Goal: Contribute content: Add original content to the website for others to see

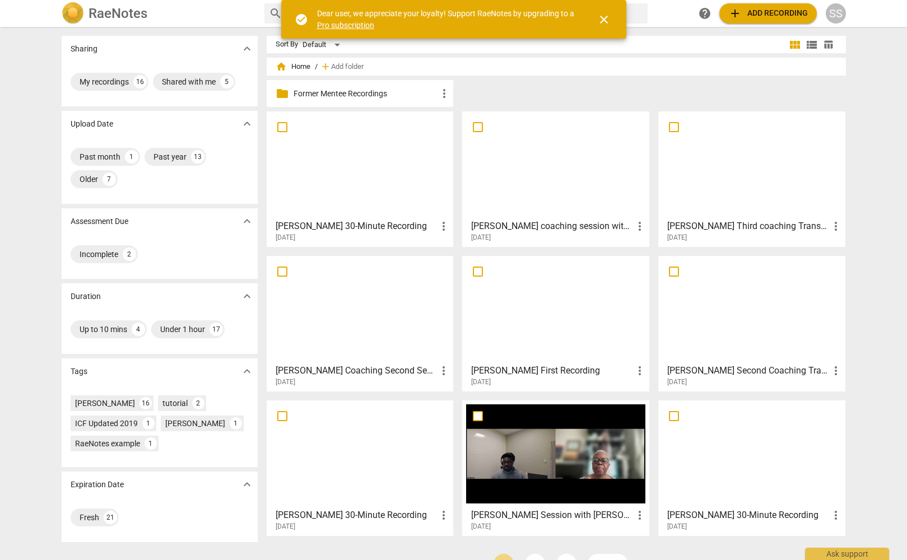
click at [374, 131] on div at bounding box center [360, 164] width 179 height 99
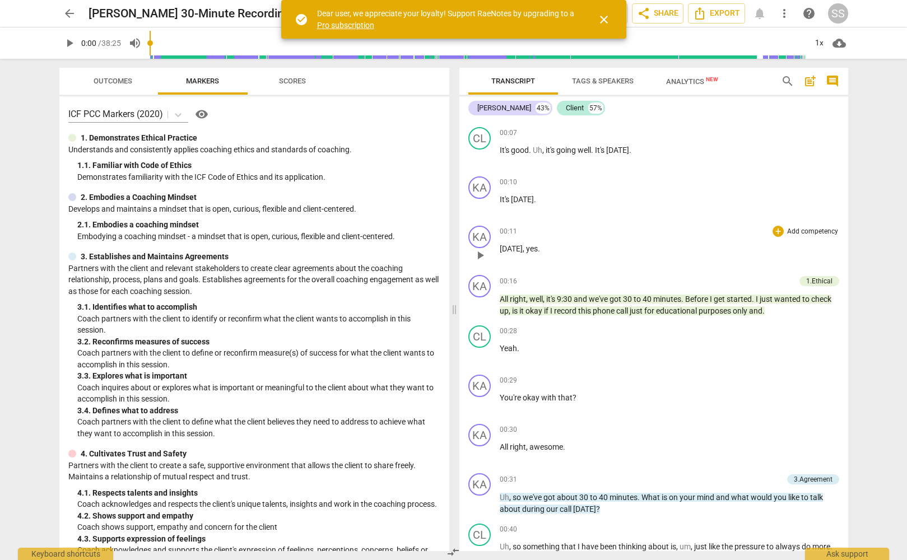
scroll to position [89, 0]
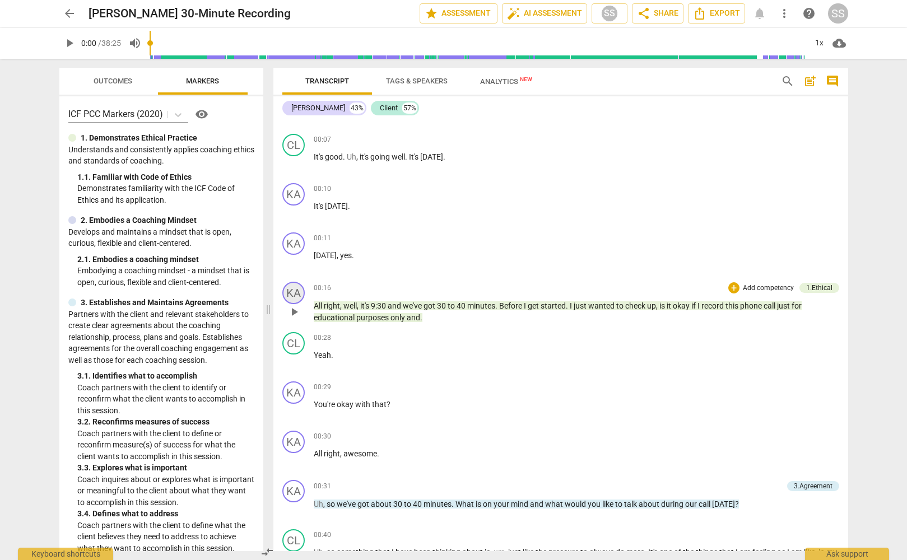
drag, startPoint x: 455, startPoint y: 307, endPoint x: 292, endPoint y: 302, distance: 163.7
click at [269, 297] on span at bounding box center [268, 309] width 7 height 501
click at [292, 306] on span "play_arrow" at bounding box center [293, 311] width 13 height 13
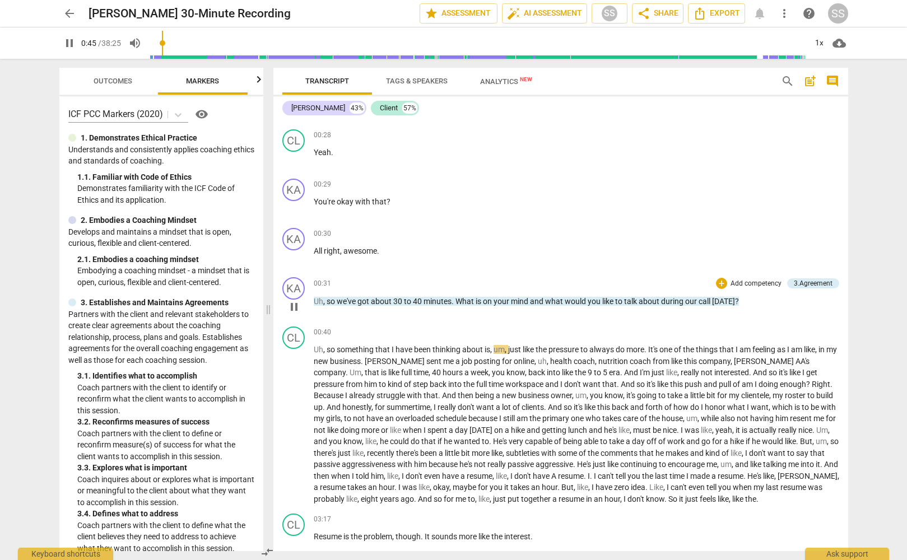
scroll to position [282, 0]
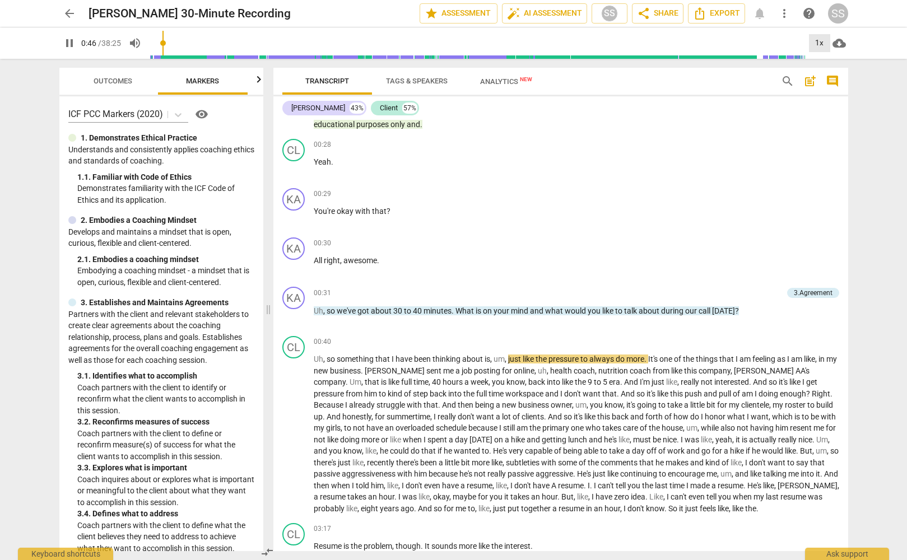
click at [820, 40] on div "1x" at bounding box center [819, 43] width 21 height 18
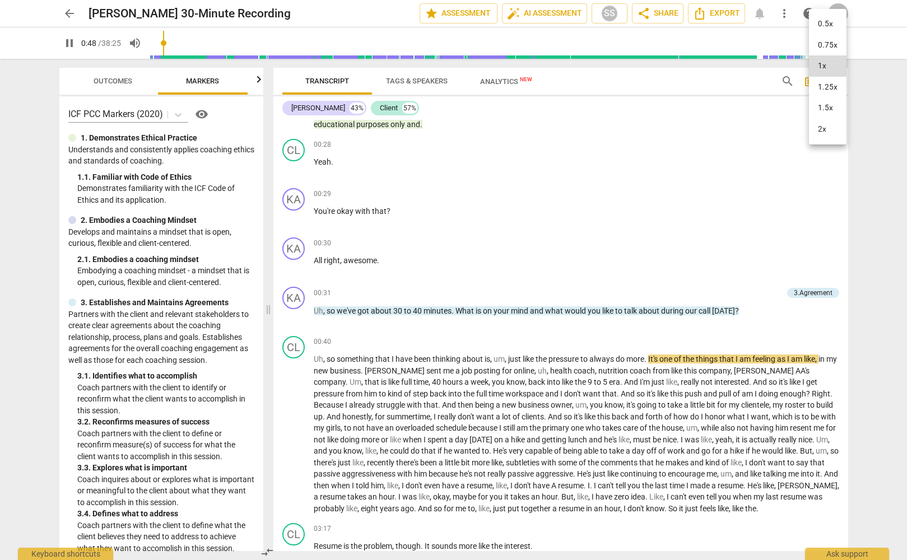
click at [834, 105] on li "1.5x" at bounding box center [828, 107] width 38 height 21
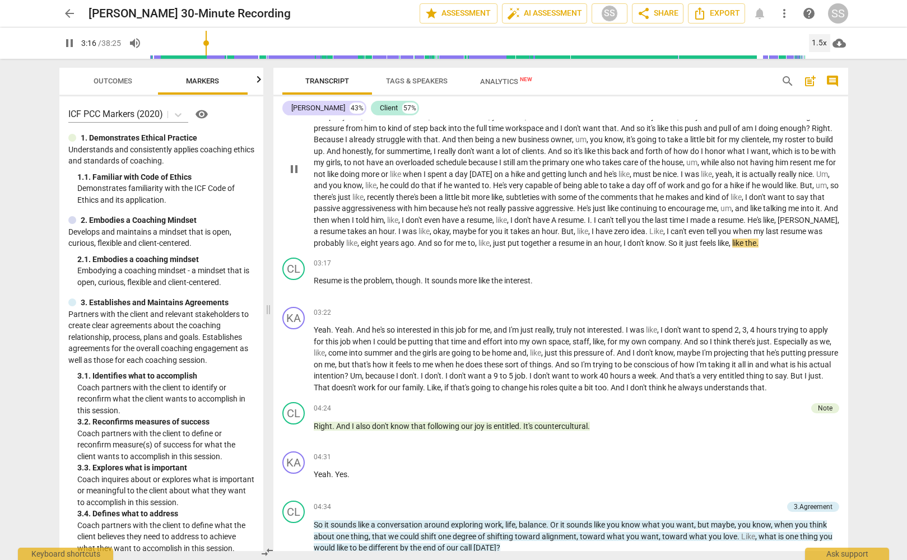
scroll to position [551, 0]
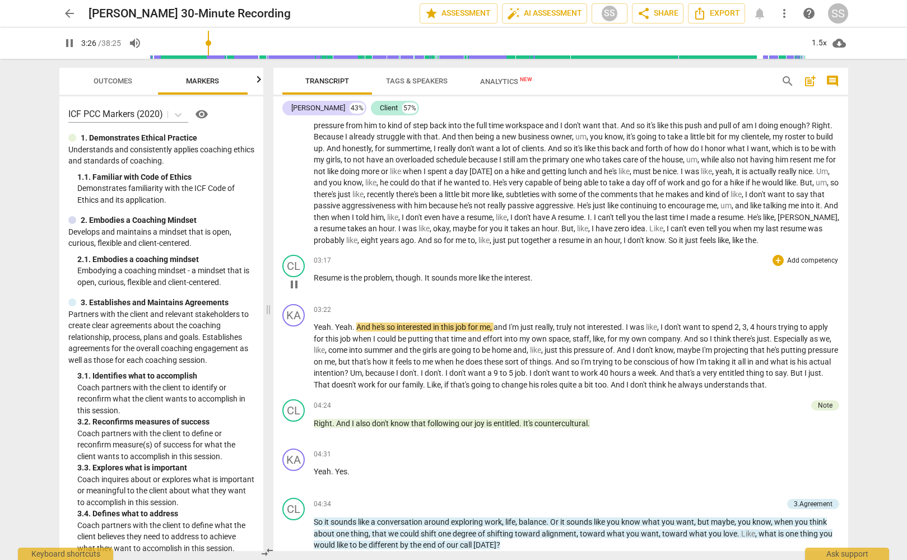
click at [295, 282] on span "pause" at bounding box center [293, 284] width 13 height 13
type input "207"
click at [789, 258] on p "Add competency" at bounding box center [812, 261] width 53 height 10
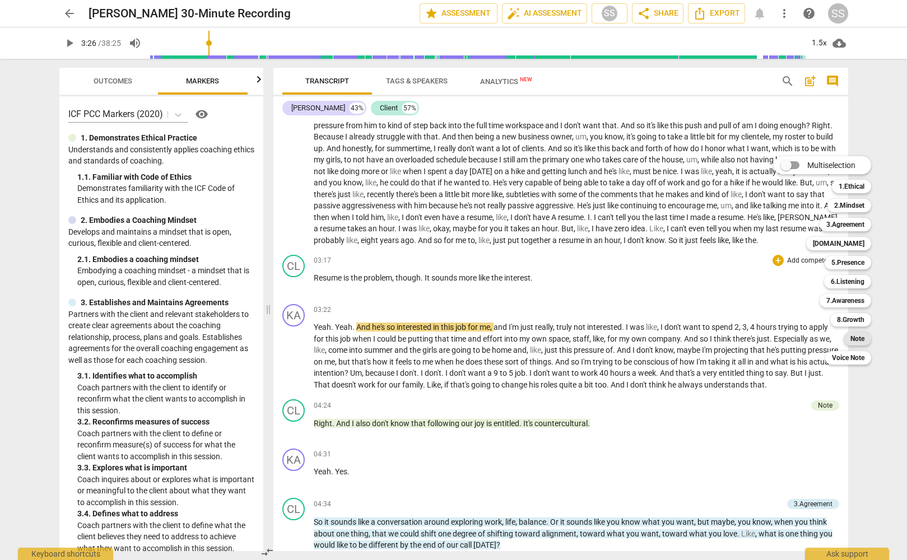
click at [859, 338] on b "Note" at bounding box center [857, 338] width 14 height 13
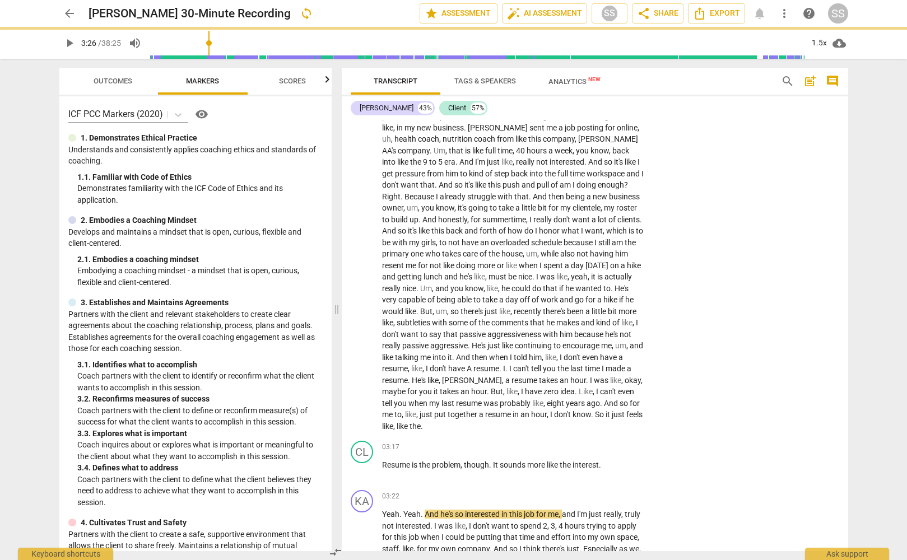
scroll to position [650, 0]
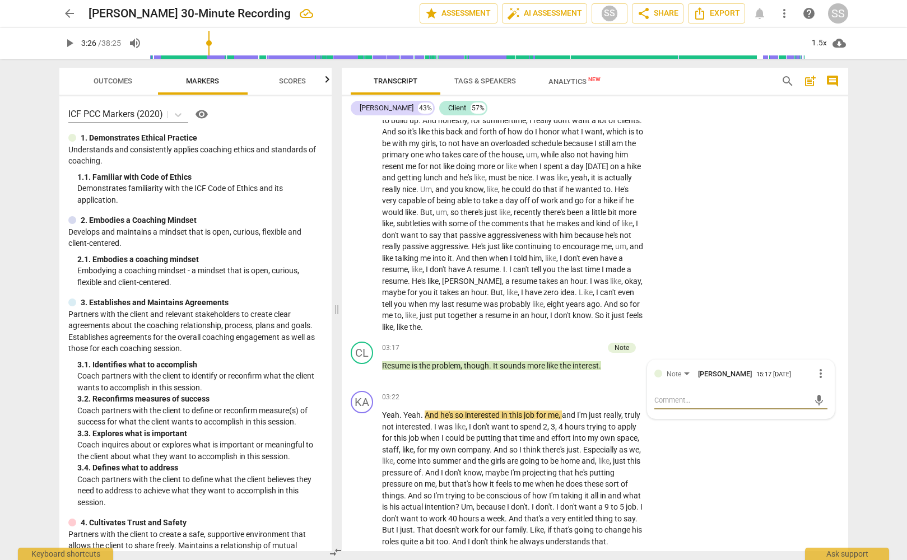
type textarea "W"
type textarea "Wh"
type textarea "Wha"
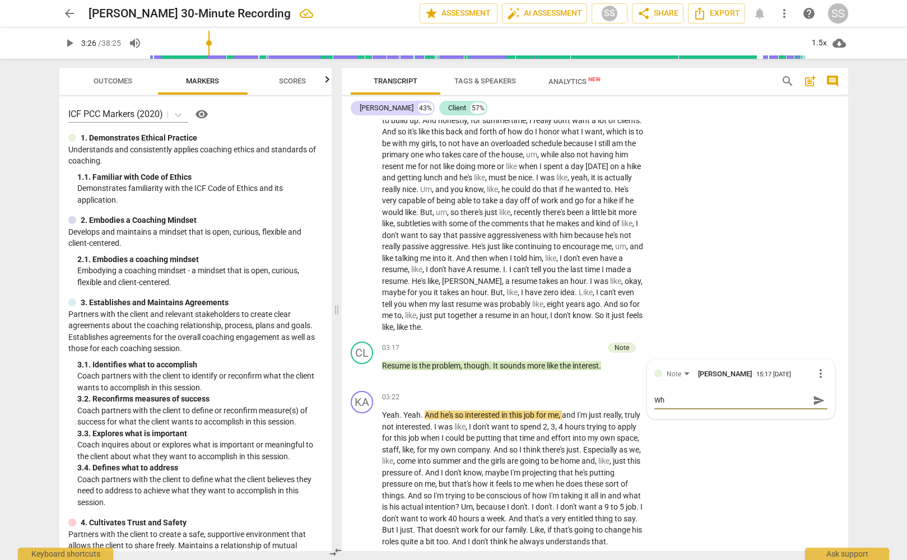
type textarea "Wha"
type textarea "What"
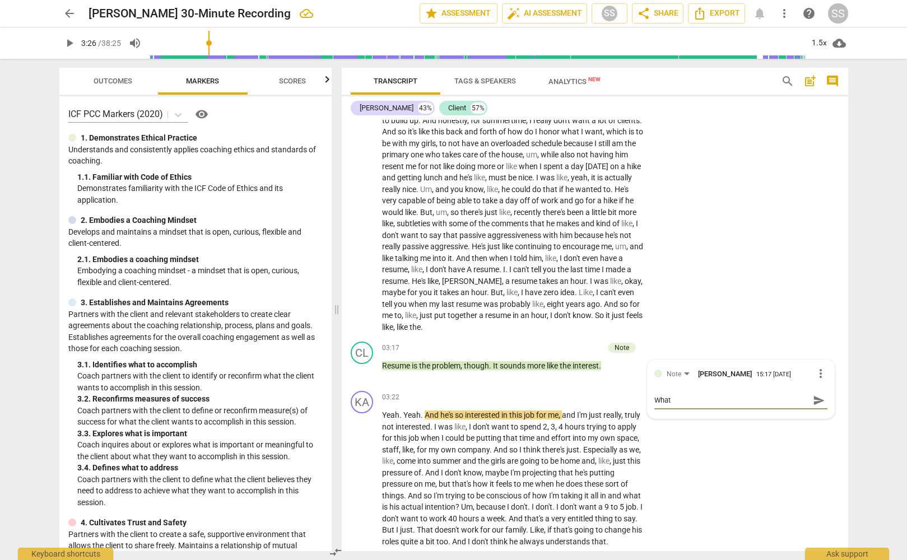
type textarea "What q"
type textarea "What qu"
type textarea "What [PERSON_NAME]"
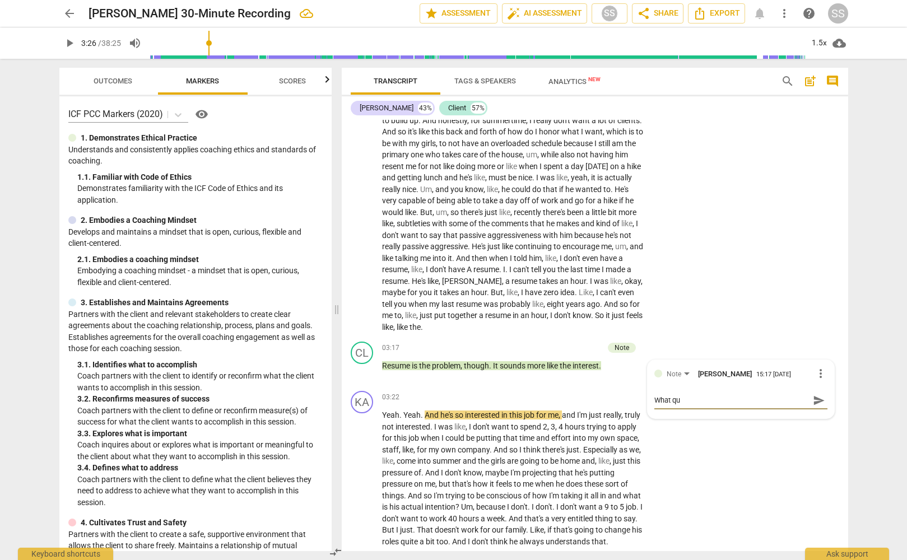
type textarea "What [PERSON_NAME]"
type textarea "What quye"
type textarea "What quyes"
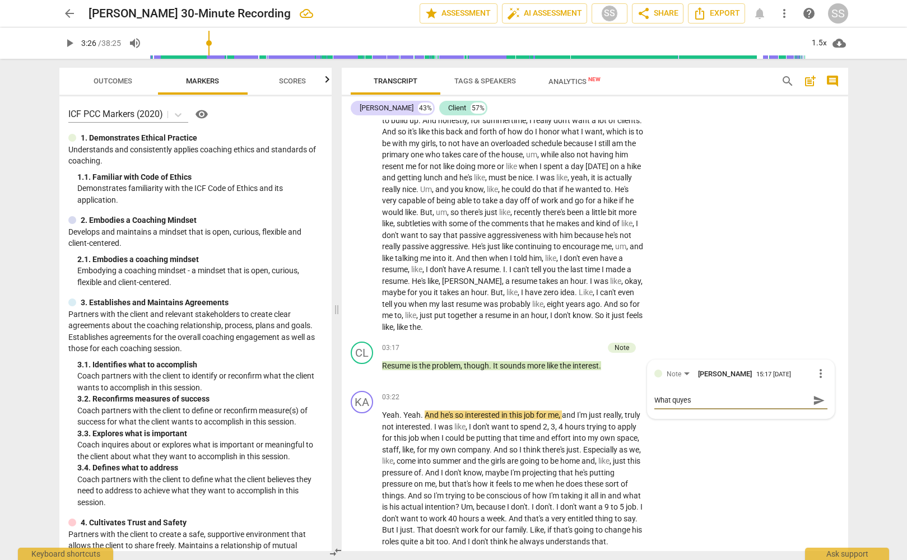
type textarea "What quye"
type textarea "What [PERSON_NAME]"
type textarea "What qu"
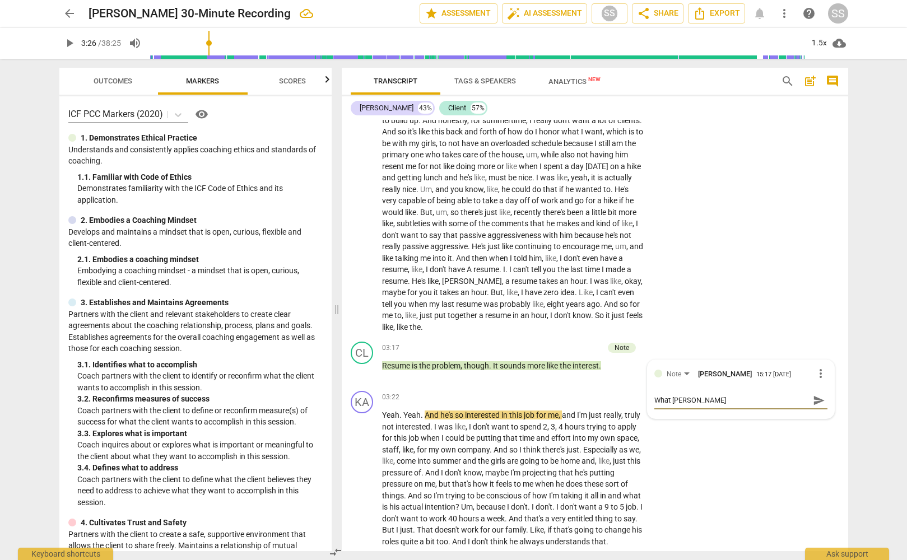
type textarea "What qu"
type textarea "What que"
type textarea "What ques"
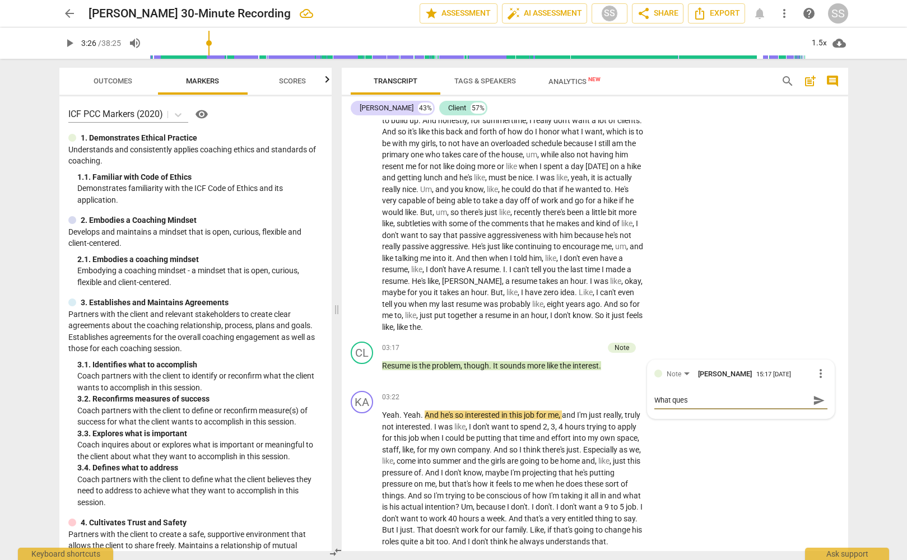
type textarea "What quest"
type textarea "What questi"
type textarea "What questio"
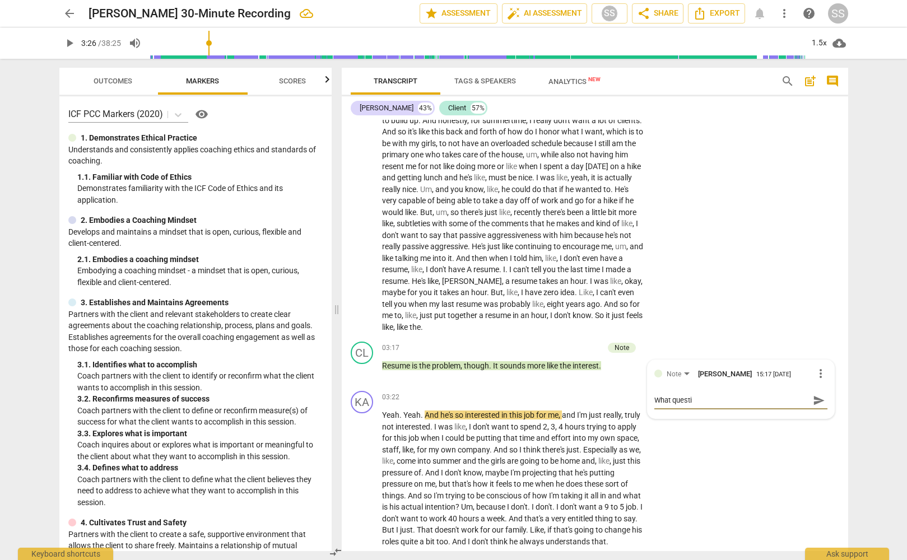
type textarea "What questio"
type textarea "What question"
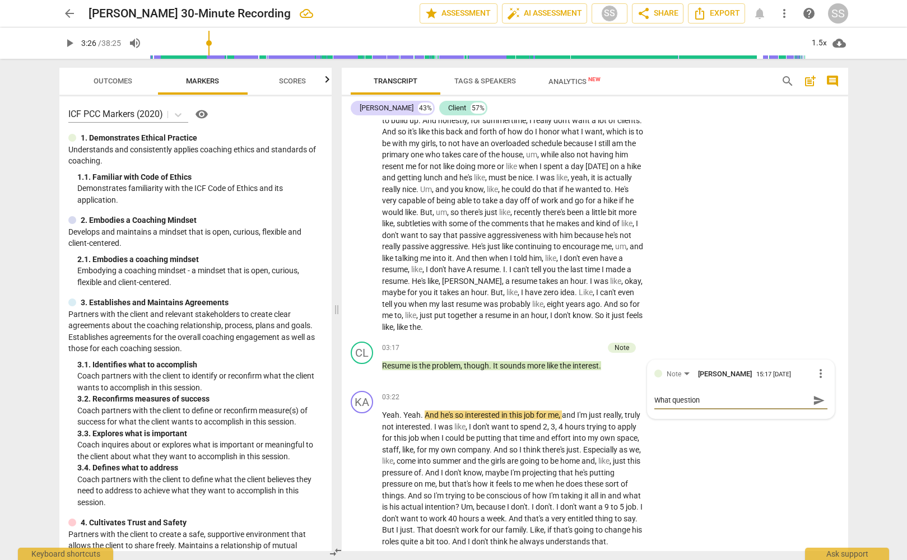
type textarea "What question c"
type textarea "What question co"
type textarea "What question cou"
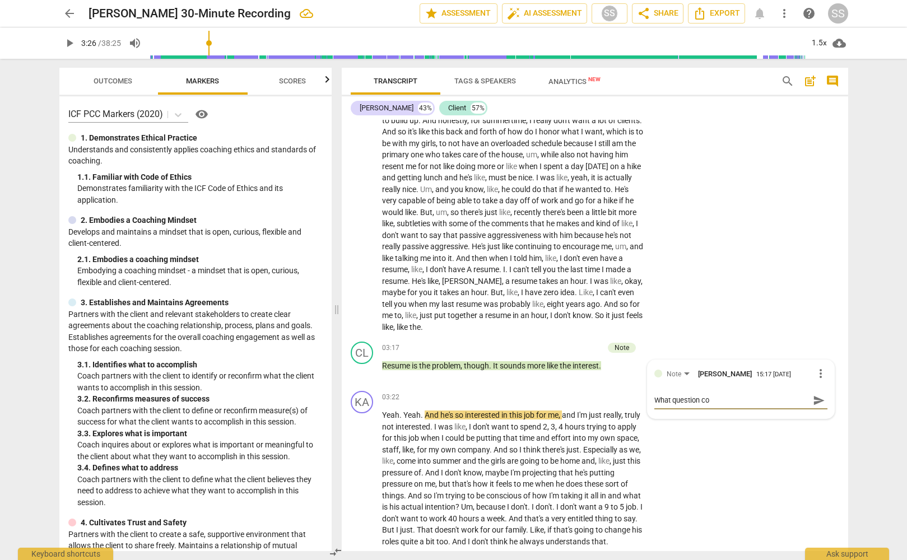
type textarea "What question cou"
type textarea "What question coul"
type textarea "What question could"
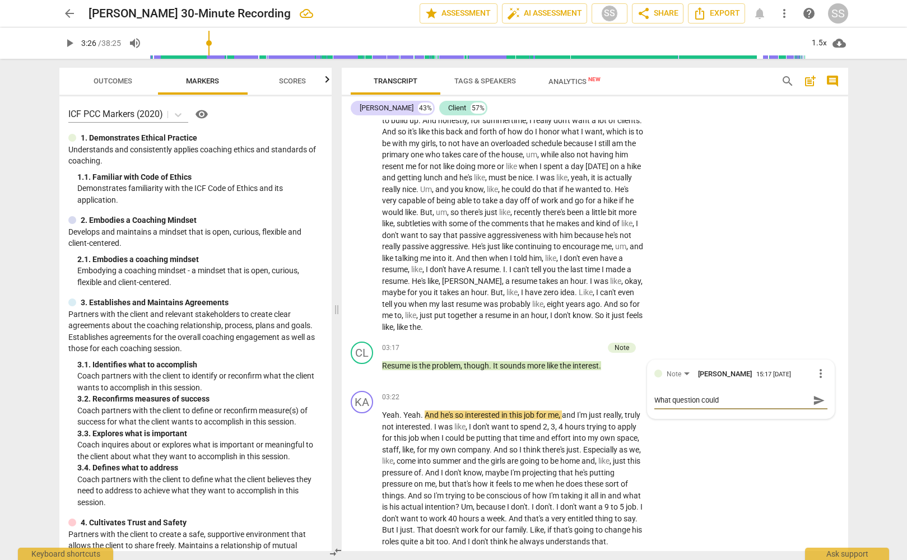
type textarea "What question could"
type textarea "What question could y"
type textarea "What question could yo"
type textarea "What question could you"
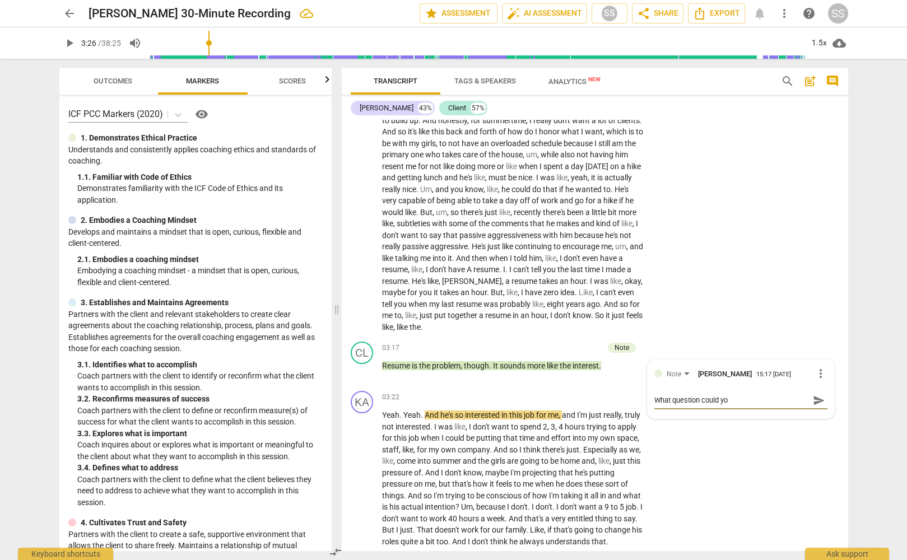
type textarea "What question could you"
type textarea "What question could you h"
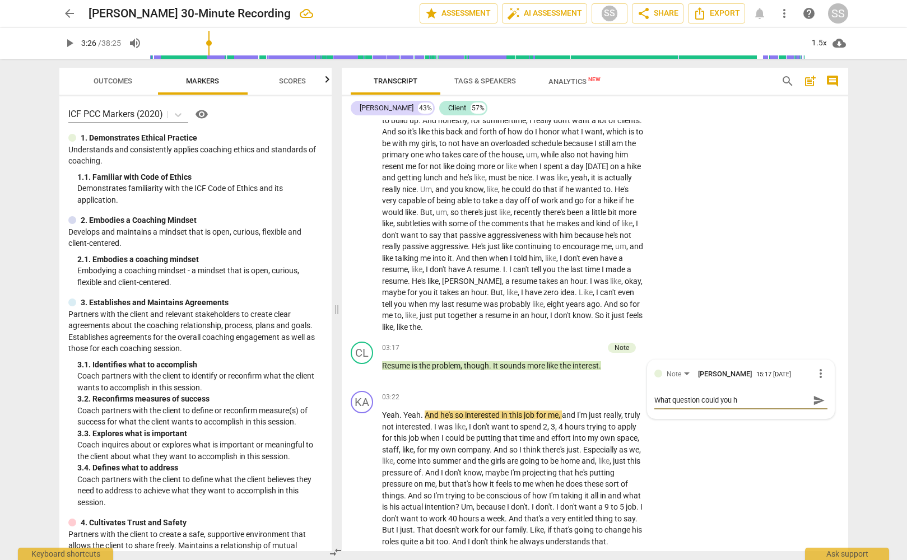
type textarea "What question could you ha"
type textarea "What question could you hav"
type textarea "What question could you have"
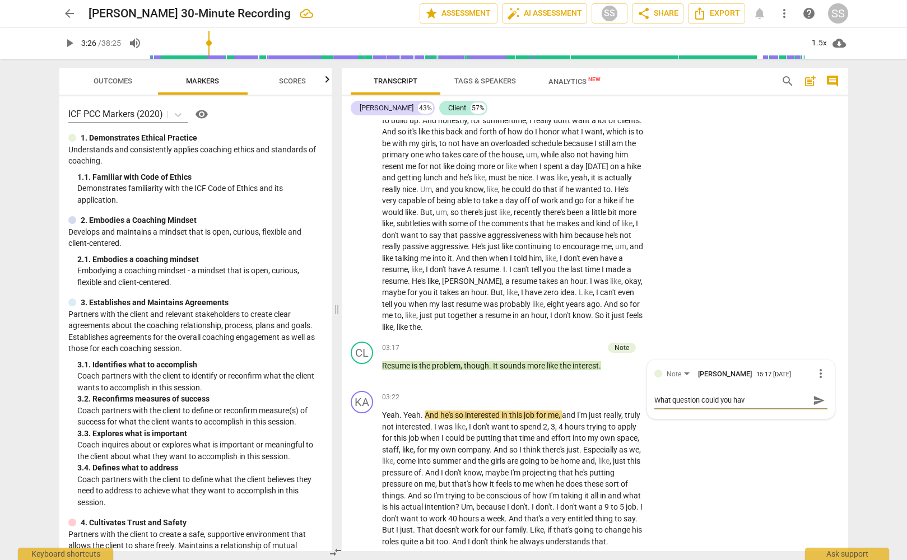
type textarea "What question could you have"
type textarea "What question could you have a"
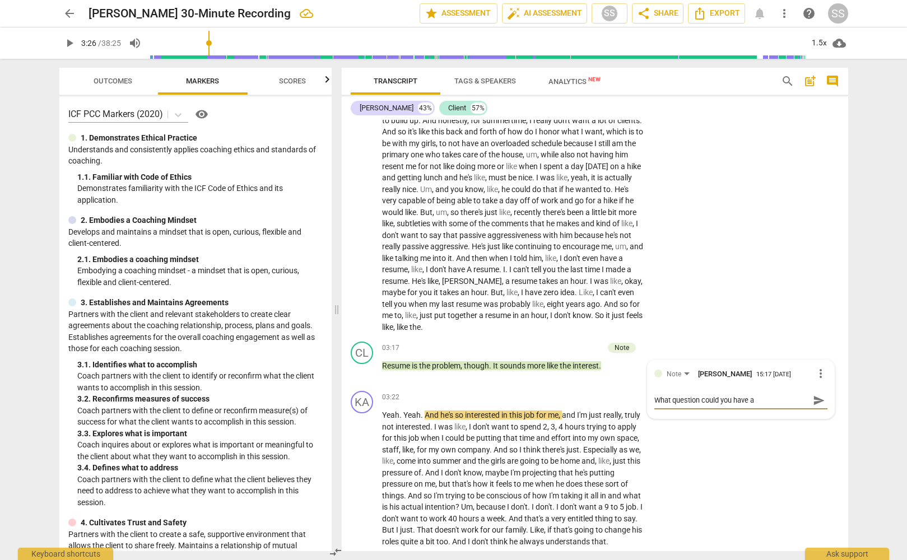
type textarea "What question could you have as"
type textarea "What question could you have ask"
type textarea "What question could you have aske"
type textarea "What question could you have asked"
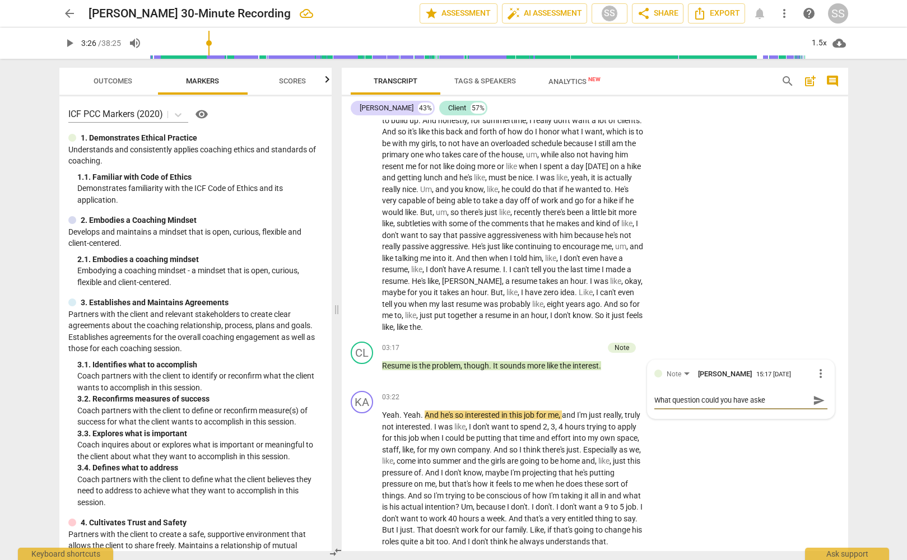
type textarea "What question could you have asked"
type textarea "What question could you have asked h"
type textarea "What question could you have asked he"
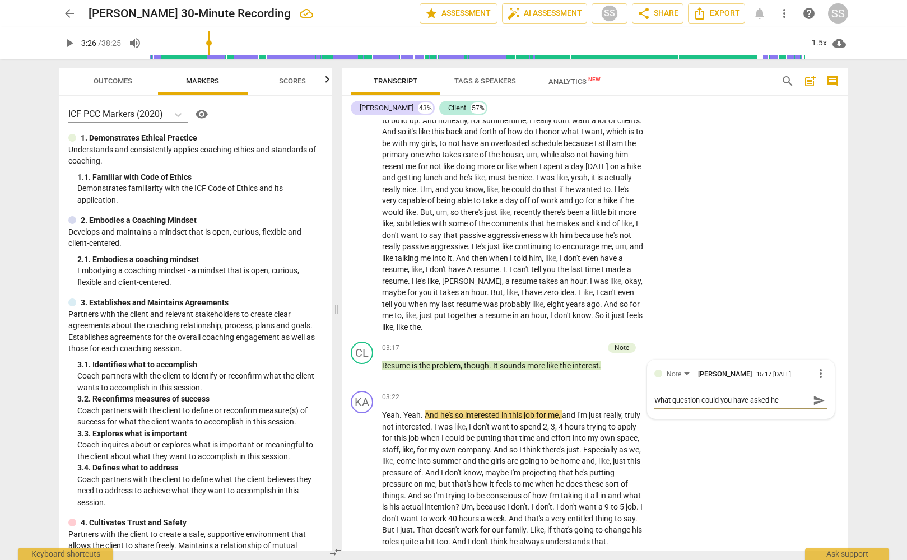
type textarea "What question could you have asked her"
type textarea "What question could you have asked here"
type textarea "What question could you have asked here?"
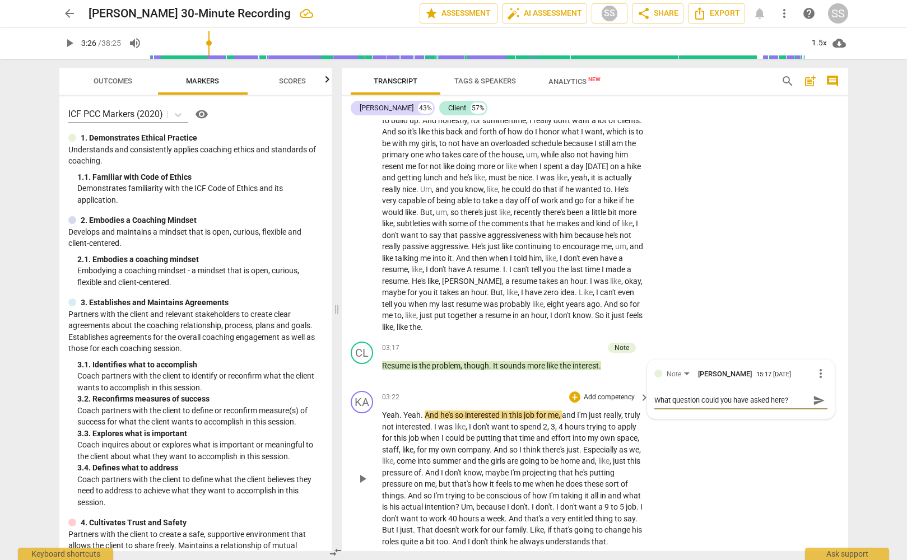
type textarea "What question could you have asked here?"
drag, startPoint x: 747, startPoint y: 486, endPoint x: 379, endPoint y: 381, distance: 382.5
click at [747, 485] on div "KA play_arrow pause 03:22 + Add competency keyboard_arrow_right Yeah . Yeah . A…" at bounding box center [595, 469] width 506 height 165
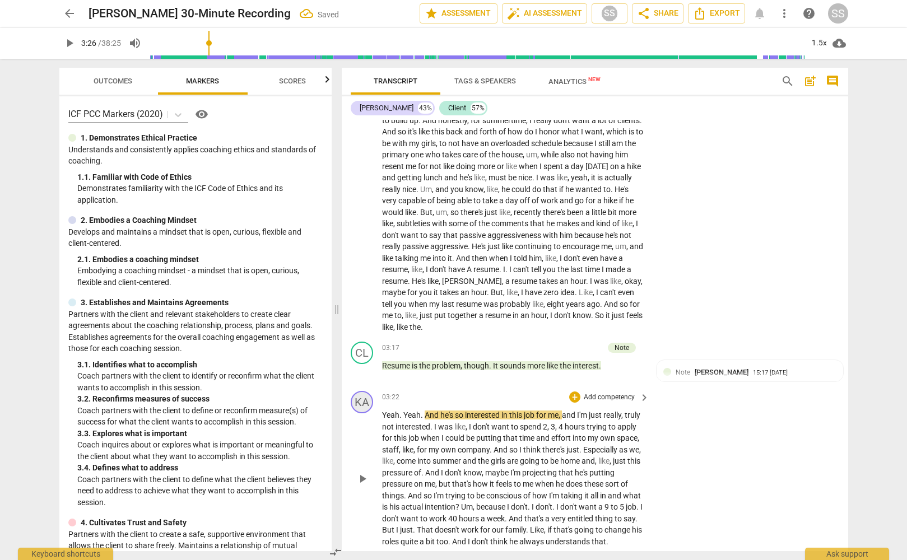
click at [361, 406] on div "KA" at bounding box center [362, 402] width 22 height 22
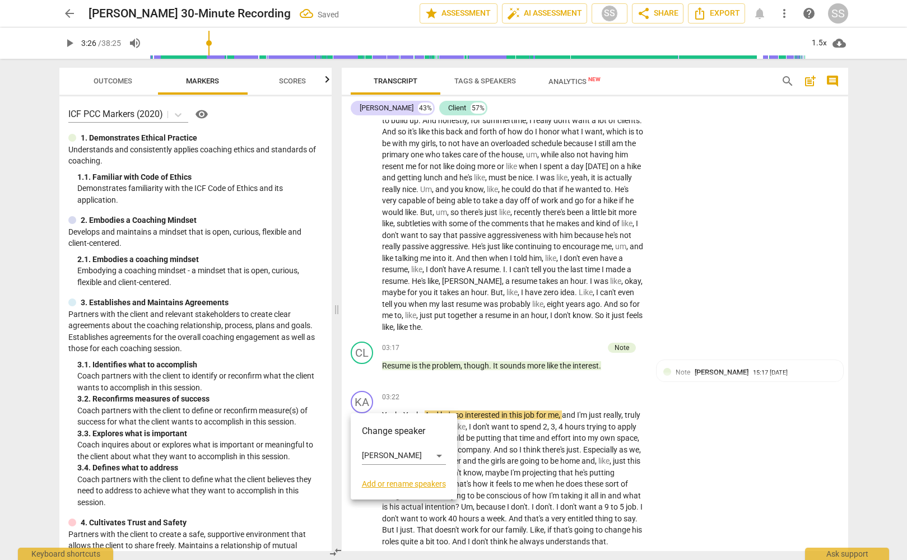
click at [427, 379] on div at bounding box center [453, 280] width 907 height 560
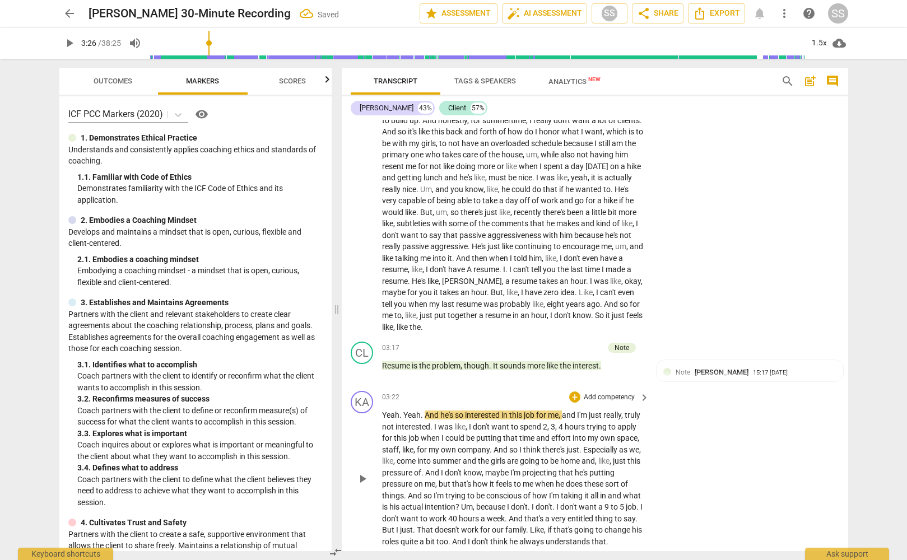
scroll to position [648, 0]
click at [362, 485] on span "play_arrow" at bounding box center [362, 480] width 13 height 13
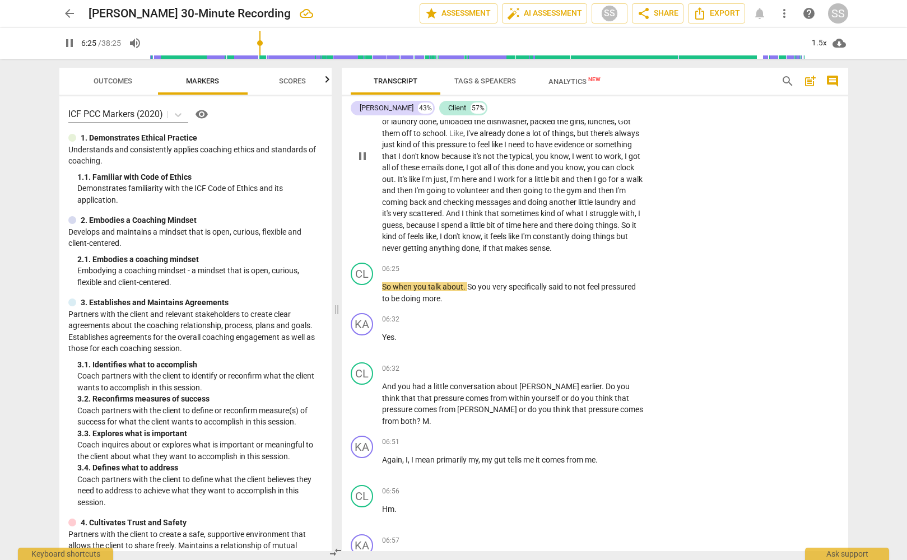
scroll to position [1384, 0]
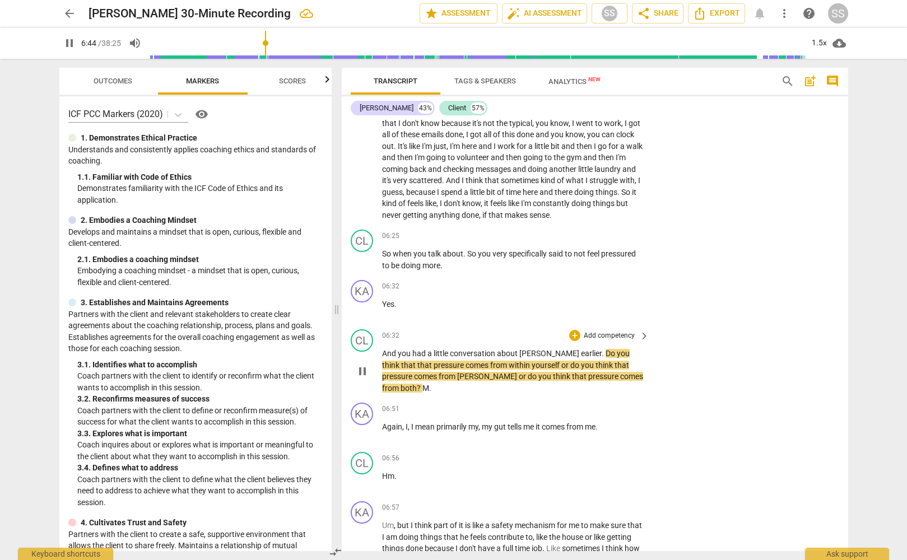
click at [617, 341] on p "Add competency" at bounding box center [609, 336] width 53 height 10
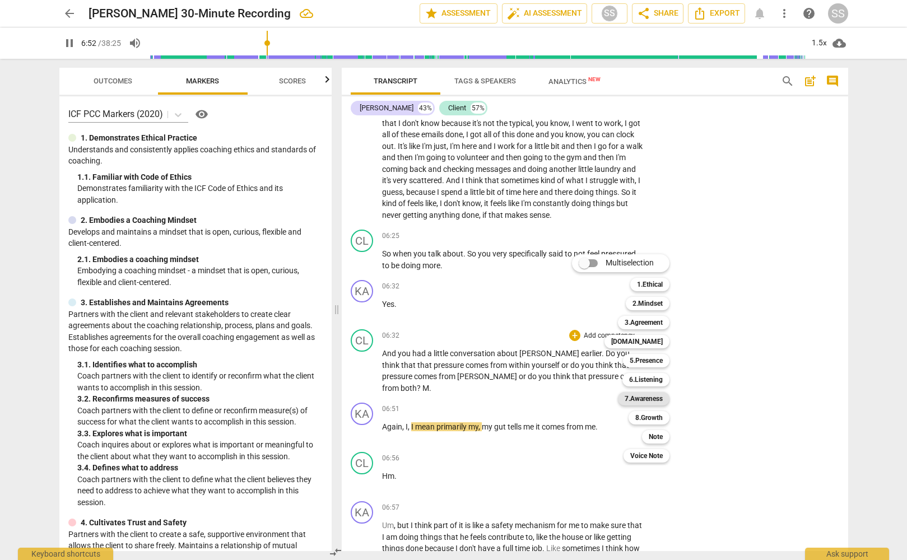
click at [649, 396] on b "7.Awareness" at bounding box center [644, 398] width 38 height 13
type input "412"
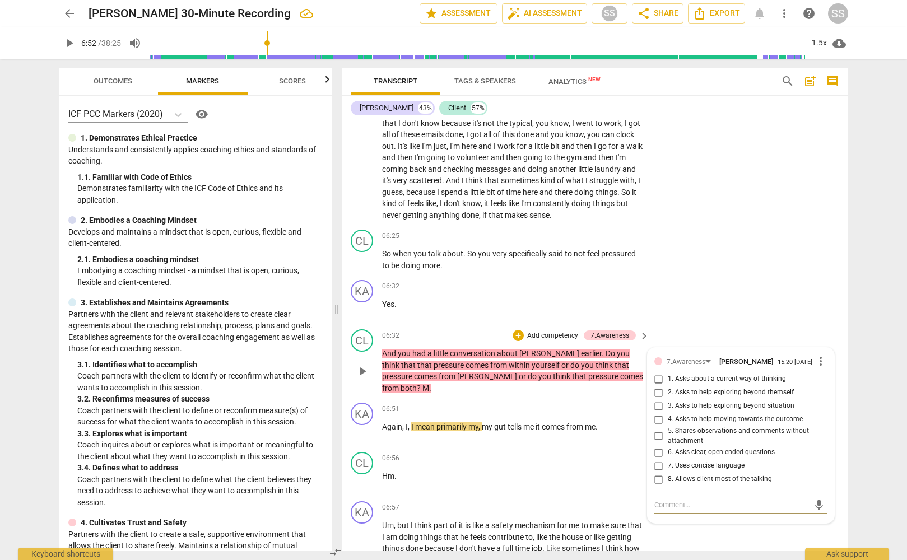
click at [659, 386] on input "1. Asks about a current way of thinking" at bounding box center [659, 379] width 18 height 13
checkbox input "true"
click at [713, 306] on div "KA play_arrow pause 06:32 + Add competency keyboard_arrow_right Yes ." at bounding box center [595, 300] width 506 height 49
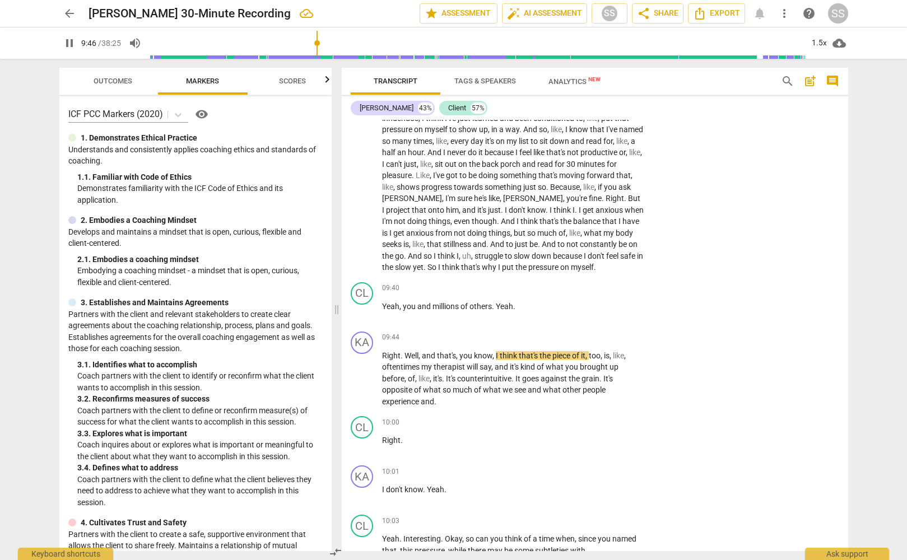
scroll to position [1991, 0]
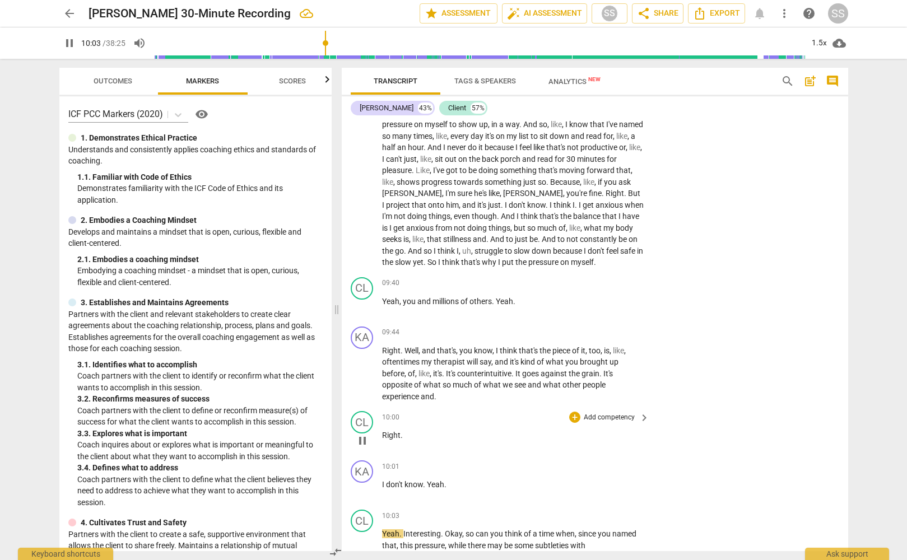
drag, startPoint x: 360, startPoint y: 452, endPoint x: 395, endPoint y: 424, distance: 45.1
click at [361, 448] on span "pause" at bounding box center [362, 440] width 13 height 13
type input "604"
click at [609, 288] on p "Add competency" at bounding box center [609, 283] width 53 height 10
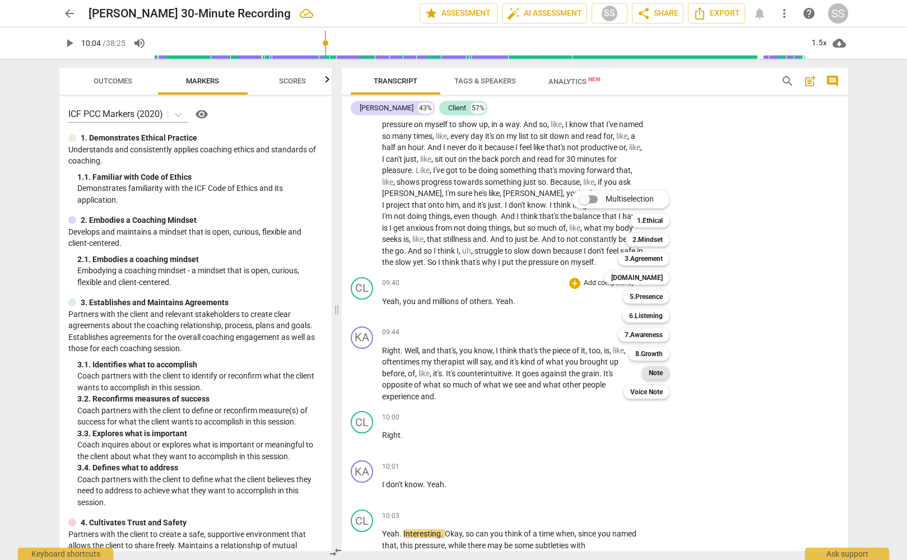
click at [649, 369] on b "Note" at bounding box center [656, 372] width 14 height 13
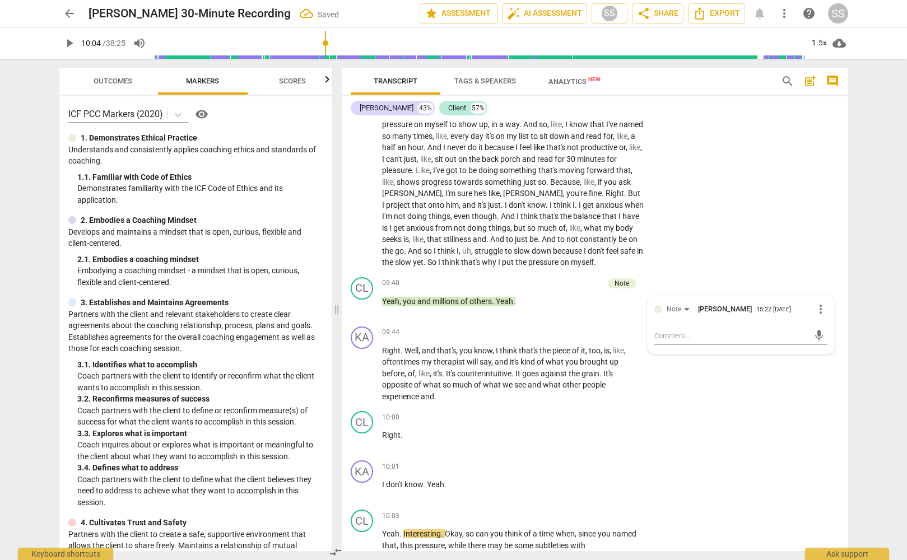
type textarea "W"
type textarea "Wh"
type textarea "Wha"
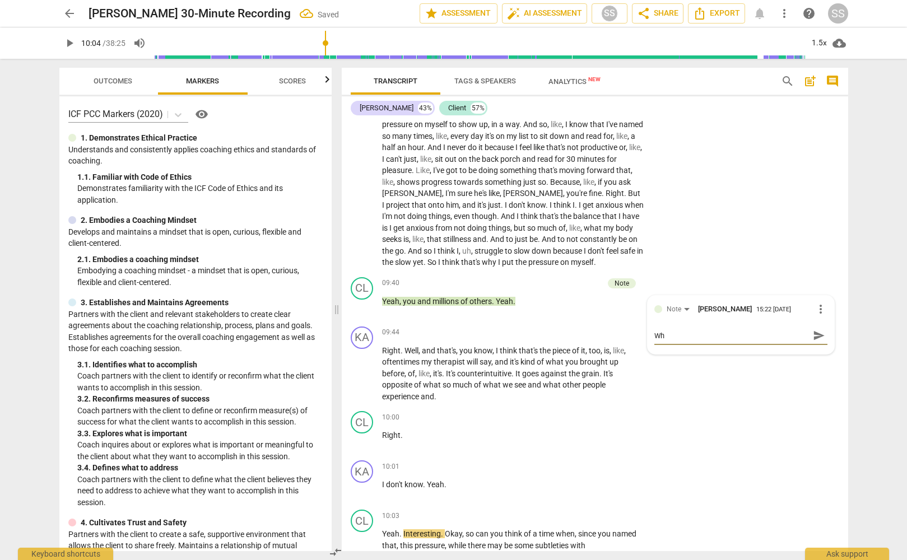
type textarea "Wha"
type textarea "What"
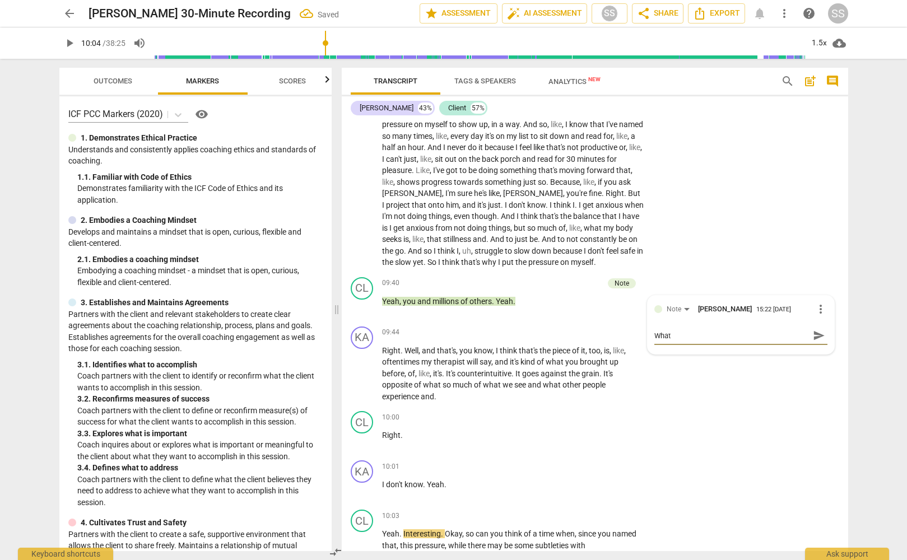
type textarea "What u"
type textarea "What"
type textarea "What q"
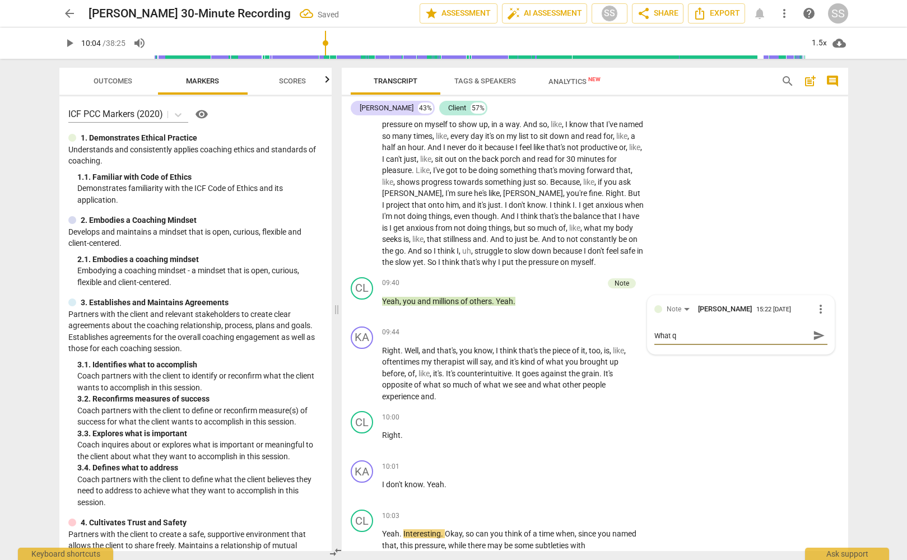
type textarea "What qu"
type textarea "What que"
type textarea "What ques"
type textarea "What quest"
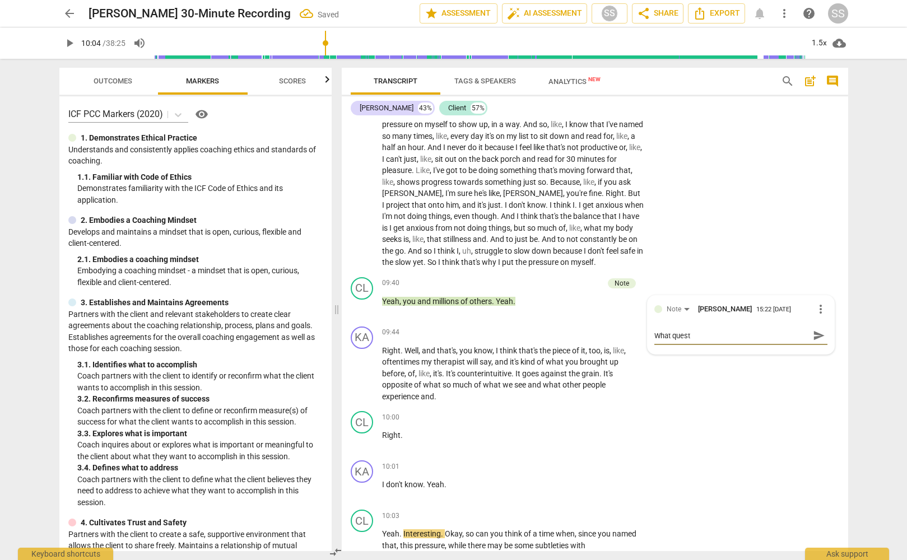
type textarea "What questi"
type textarea "What questio"
type textarea "What question"
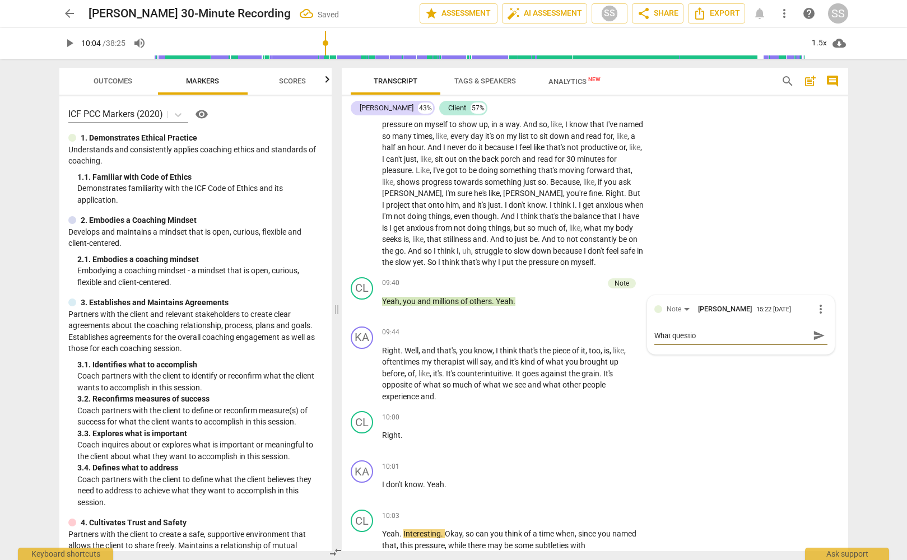
type textarea "What question"
type textarea "What question c"
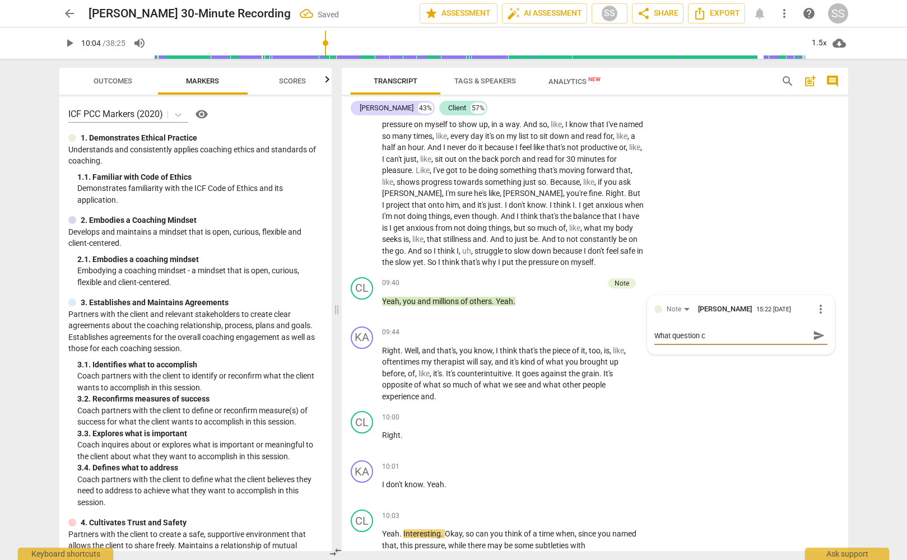
type textarea "What question co"
type textarea "What question cou"
type textarea "What question coul"
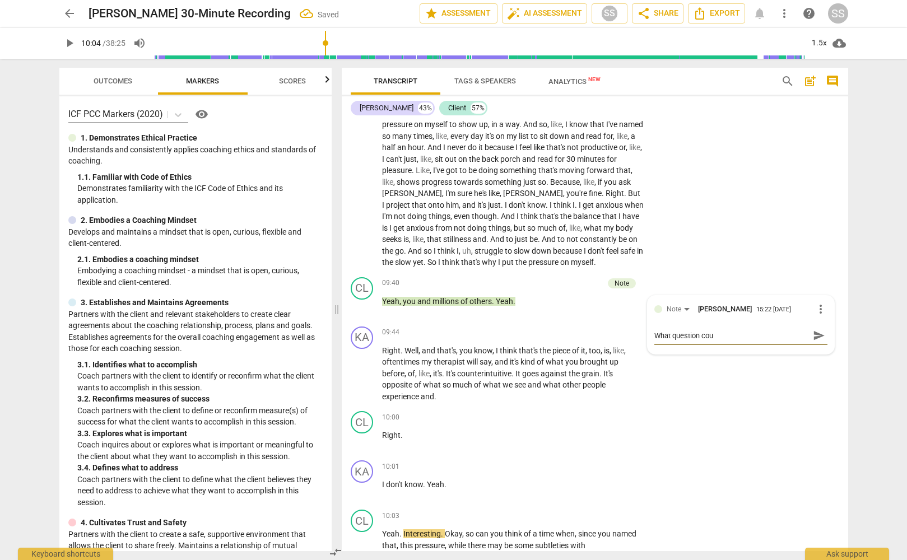
type textarea "What question coul"
type textarea "What question could"
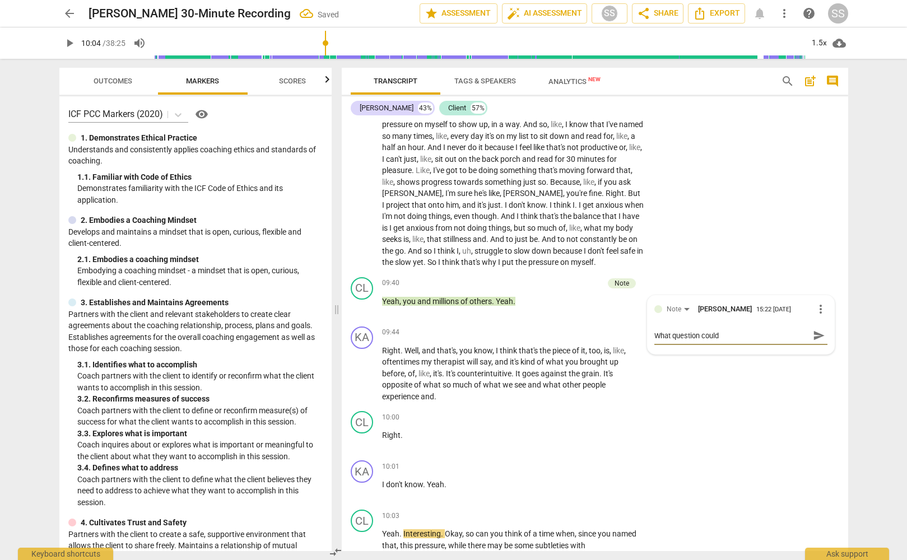
type textarea "What question could y"
type textarea "What question could yo"
type textarea "What question could you"
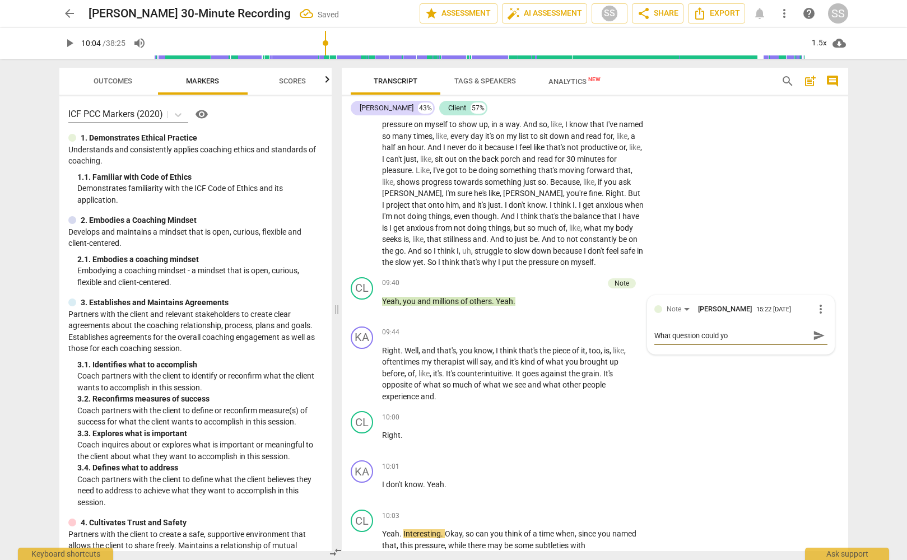
type textarea "What question could you"
type textarea "What question could you h"
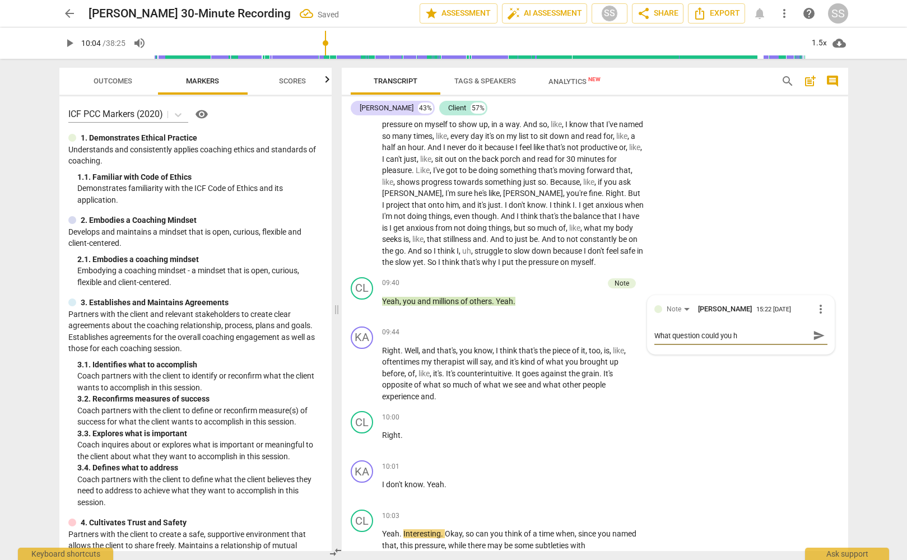
type textarea "What question could you ha"
type textarea "What question could you hav"
type textarea "What question could you have"
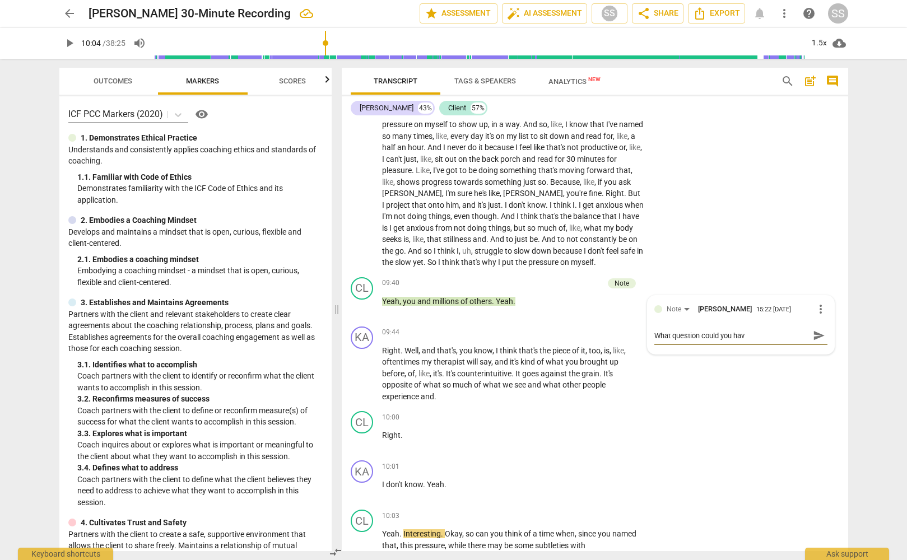
type textarea "What question could you have"
type textarea "What question could you have a"
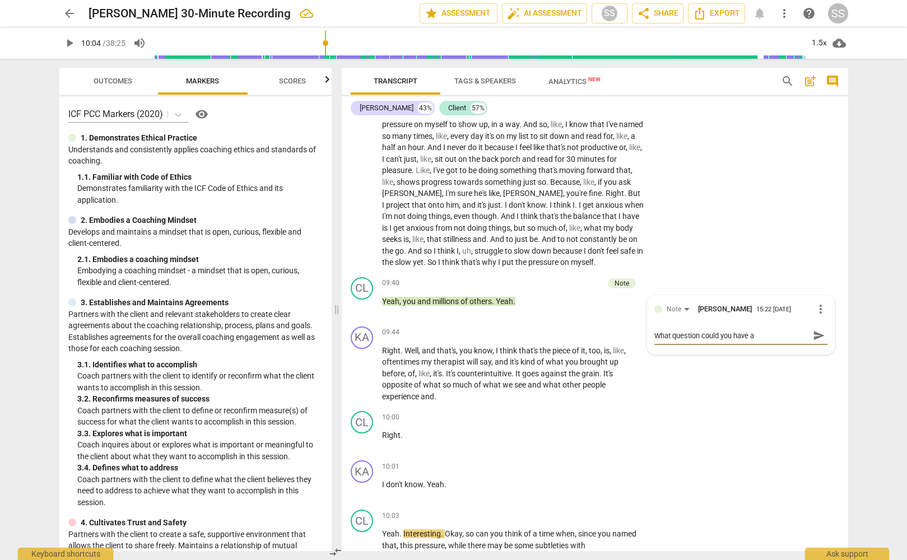
type textarea "What question could you have as"
type textarea "What question could you have ask"
type textarea "What question could you have aske"
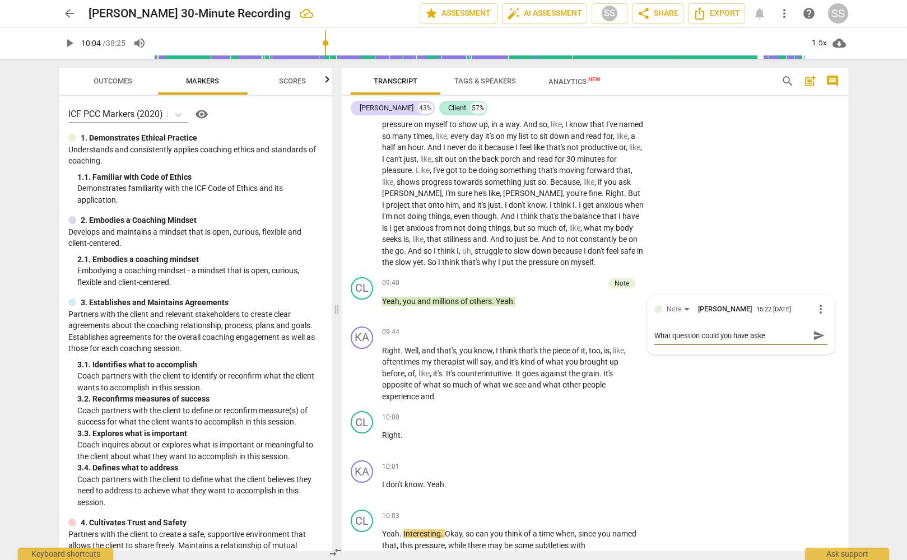
type textarea "What question could you have aske"
type textarea "What question could you have asked"
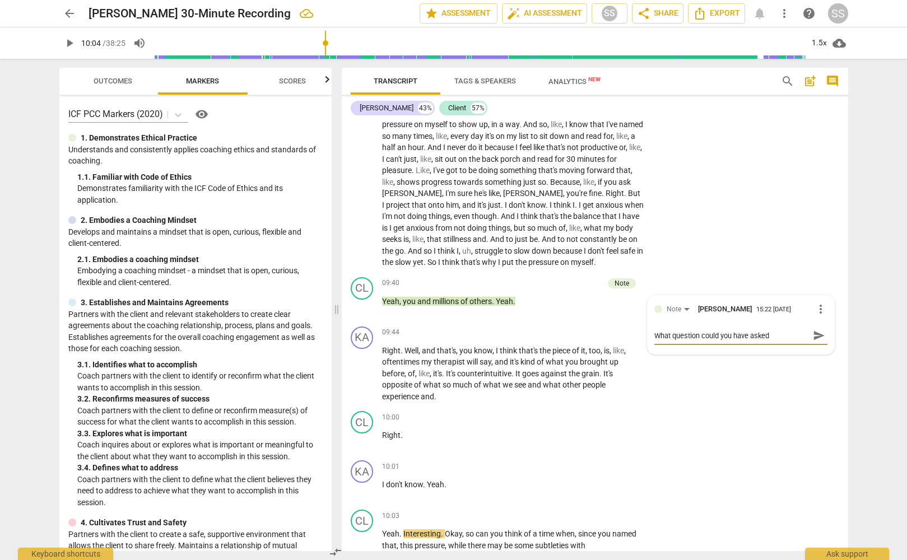
type textarea "What question could you have asked"
type textarea "What question could you have asked h"
type textarea "What question could you have asked he"
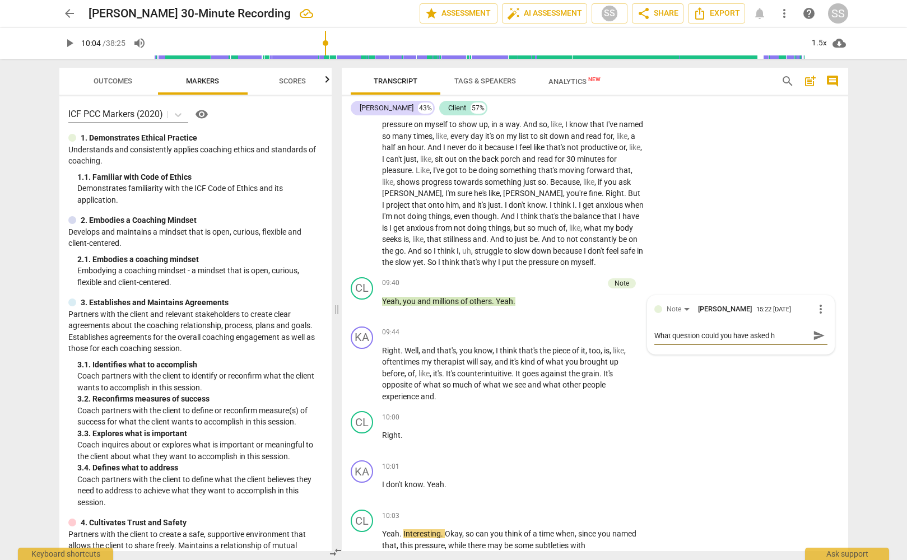
type textarea "What question could you have asked he"
type textarea "What question could you have asked her"
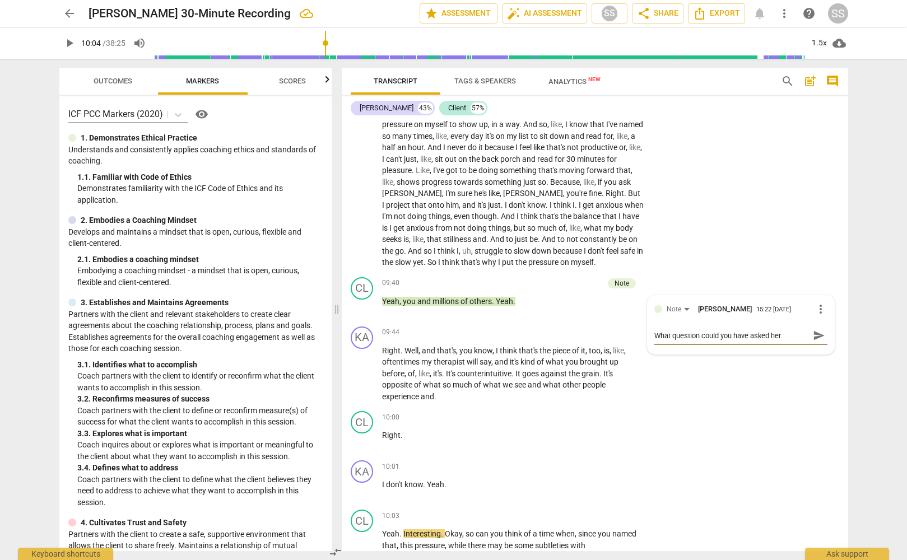
type textarea "What question could you have asked her h"
type textarea "What question could you have asked her he"
type textarea "What question could you have asked her her"
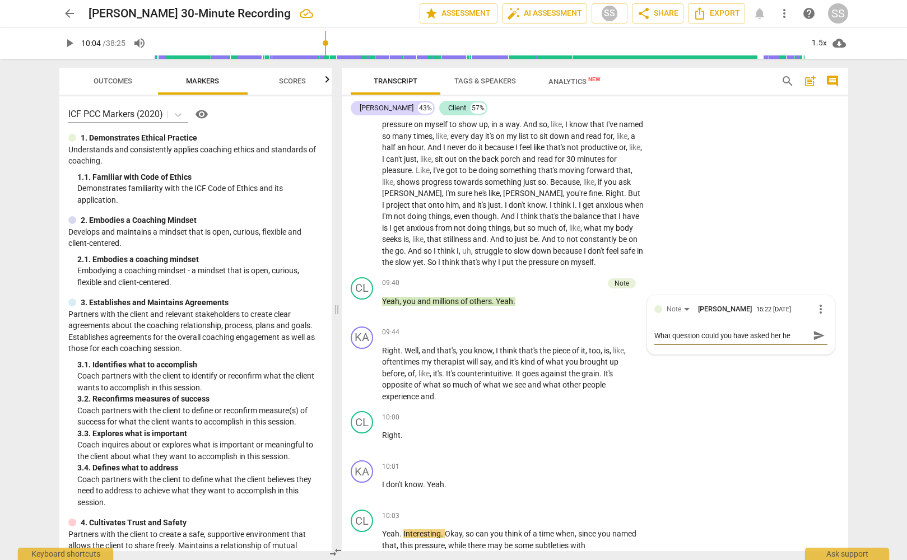
type textarea "What question could you have asked her her"
type textarea "What question could you have asked her here"
type textarea "What question could you have asked her here?"
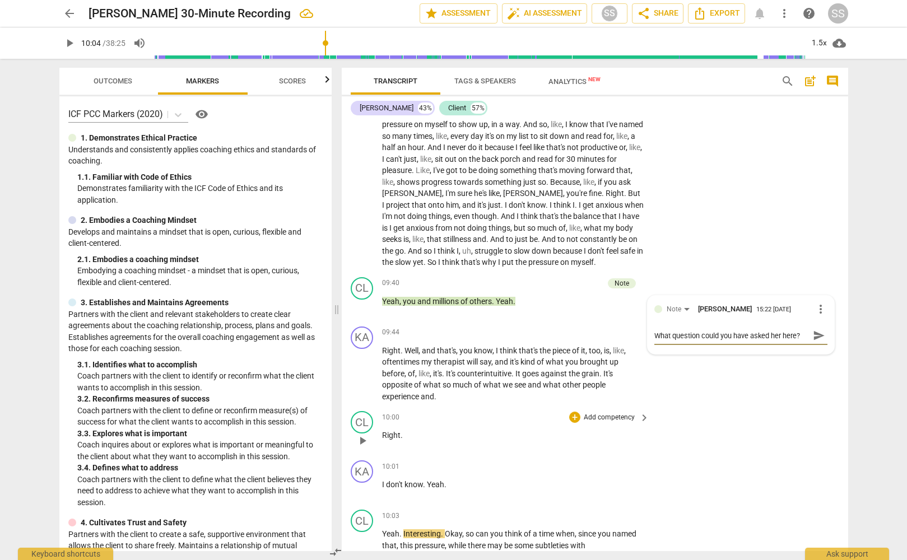
drag, startPoint x: 683, startPoint y: 439, endPoint x: 701, endPoint y: 429, distance: 20.4
click at [683, 439] on div "CL play_arrow pause 10:00 + Add competency keyboard_arrow_right Right ." at bounding box center [595, 431] width 506 height 49
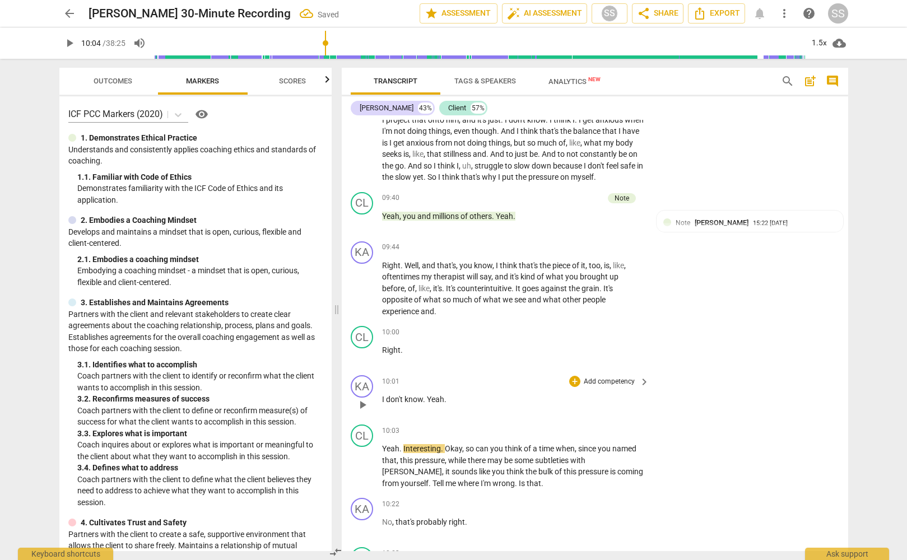
scroll to position [2078, 0]
click at [361, 358] on span "play_arrow" at bounding box center [362, 353] width 13 height 13
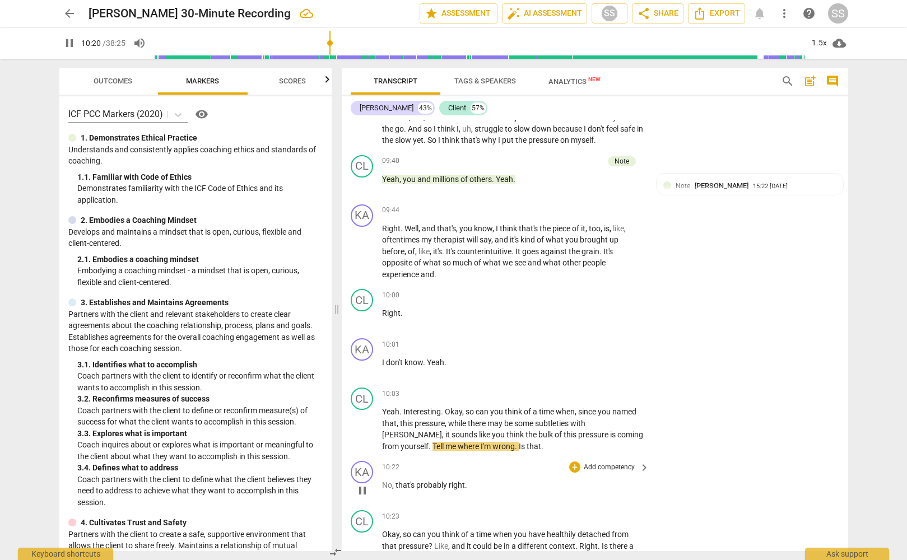
scroll to position [2129, 0]
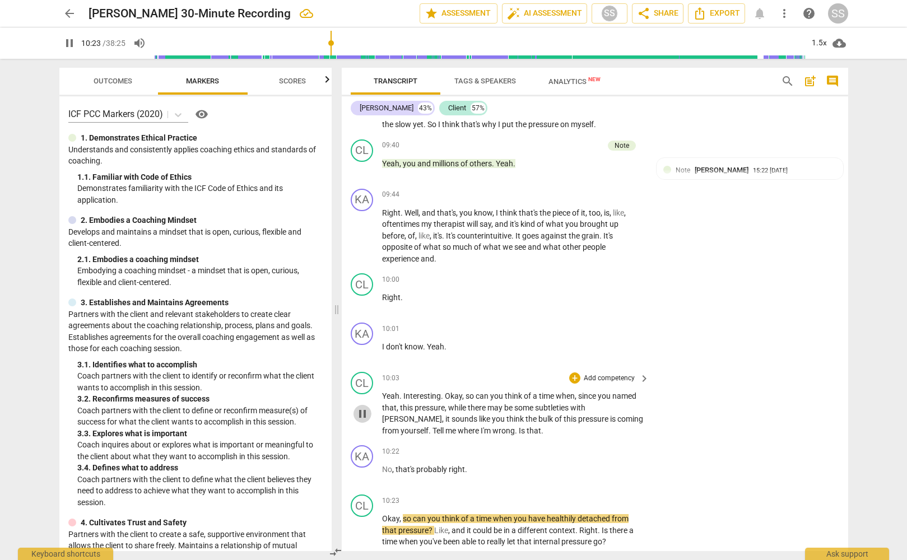
click at [362, 421] on span "pause" at bounding box center [362, 413] width 13 height 13
type input "624"
click at [617, 384] on p "Add competency" at bounding box center [609, 379] width 53 height 10
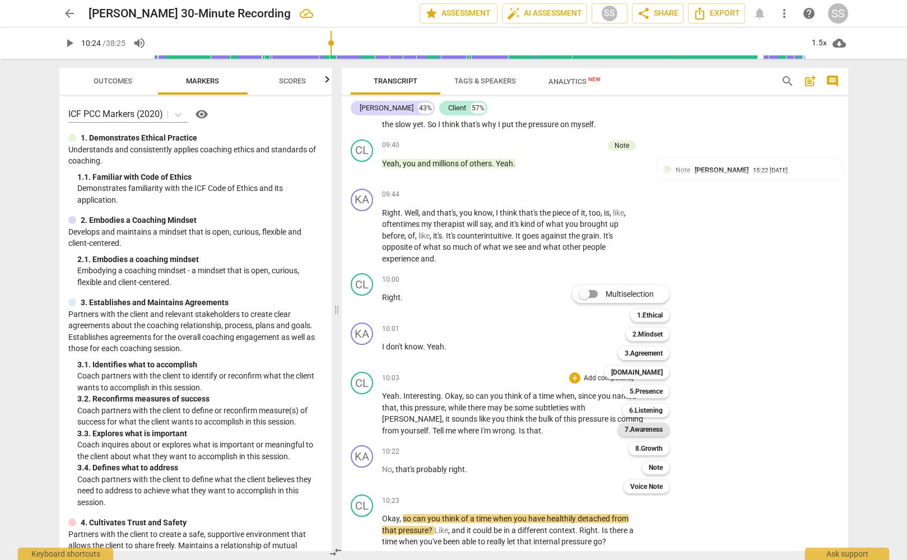
click at [657, 429] on b "7.Awareness" at bounding box center [644, 429] width 38 height 13
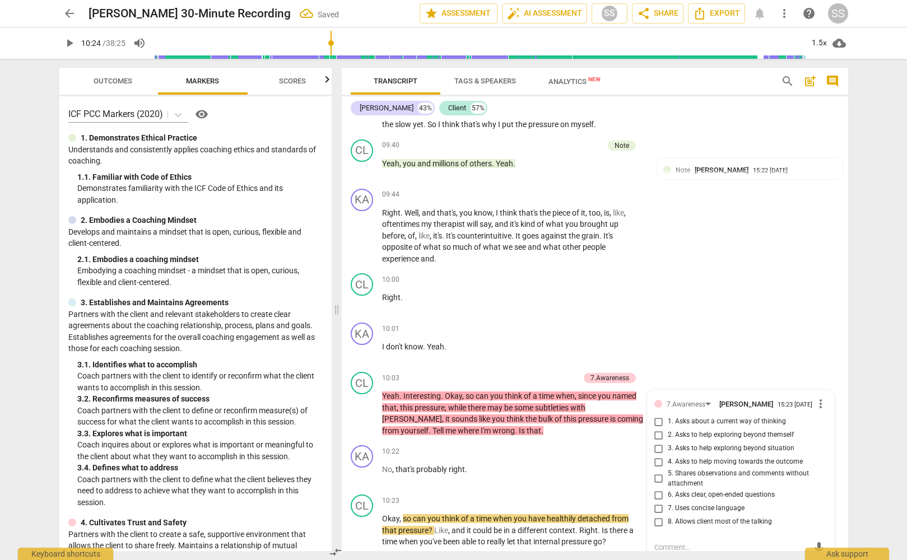
scroll to position [2357, 0]
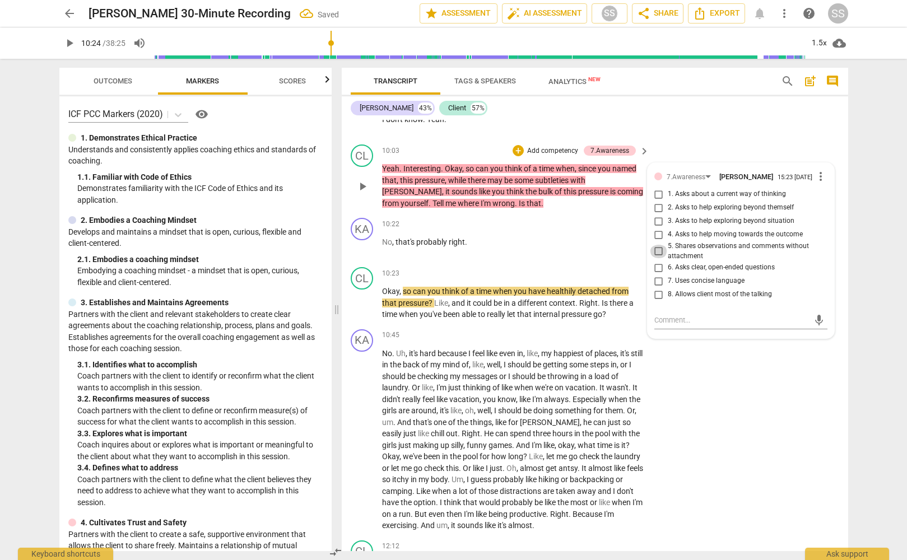
drag, startPoint x: 658, startPoint y: 264, endPoint x: 664, endPoint y: 278, distance: 15.5
click at [658, 258] on input "5. Shares observations and comments without attachment" at bounding box center [659, 251] width 18 height 13
checkbox input "true"
click at [716, 387] on div "KA play_arrow pause 10:45 + Add competency keyboard_arrow_right No . Uh , it's …" at bounding box center [595, 430] width 506 height 211
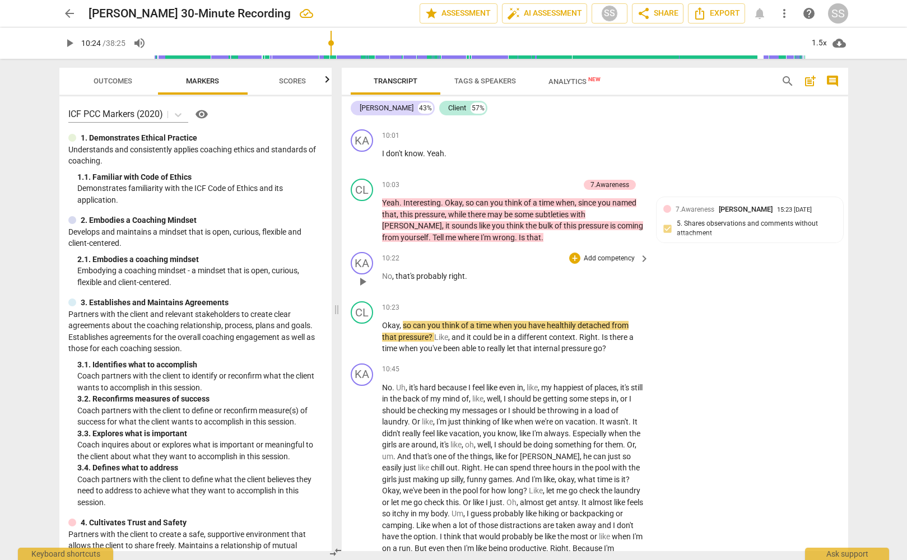
scroll to position [2320, 0]
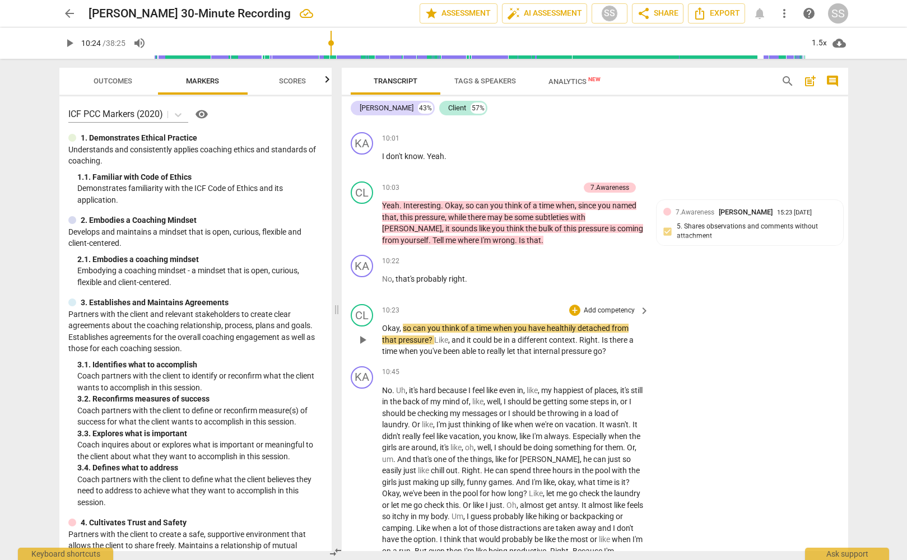
click at [362, 345] on span "play_arrow" at bounding box center [362, 339] width 13 height 13
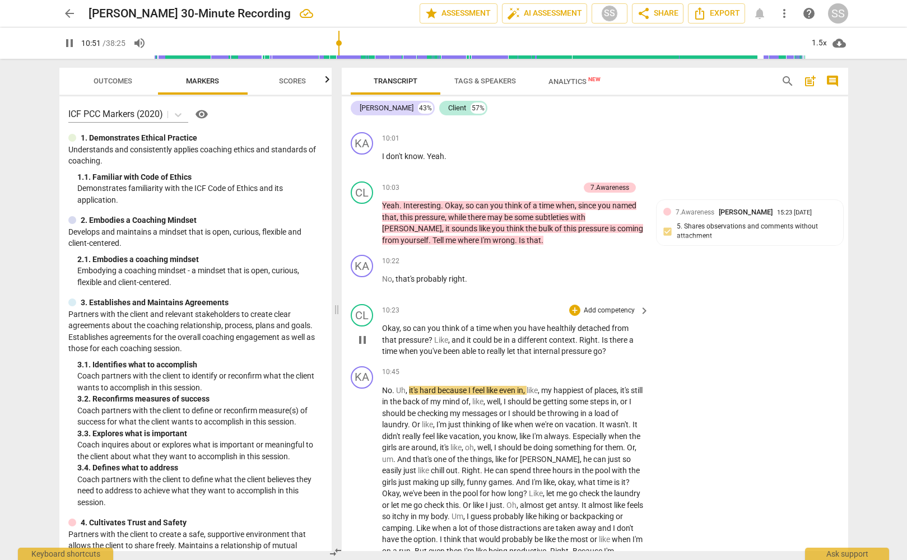
click at [612, 316] on p "Add competency" at bounding box center [609, 311] width 53 height 10
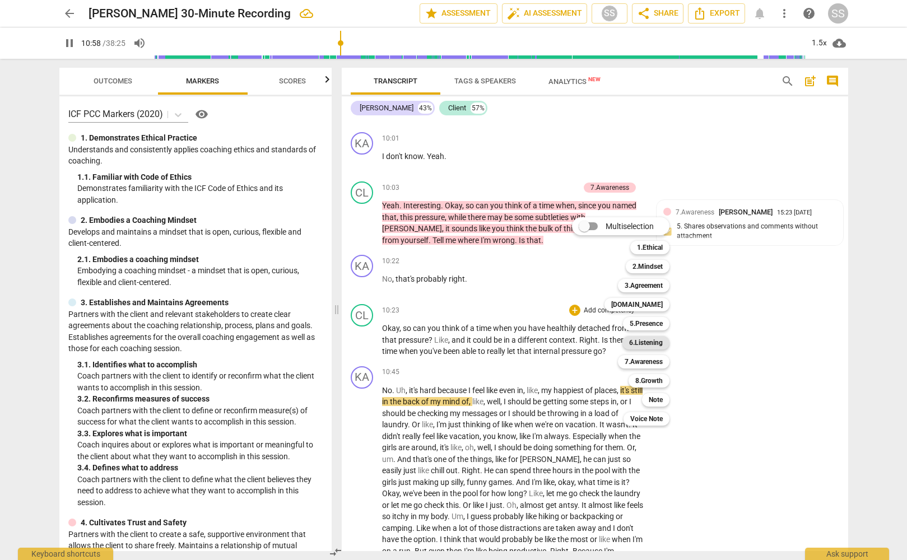
click at [655, 341] on b "6.Listening" at bounding box center [646, 342] width 34 height 13
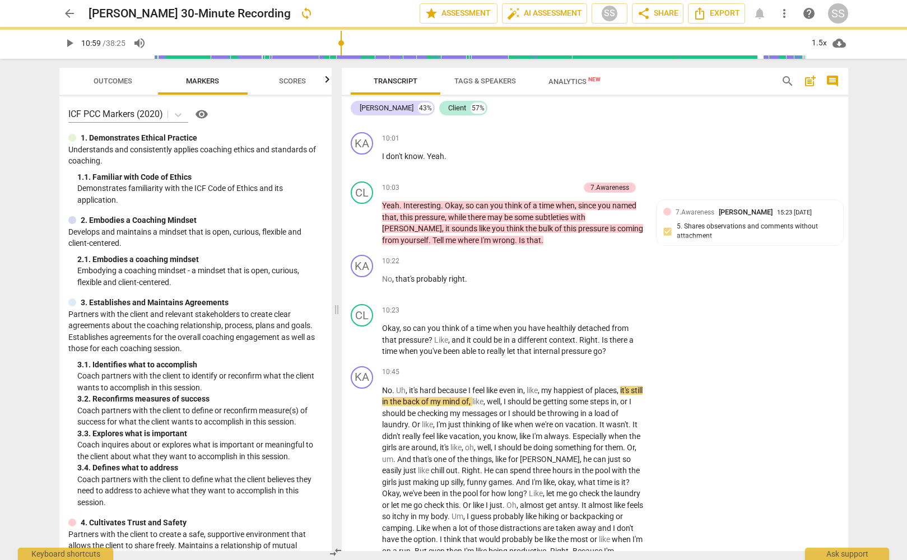
type input "659"
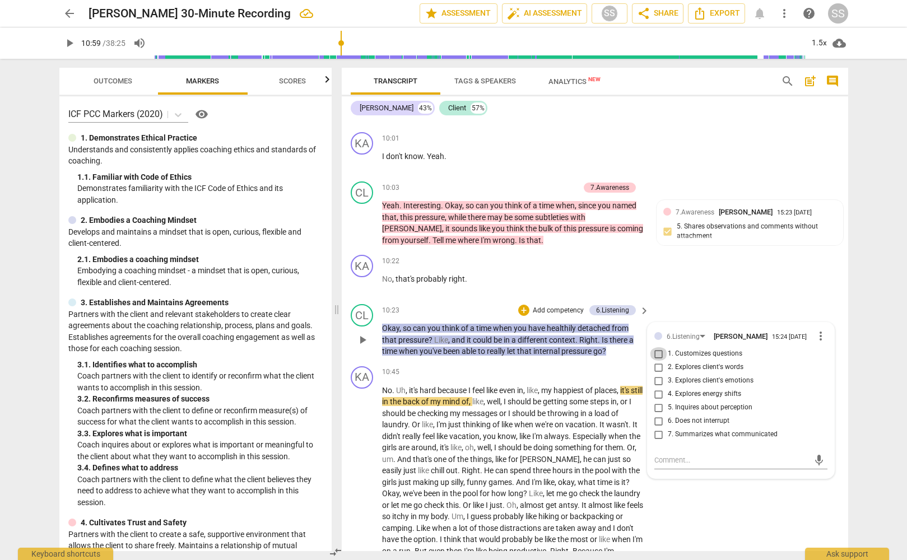
drag, startPoint x: 659, startPoint y: 367, endPoint x: 714, endPoint y: 331, distance: 66.0
click at [659, 361] on input "1. Customizes questions" at bounding box center [659, 353] width 18 height 13
checkbox input "true"
click at [733, 311] on div "CL play_arrow pause 10:23 + Add competency 6.Listening keyboard_arrow_right Oka…" at bounding box center [595, 331] width 506 height 62
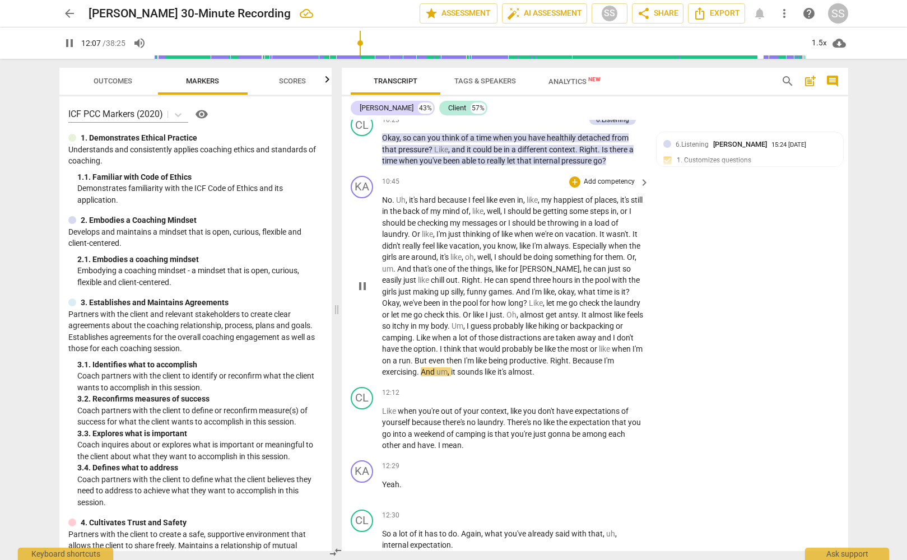
scroll to position [2526, 0]
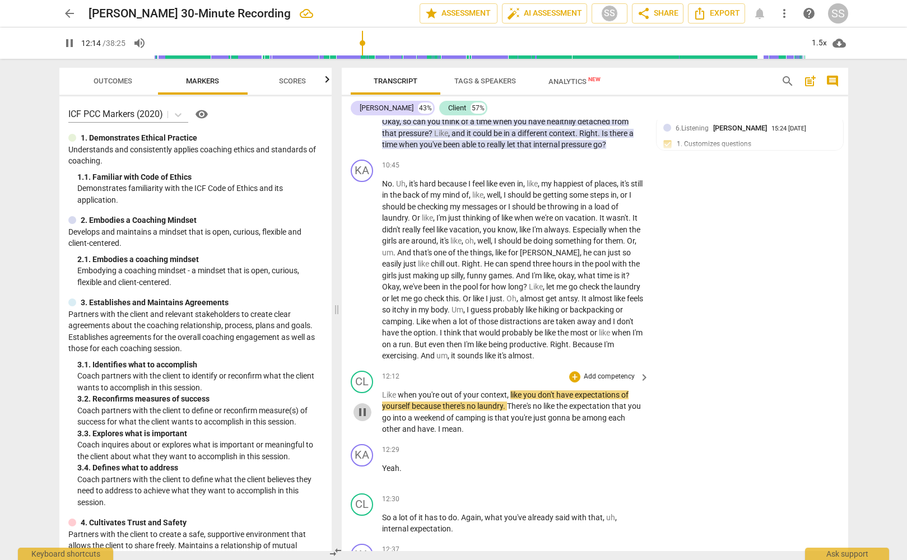
click at [364, 419] on span "pause" at bounding box center [362, 412] width 13 height 13
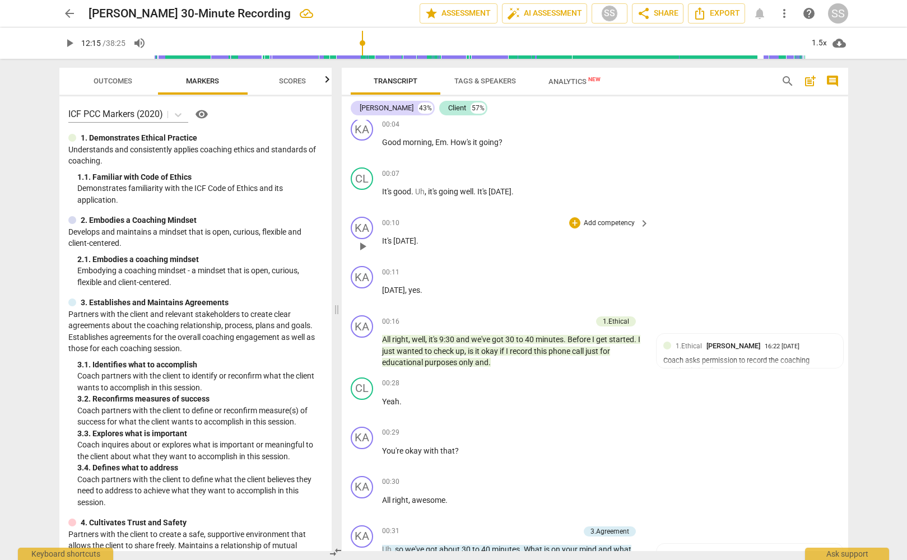
scroll to position [72, 0]
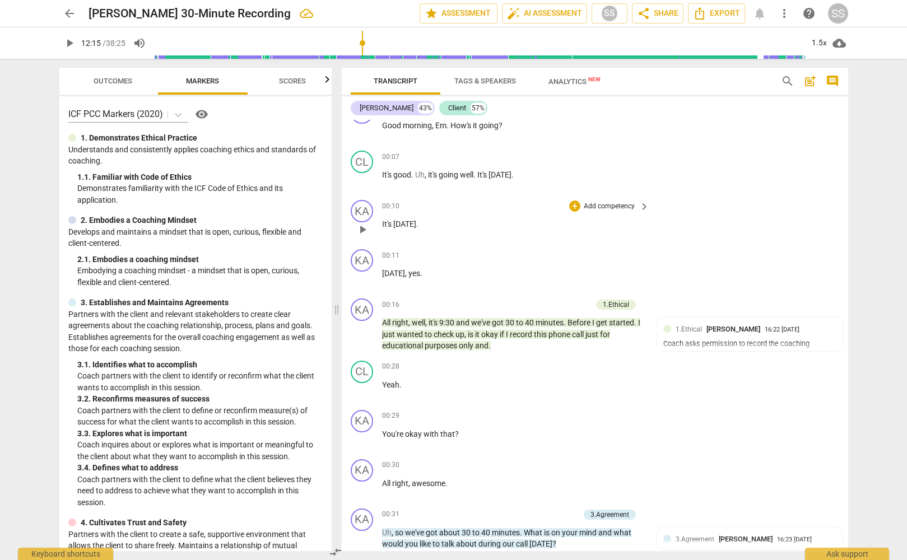
click at [361, 225] on span "play_arrow" at bounding box center [362, 229] width 13 height 13
click at [361, 225] on span "pause" at bounding box center [362, 229] width 13 height 13
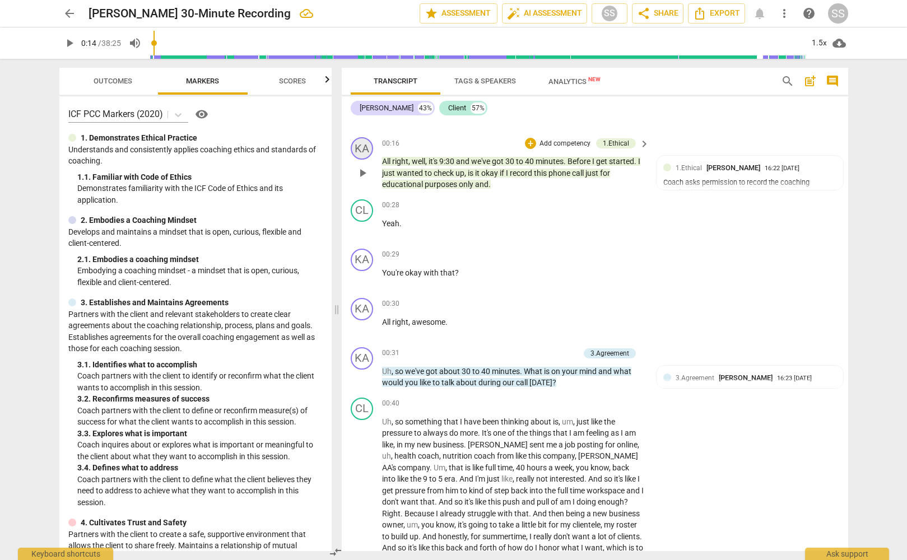
scroll to position [236, 0]
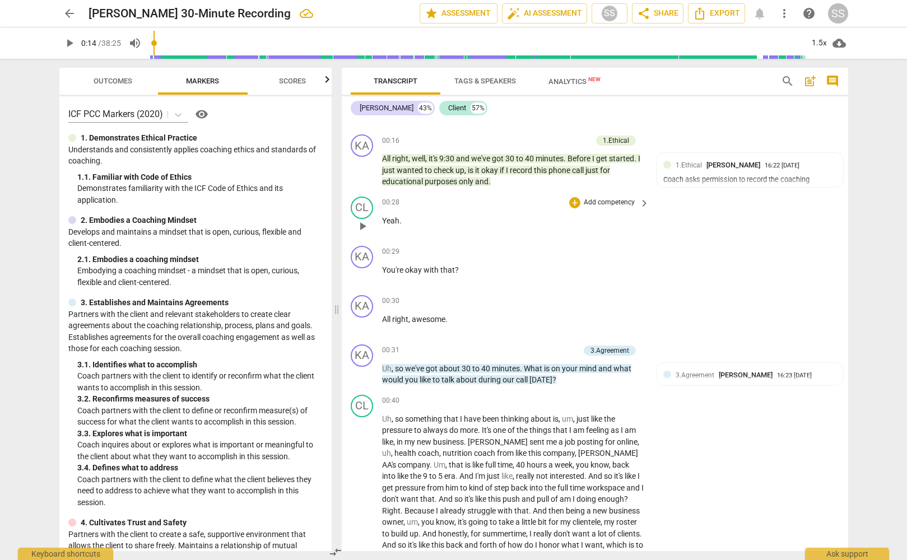
click at [367, 223] on span "play_arrow" at bounding box center [362, 226] width 13 height 13
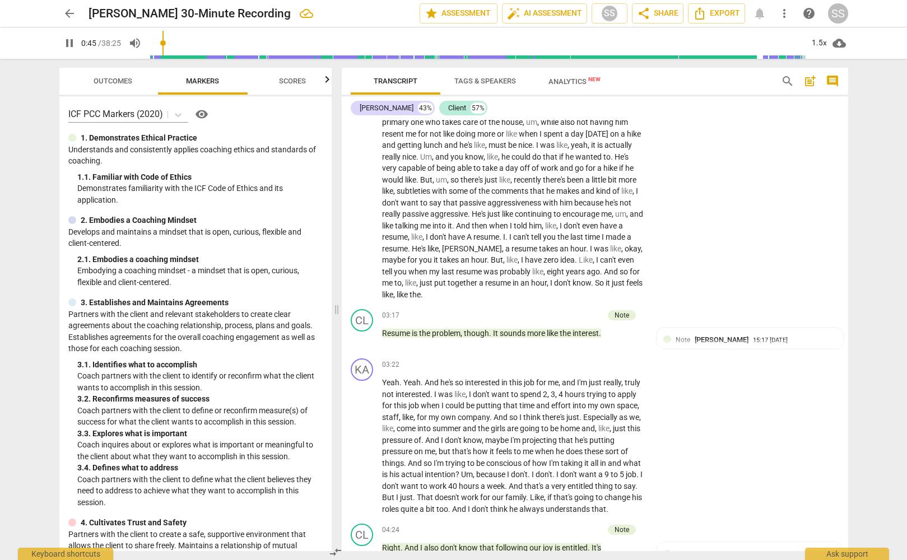
scroll to position [683, 0]
click at [361, 336] on span "pause" at bounding box center [362, 338] width 13 height 13
click at [362, 336] on span "play_arrow" at bounding box center [362, 338] width 13 height 13
click at [362, 336] on span "pause" at bounding box center [362, 338] width 13 height 13
click at [366, 321] on div "CL" at bounding box center [362, 320] width 22 height 22
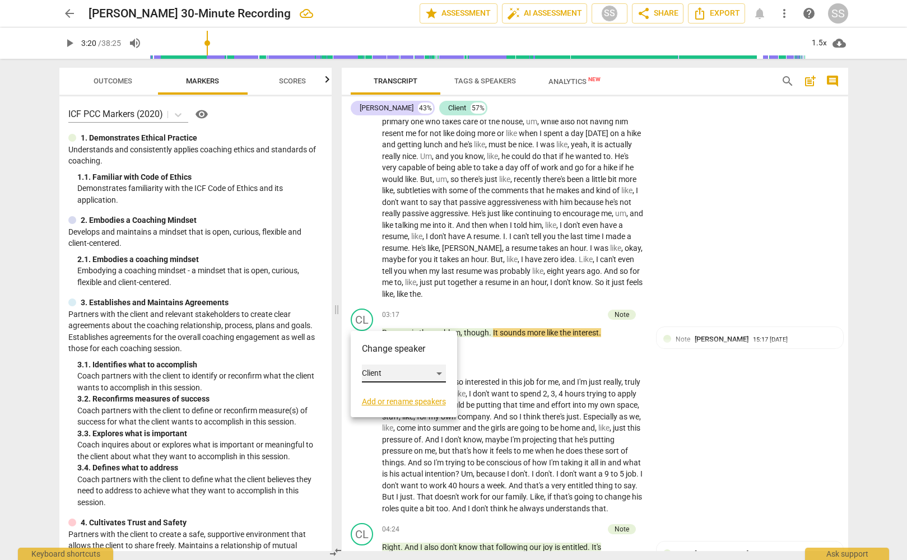
click at [443, 372] on div "Client" at bounding box center [404, 374] width 84 height 18
click at [416, 351] on li "[PERSON_NAME]" at bounding box center [404, 352] width 85 height 21
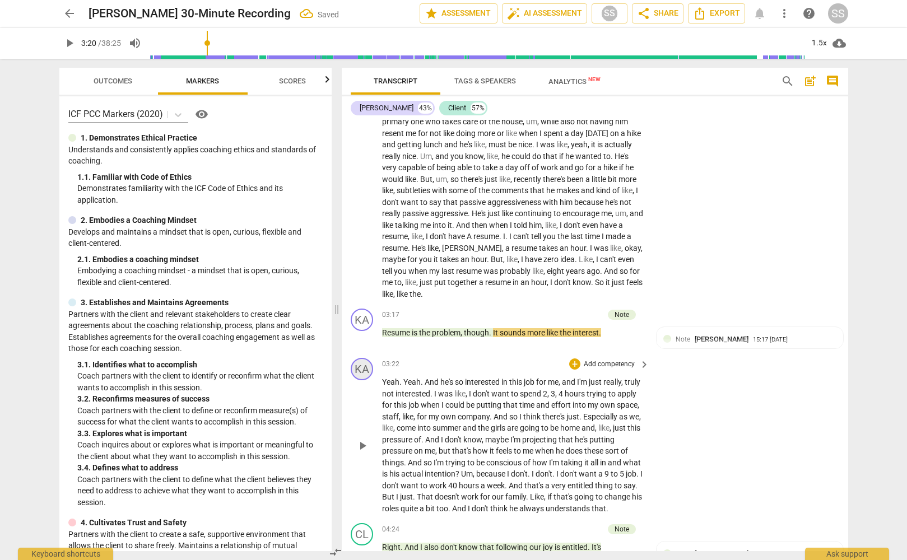
click at [362, 370] on div "KA" at bounding box center [362, 369] width 22 height 22
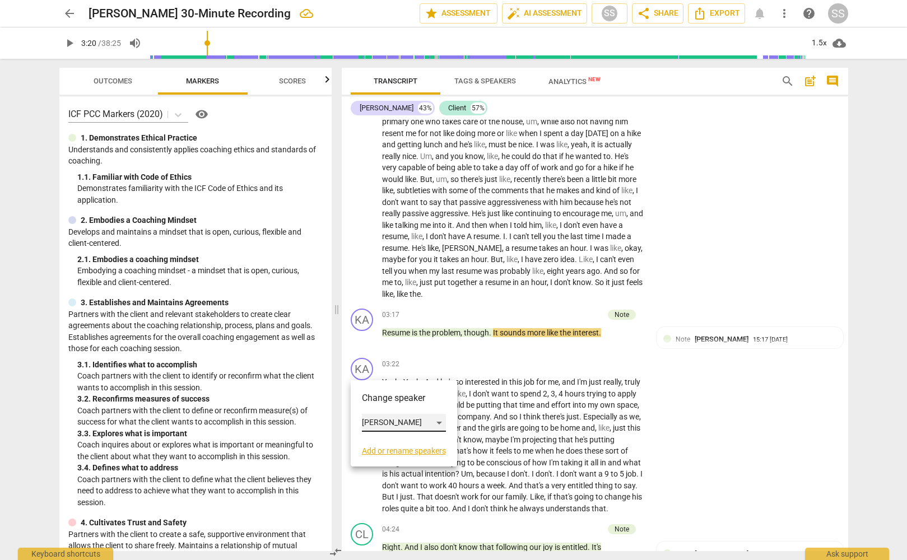
click at [437, 420] on div "[PERSON_NAME]" at bounding box center [404, 423] width 84 height 18
click at [406, 441] on li "Client" at bounding box center [404, 444] width 85 height 21
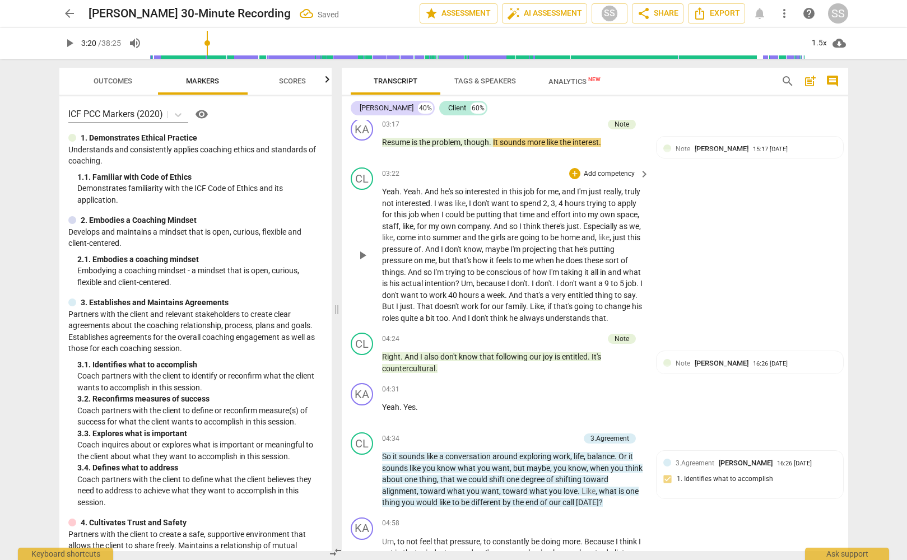
scroll to position [874, 0]
click at [361, 257] on span "play_arrow" at bounding box center [362, 254] width 13 height 13
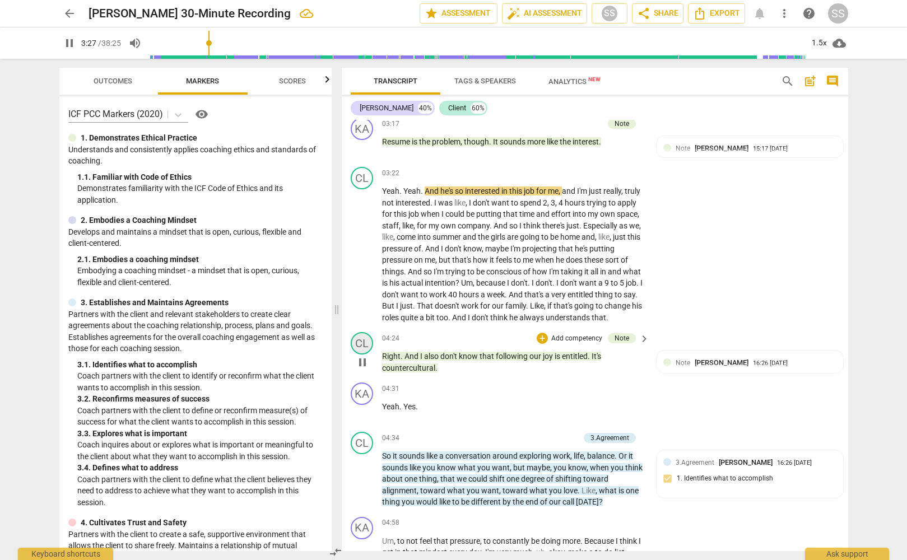
click at [361, 353] on div "CL" at bounding box center [362, 343] width 22 height 22
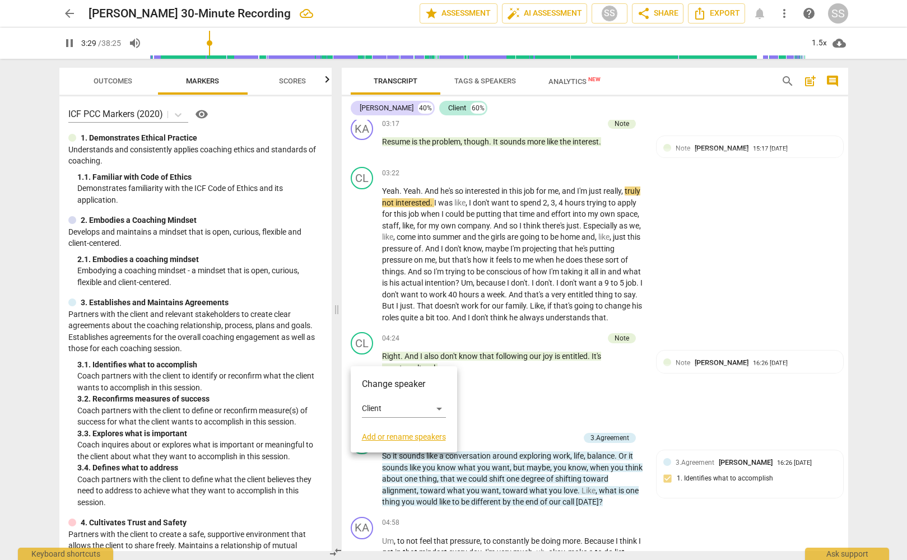
click at [462, 339] on div at bounding box center [453, 280] width 907 height 560
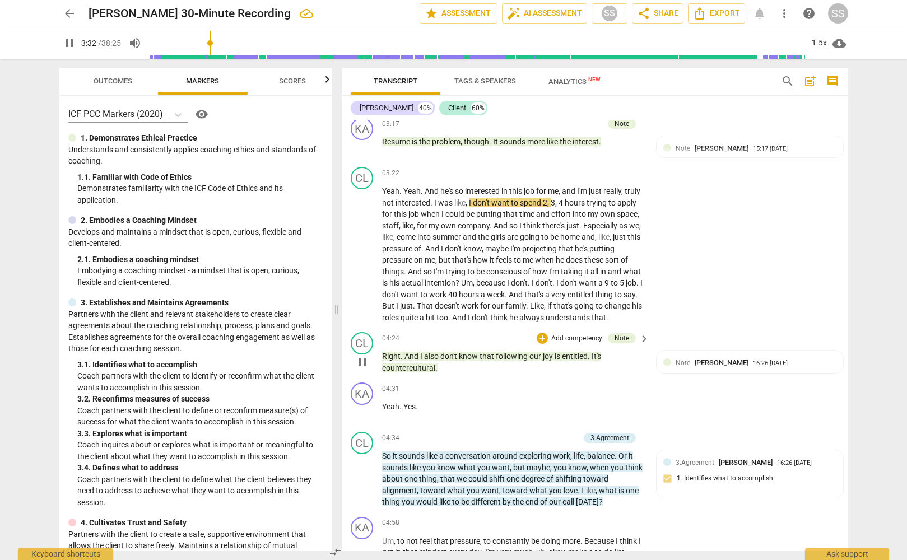
click at [392, 373] on p "Right . And I also don't know that following our joy is entitled . It's counter…" at bounding box center [513, 362] width 262 height 23
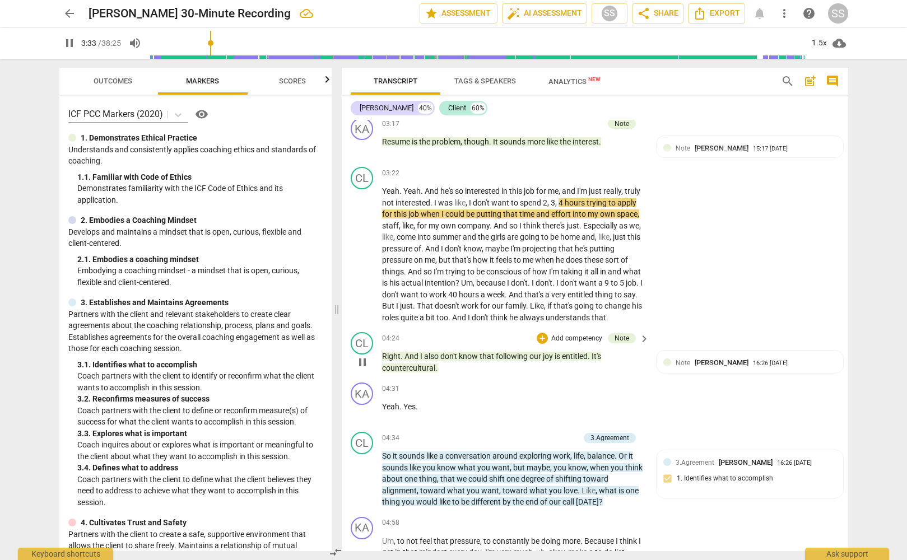
click at [361, 369] on span "pause" at bounding box center [362, 362] width 13 height 13
click at [361, 369] on span "play_arrow" at bounding box center [362, 362] width 13 height 13
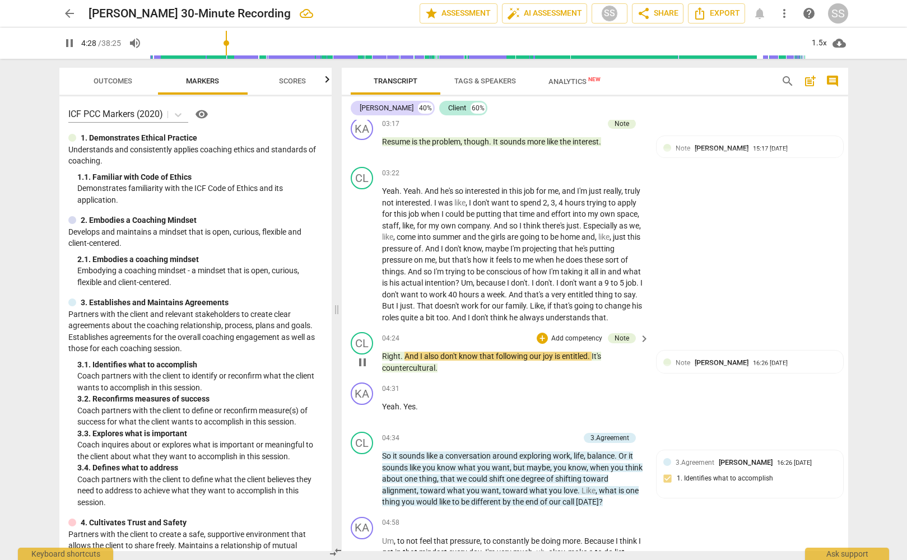
click at [361, 369] on span "pause" at bounding box center [362, 362] width 13 height 13
click at [359, 355] on div "CL" at bounding box center [362, 343] width 22 height 22
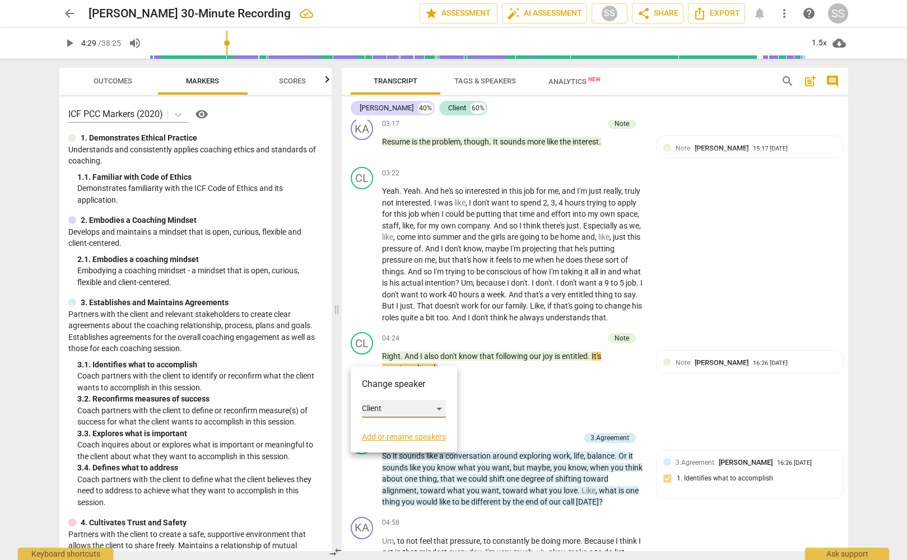
click at [440, 404] on div "Client" at bounding box center [404, 409] width 84 height 18
click at [413, 389] on li "[PERSON_NAME]" at bounding box center [404, 387] width 85 height 21
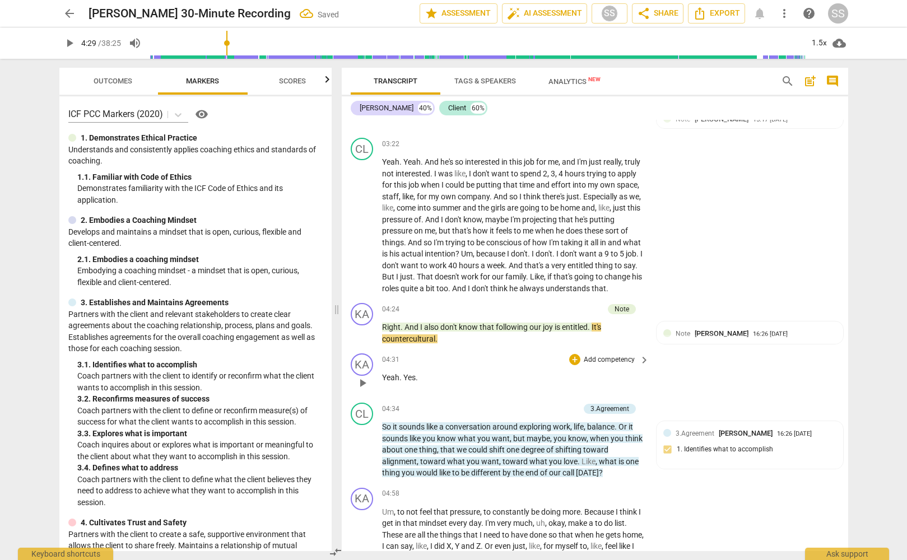
scroll to position [904, 0]
click at [364, 339] on span "play_arrow" at bounding box center [362, 332] width 13 height 13
click at [362, 389] on span "pause" at bounding box center [362, 382] width 13 height 13
click at [364, 372] on div "KA" at bounding box center [362, 364] width 22 height 22
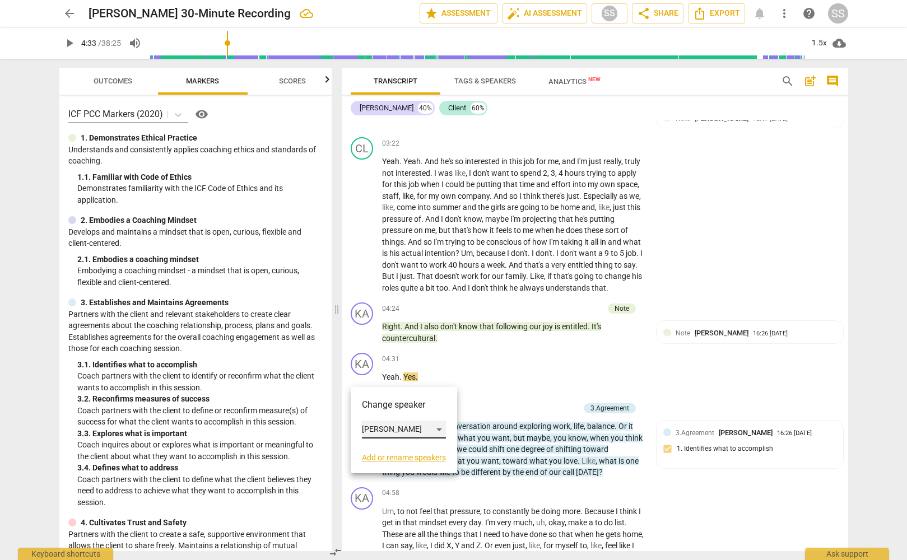
click at [441, 427] on div "[PERSON_NAME]" at bounding box center [404, 430] width 84 height 18
click at [403, 451] on li "Client" at bounding box center [404, 450] width 85 height 21
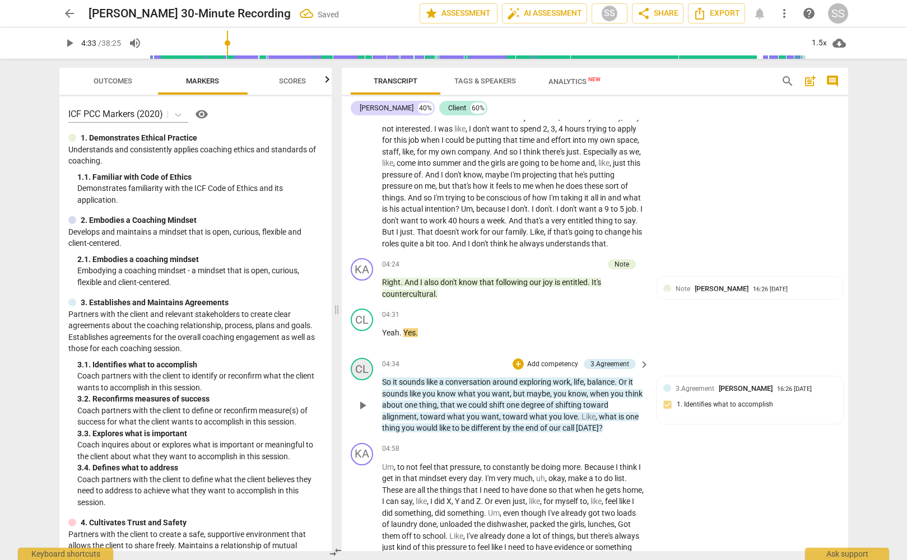
scroll to position [957, 0]
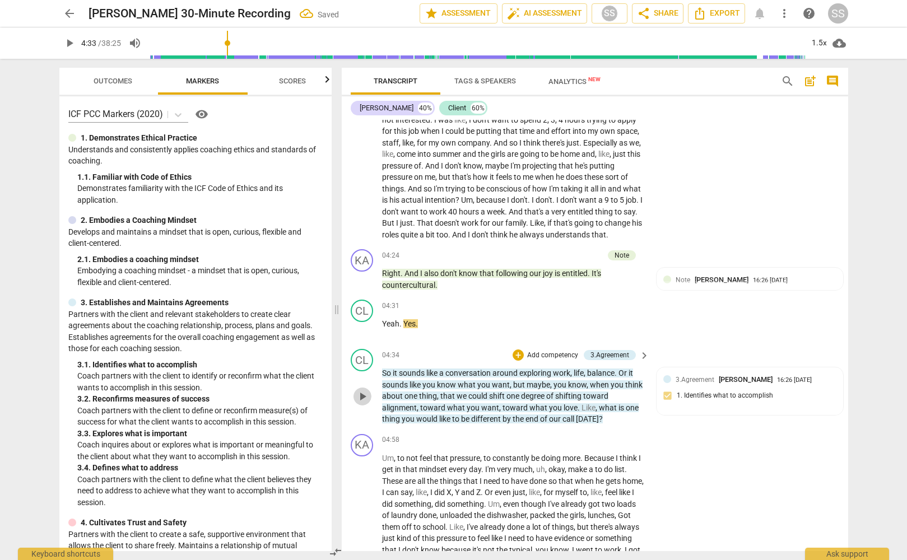
click at [361, 403] on span "play_arrow" at bounding box center [362, 396] width 13 height 13
click at [361, 403] on span "pause" at bounding box center [362, 396] width 13 height 13
click at [359, 370] on div "CL" at bounding box center [362, 360] width 22 height 22
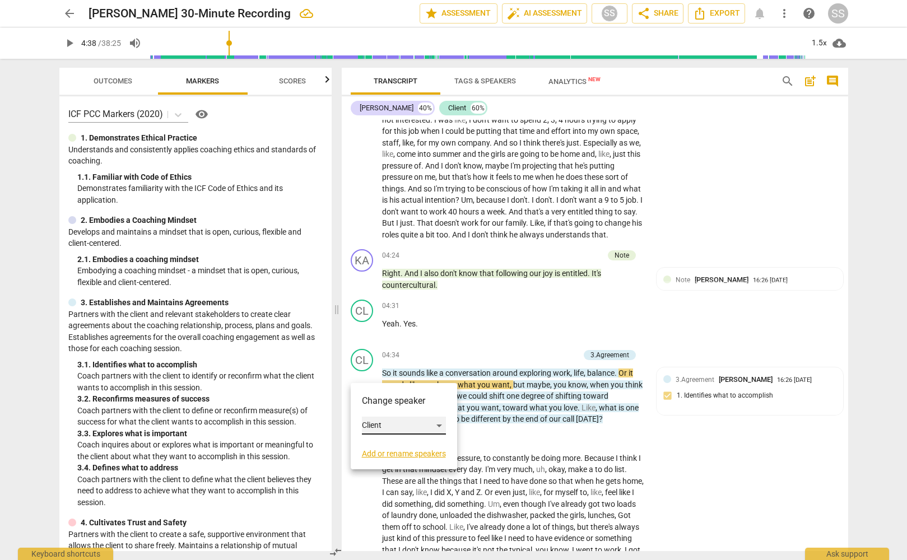
click at [441, 424] on div "Client" at bounding box center [404, 426] width 84 height 18
click at [411, 404] on li "[PERSON_NAME]" at bounding box center [404, 404] width 85 height 21
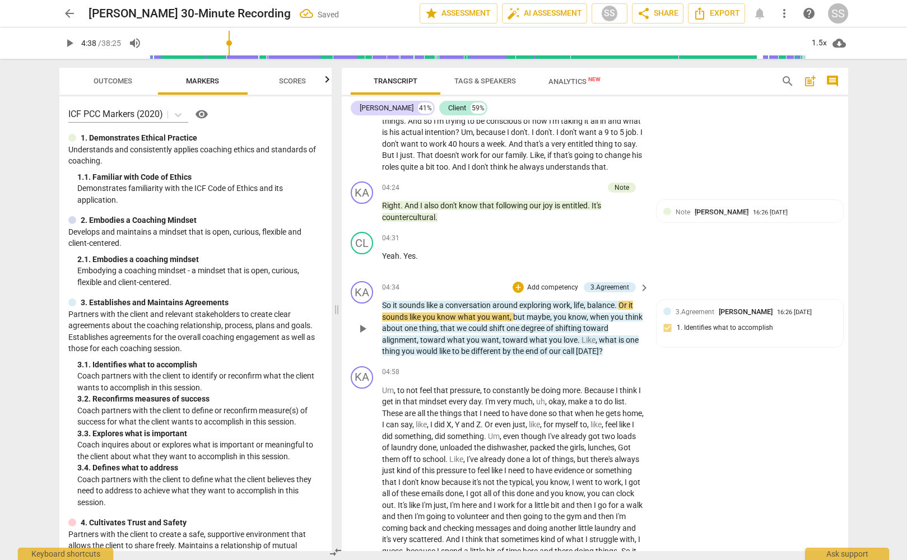
scroll to position [1029, 0]
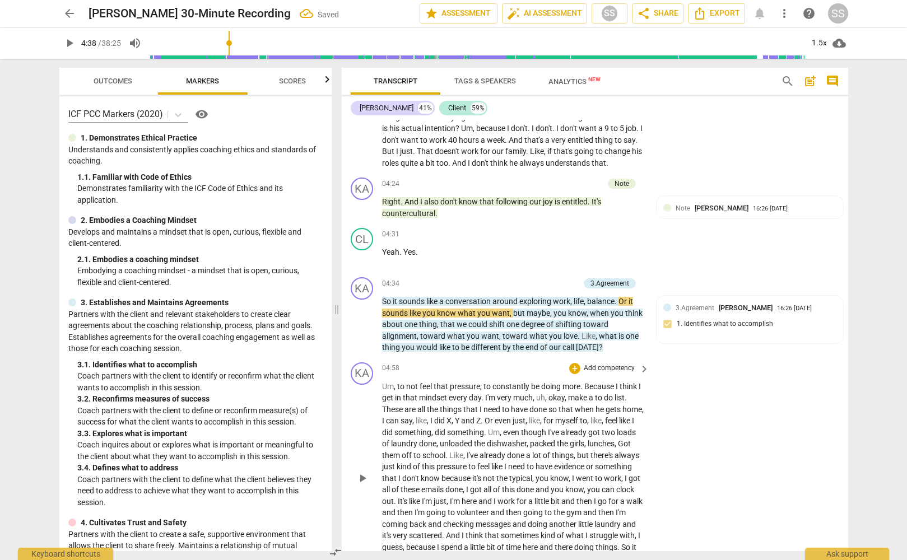
click at [363, 485] on span "play_arrow" at bounding box center [362, 478] width 13 height 13
drag, startPoint x: 363, startPoint y: 494, endPoint x: 361, endPoint y: 485, distance: 8.7
click at [362, 485] on span "pause" at bounding box center [362, 478] width 13 height 13
click at [369, 384] on div "KA" at bounding box center [362, 373] width 22 height 22
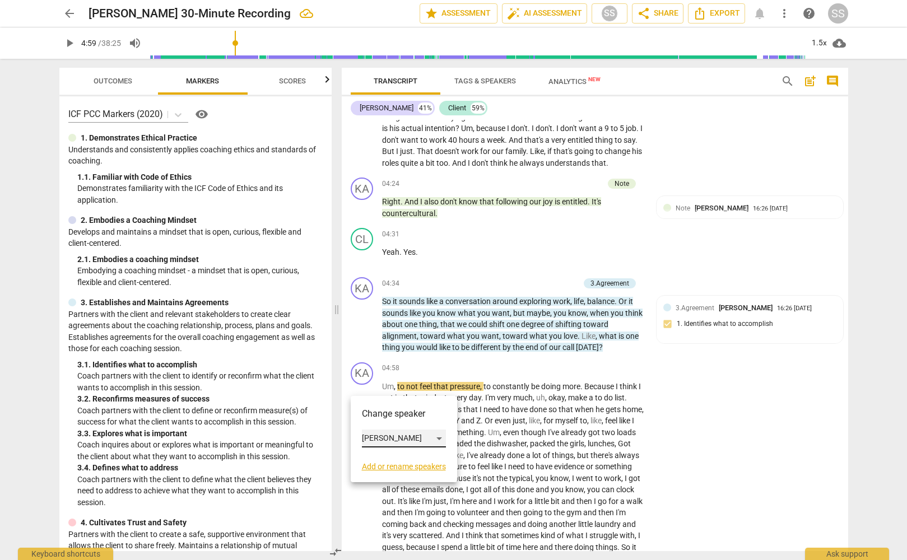
click at [442, 436] on div "[PERSON_NAME]" at bounding box center [404, 439] width 84 height 18
drag, startPoint x: 403, startPoint y: 458, endPoint x: 372, endPoint y: 439, distance: 36.7
click at [403, 457] on li "Client" at bounding box center [404, 459] width 85 height 21
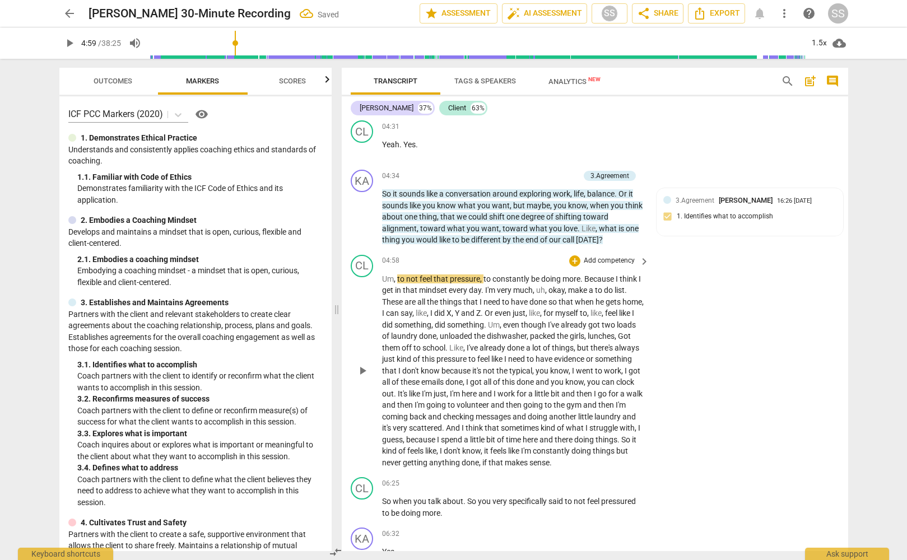
scroll to position [1166, 0]
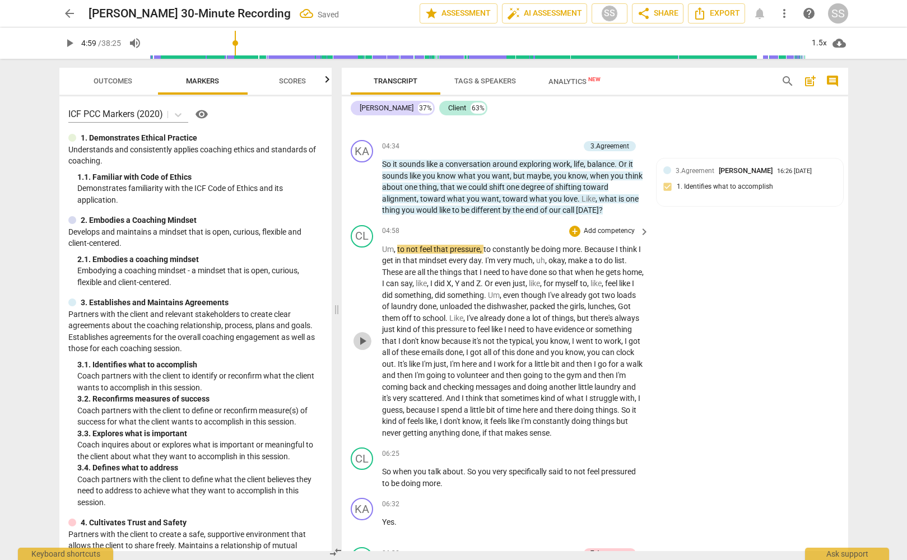
click at [360, 348] on span "play_arrow" at bounding box center [362, 340] width 13 height 13
click at [360, 348] on span "pause" at bounding box center [362, 340] width 13 height 13
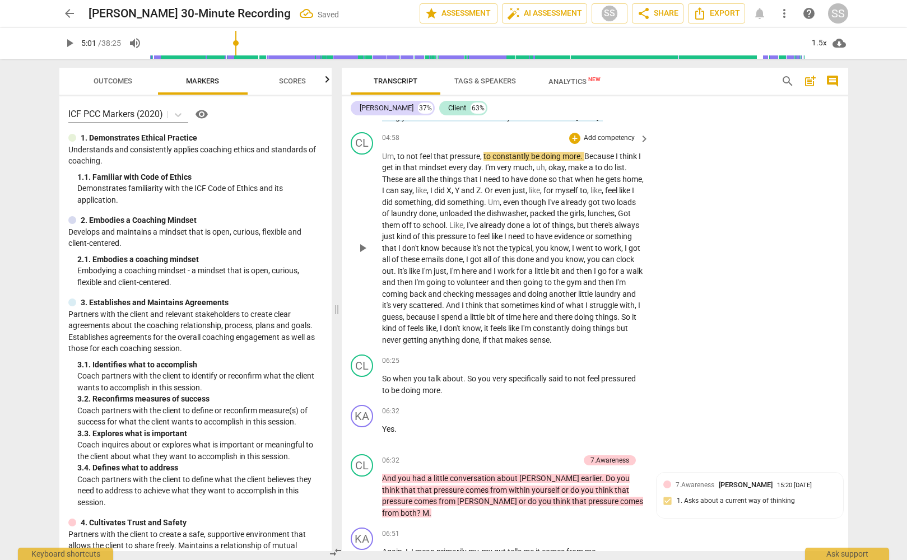
scroll to position [1259, 0]
click at [360, 391] on span "play_arrow" at bounding box center [362, 384] width 13 height 13
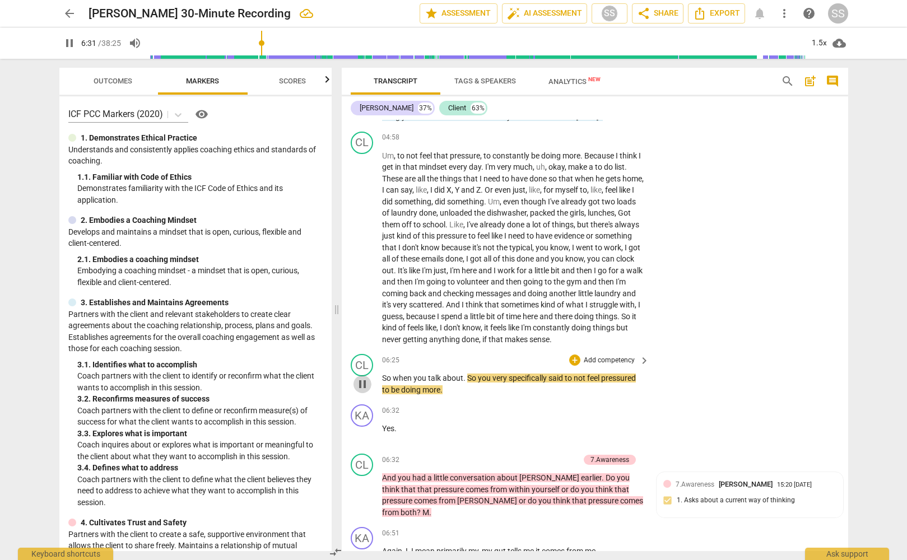
click at [360, 391] on span "pause" at bounding box center [362, 384] width 13 height 13
click at [366, 376] on div "CL" at bounding box center [362, 365] width 22 height 22
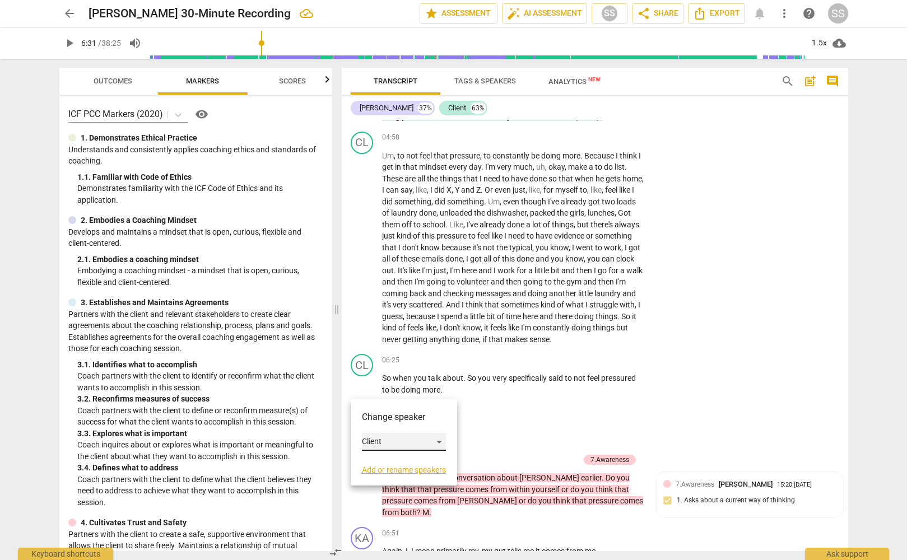
click at [440, 439] on div "Client" at bounding box center [404, 442] width 84 height 18
drag, startPoint x: 416, startPoint y: 417, endPoint x: 386, endPoint y: 424, distance: 31.0
click at [415, 417] on li "[PERSON_NAME]" at bounding box center [404, 420] width 85 height 21
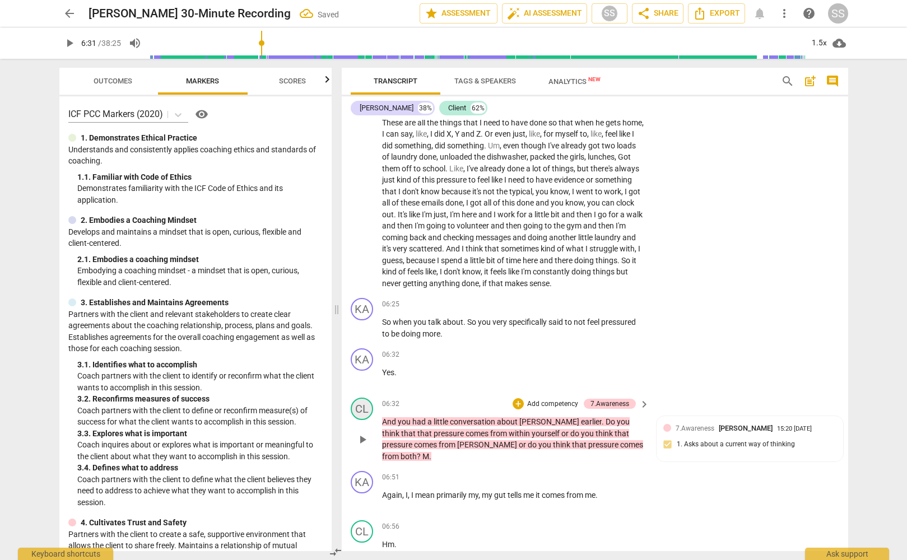
scroll to position [1323, 0]
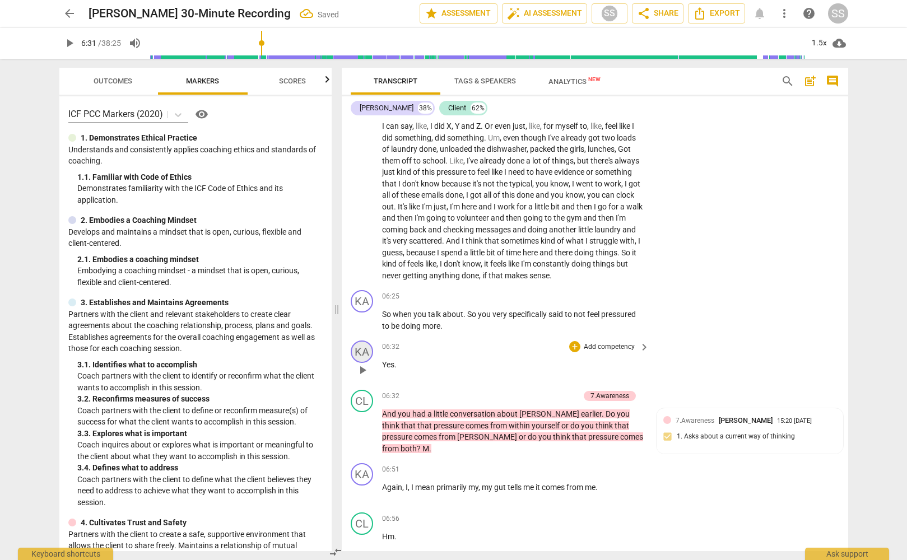
click at [362, 363] on div "KA" at bounding box center [362, 352] width 22 height 22
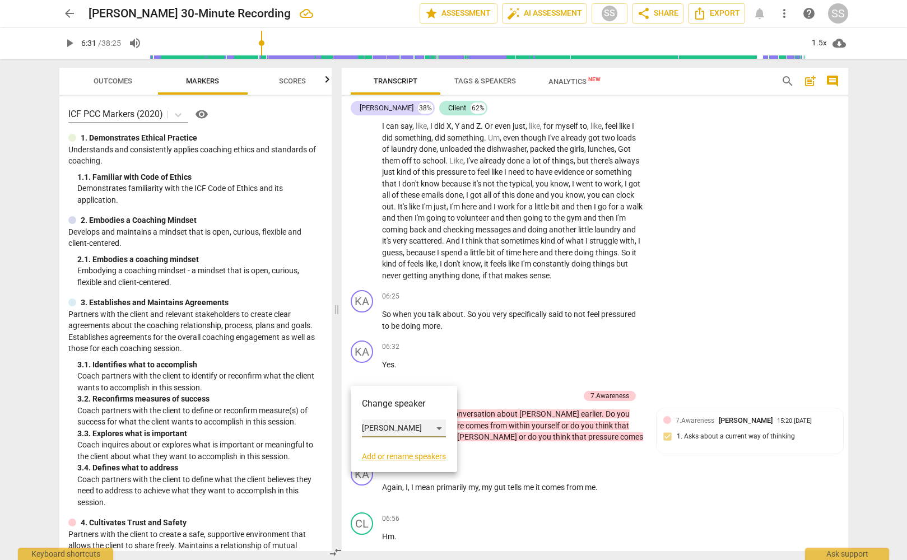
click at [436, 426] on div "[PERSON_NAME]" at bounding box center [404, 429] width 84 height 18
drag, startPoint x: 396, startPoint y: 450, endPoint x: 390, endPoint y: 443, distance: 9.5
click at [397, 449] on li "Client" at bounding box center [404, 449] width 85 height 21
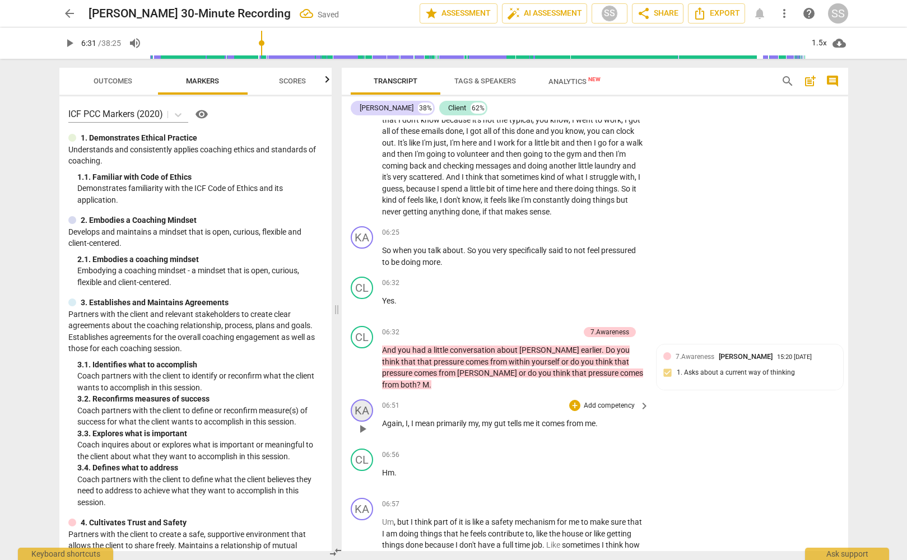
scroll to position [1388, 0]
click at [366, 299] on div "CL" at bounding box center [362, 287] width 22 height 22
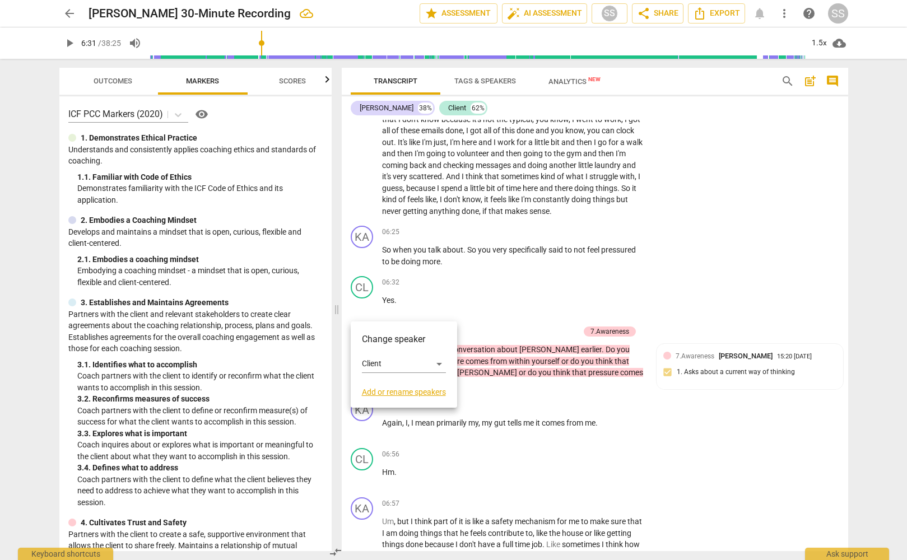
drag, startPoint x: 488, startPoint y: 310, endPoint x: 474, endPoint y: 309, distance: 14.0
click at [488, 310] on div at bounding box center [453, 280] width 907 height 560
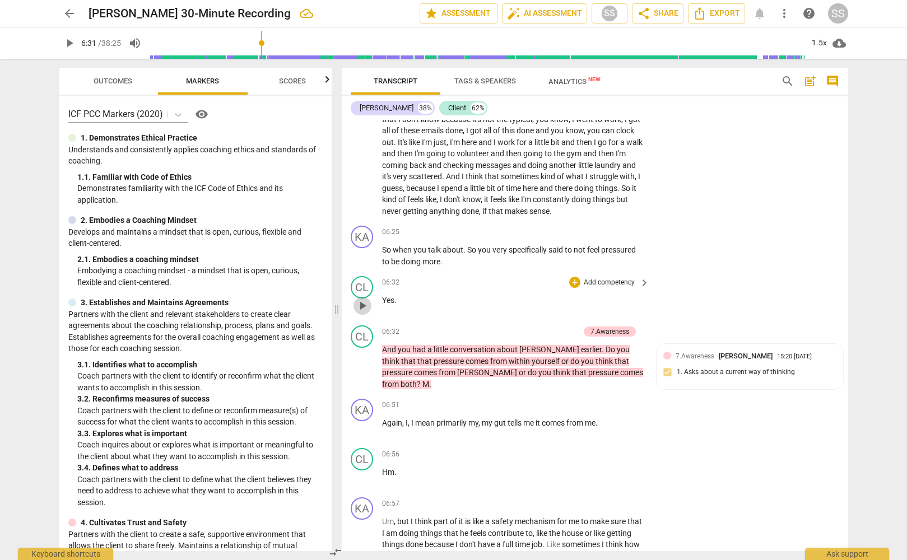
click at [364, 313] on span "play_arrow" at bounding box center [362, 305] width 13 height 13
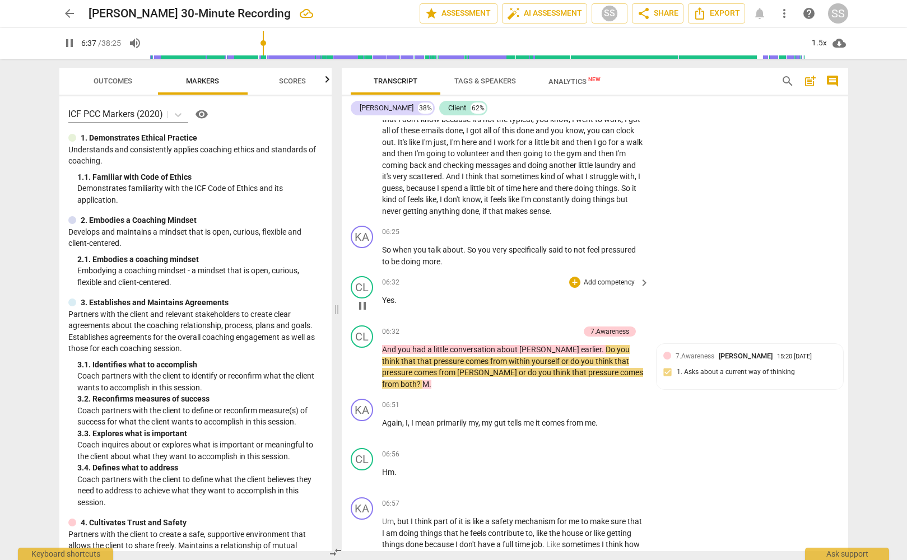
click at [365, 313] on span "pause" at bounding box center [362, 305] width 13 height 13
click at [359, 263] on span "play_arrow" at bounding box center [362, 255] width 13 height 13
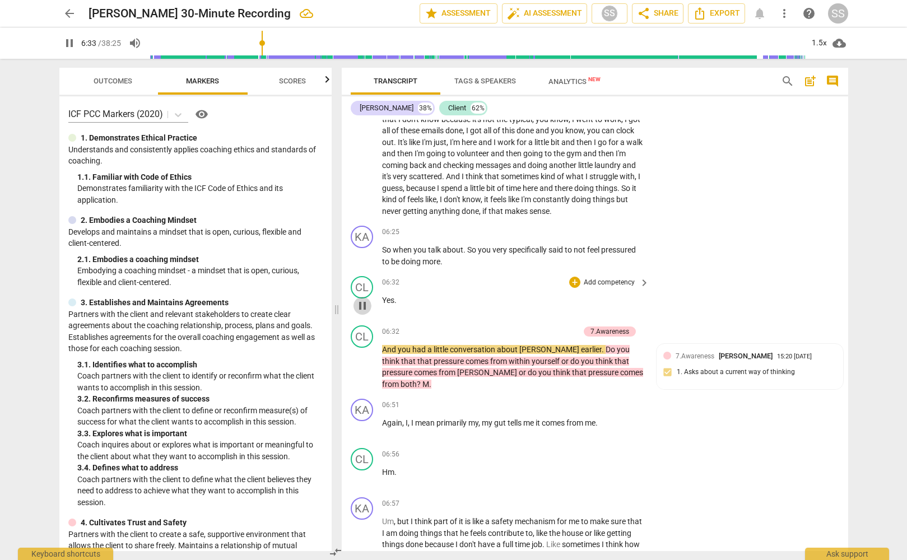
click at [362, 313] on span "pause" at bounding box center [362, 305] width 13 height 13
click at [361, 374] on span "play_arrow" at bounding box center [362, 367] width 13 height 13
click at [362, 374] on span "pause" at bounding box center [362, 367] width 13 height 13
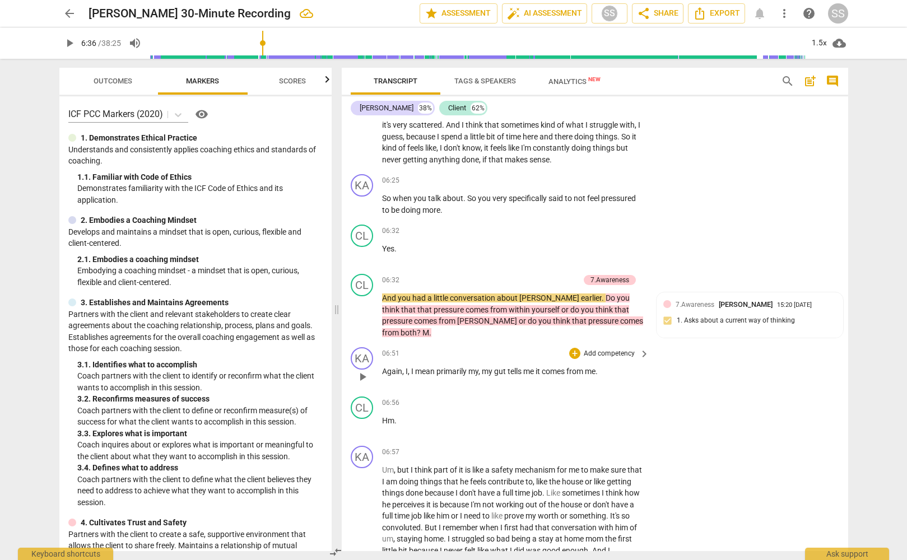
scroll to position [1447, 0]
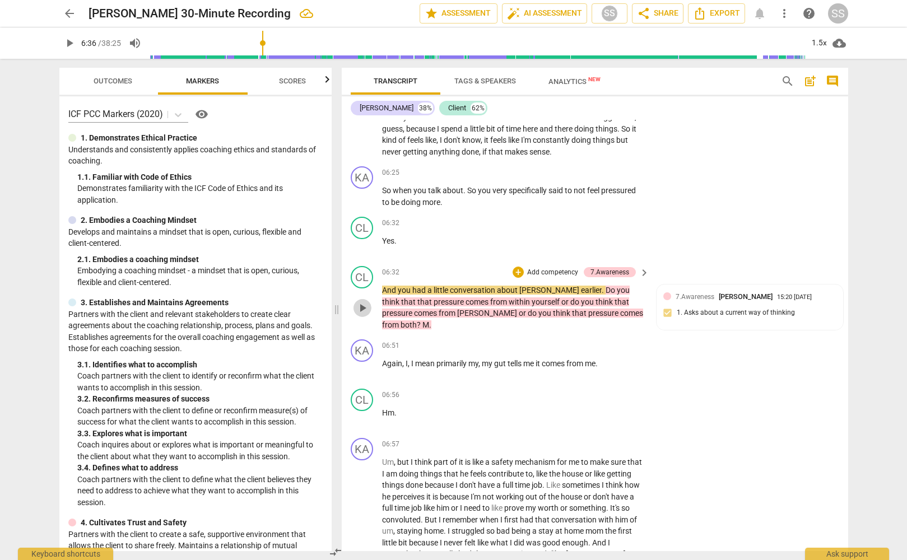
click at [364, 315] on span "play_arrow" at bounding box center [362, 307] width 13 height 13
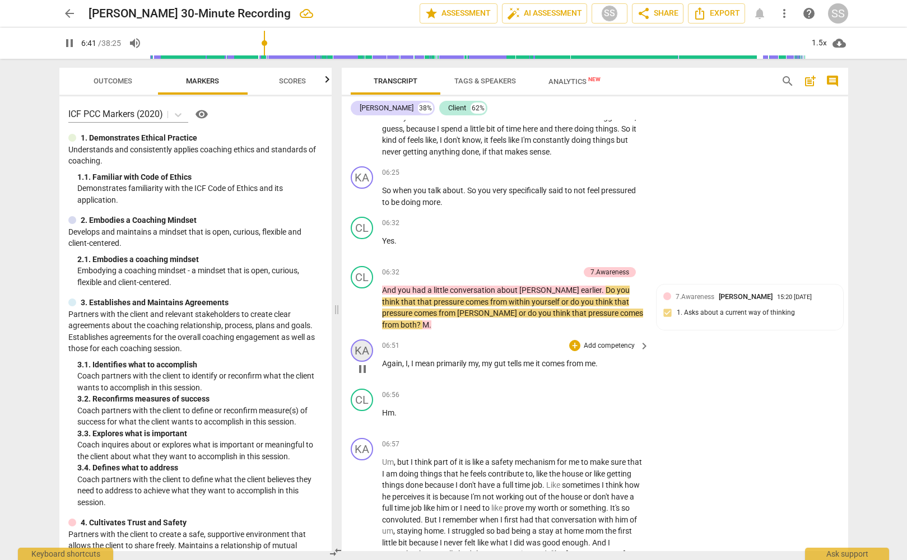
click at [366, 362] on div "KA" at bounding box center [362, 350] width 22 height 22
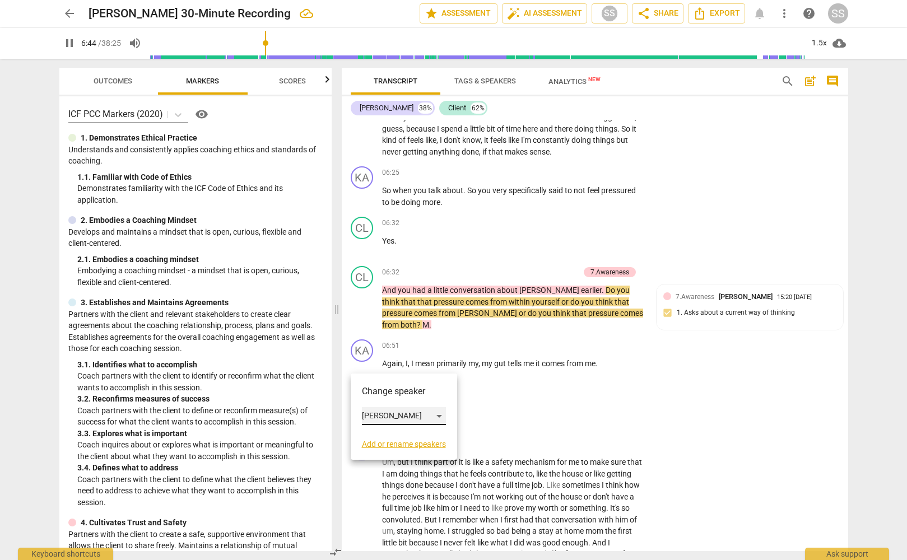
click at [441, 416] on div "[PERSON_NAME]" at bounding box center [404, 416] width 84 height 18
click at [420, 440] on li "Client" at bounding box center [404, 437] width 85 height 21
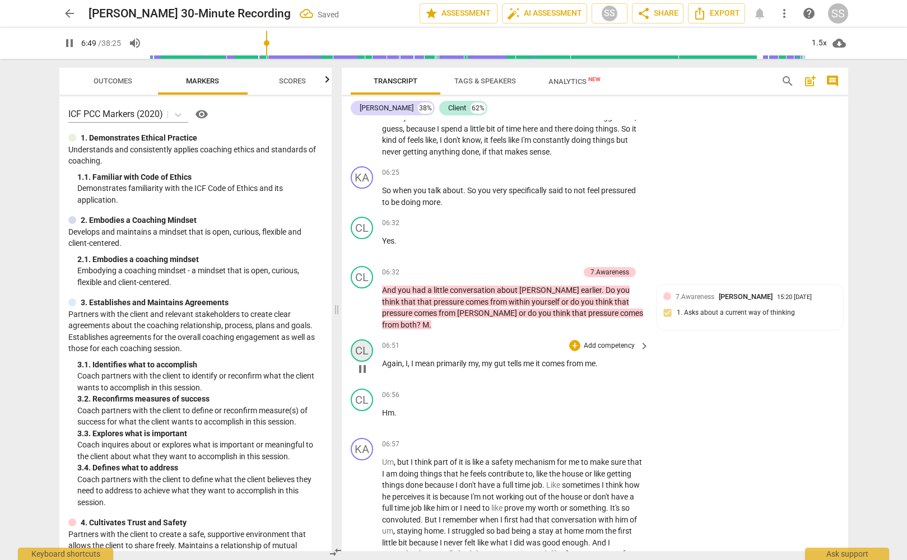
click at [361, 357] on div "CL" at bounding box center [362, 350] width 22 height 22
click at [363, 324] on div at bounding box center [453, 280] width 907 height 560
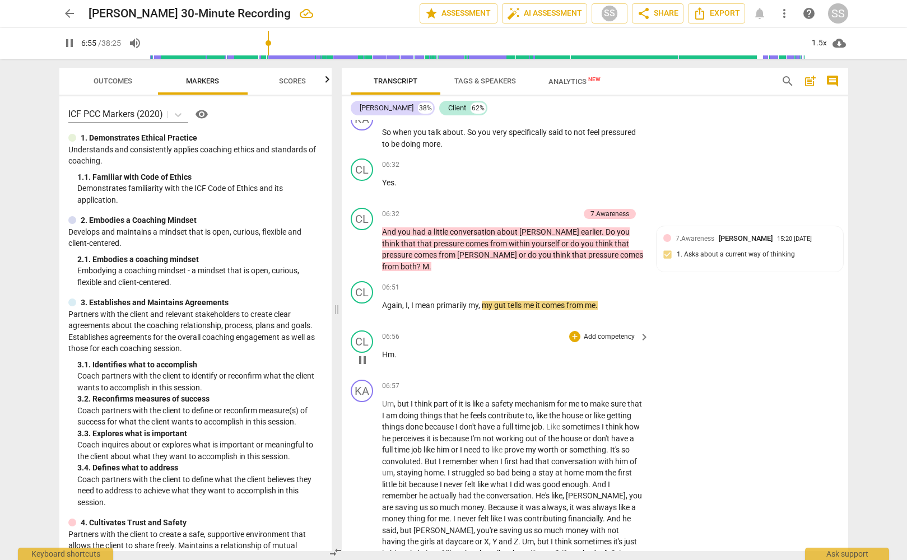
scroll to position [1508, 0]
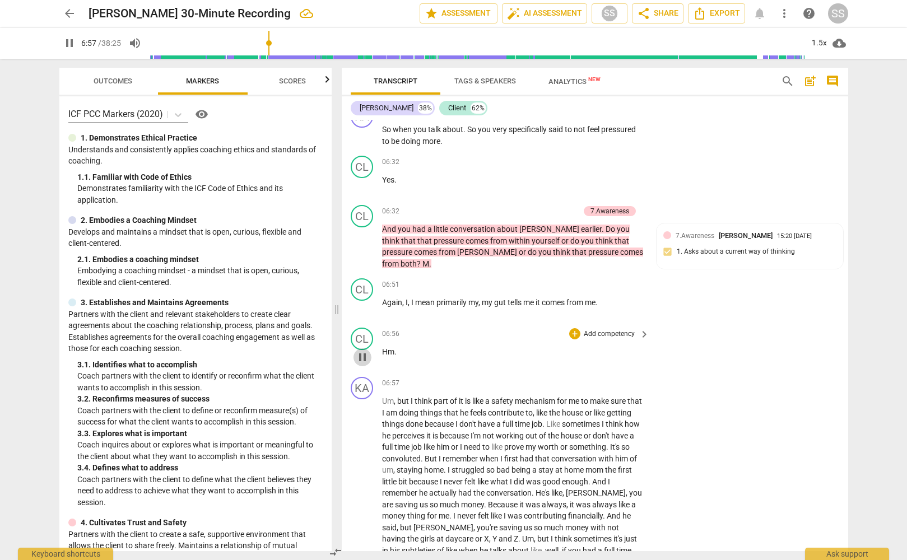
click at [366, 364] on span "pause" at bounding box center [362, 357] width 13 height 13
click at [366, 350] on div "CL" at bounding box center [362, 339] width 22 height 22
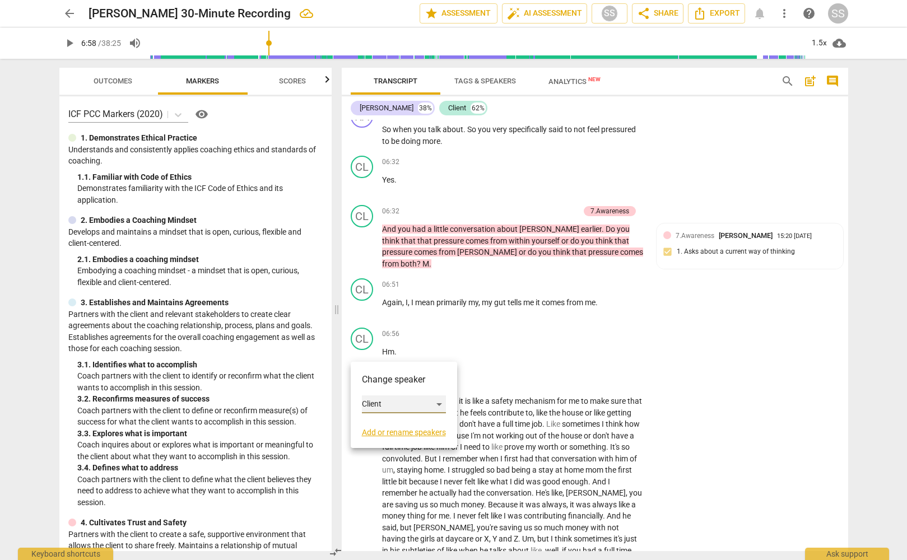
click at [440, 402] on div "Client" at bounding box center [404, 404] width 84 height 18
drag, startPoint x: 397, startPoint y: 378, endPoint x: 468, endPoint y: 374, distance: 70.7
click at [398, 378] on li "[PERSON_NAME]" at bounding box center [404, 383] width 85 height 21
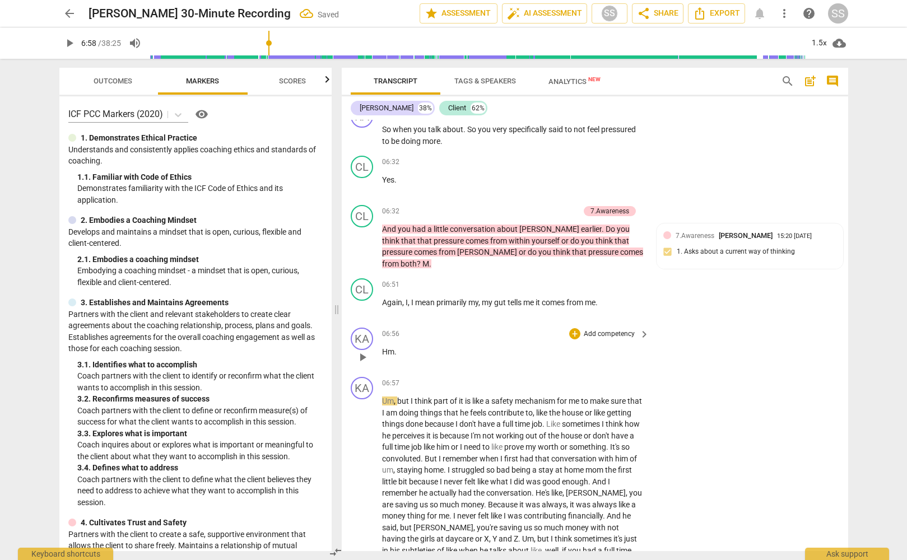
scroll to position [1563, 0]
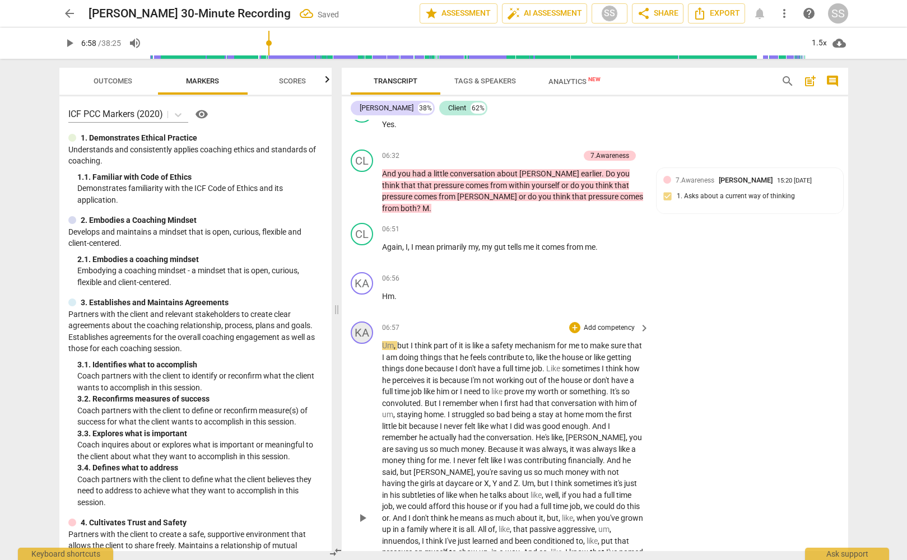
click at [361, 342] on div "KA" at bounding box center [362, 333] width 22 height 22
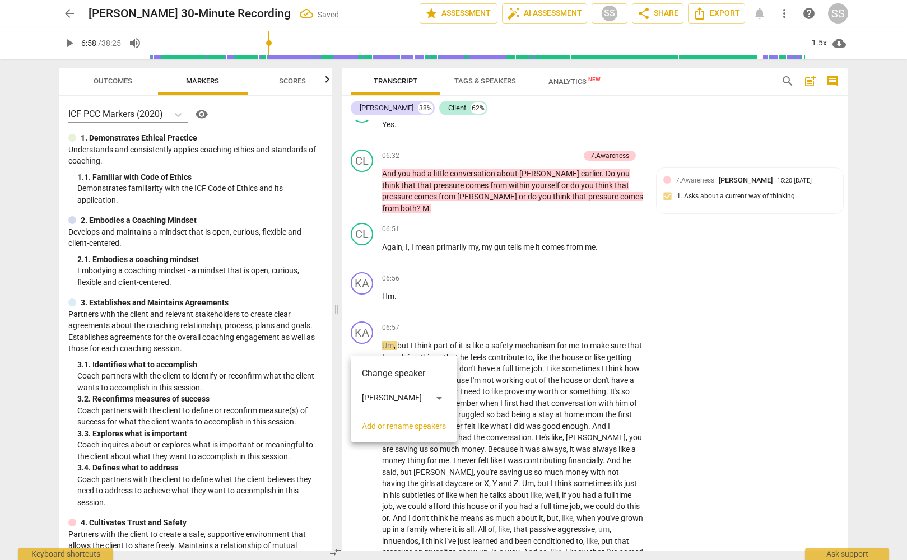
click at [452, 320] on div at bounding box center [453, 280] width 907 height 560
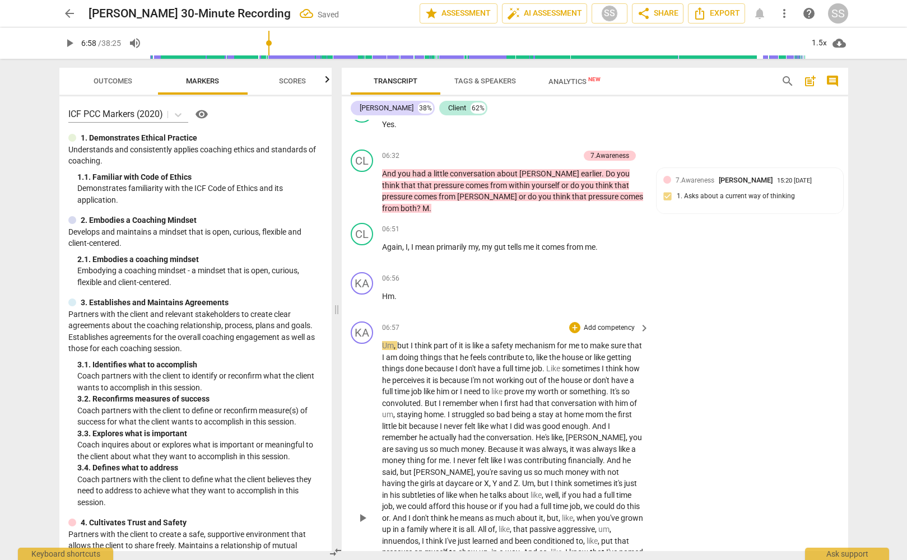
click at [442, 350] on span "part" at bounding box center [442, 345] width 16 height 9
click at [366, 309] on span "play_arrow" at bounding box center [362, 301] width 13 height 13
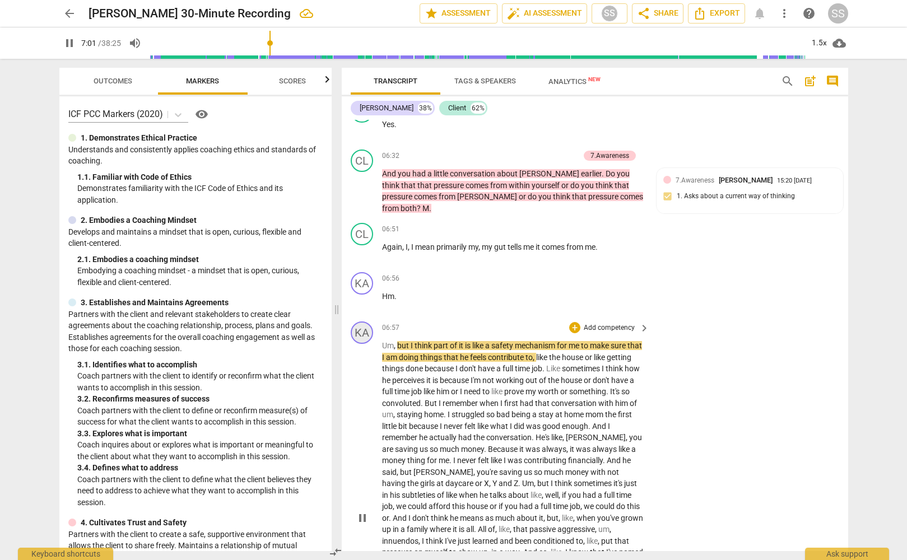
click at [367, 344] on div "KA" at bounding box center [362, 333] width 22 height 22
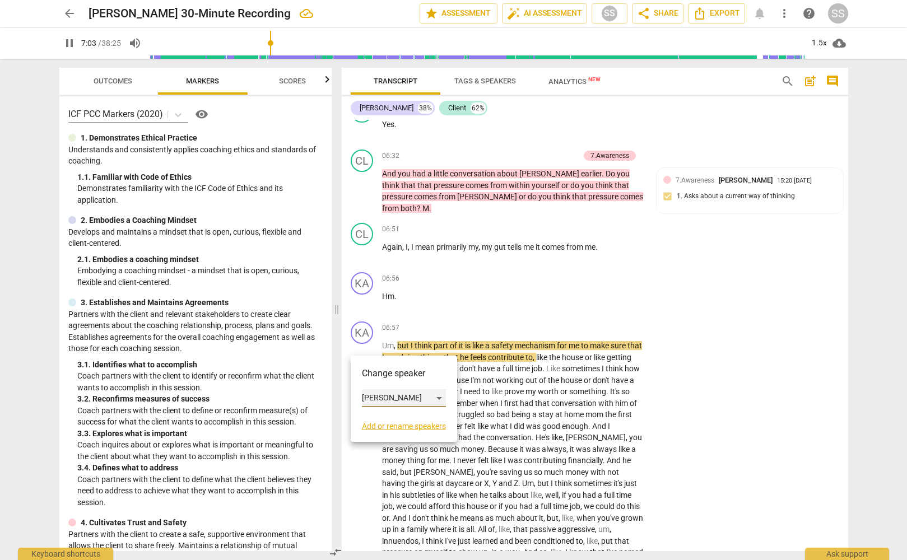
click at [384, 398] on div "[PERSON_NAME]" at bounding box center [404, 398] width 84 height 18
click at [388, 420] on li "Client" at bounding box center [404, 419] width 85 height 21
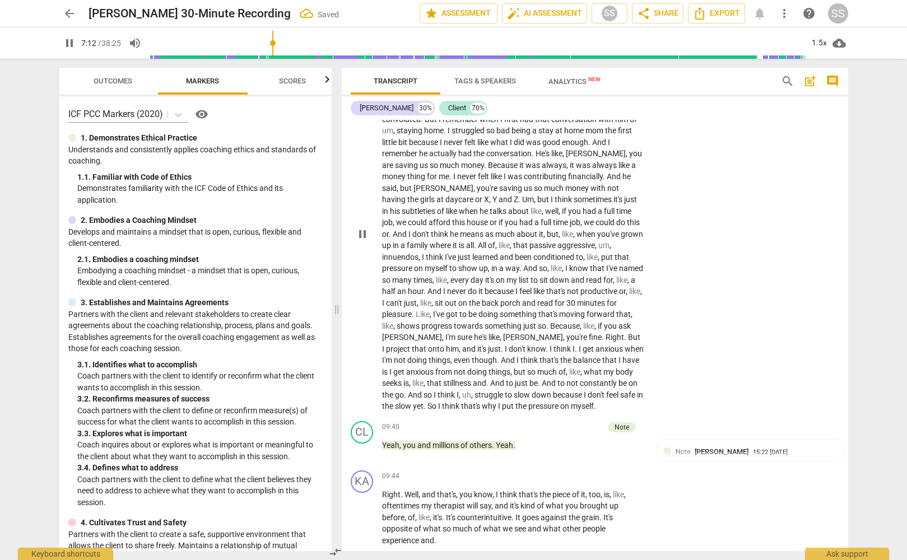
scroll to position [1852, 0]
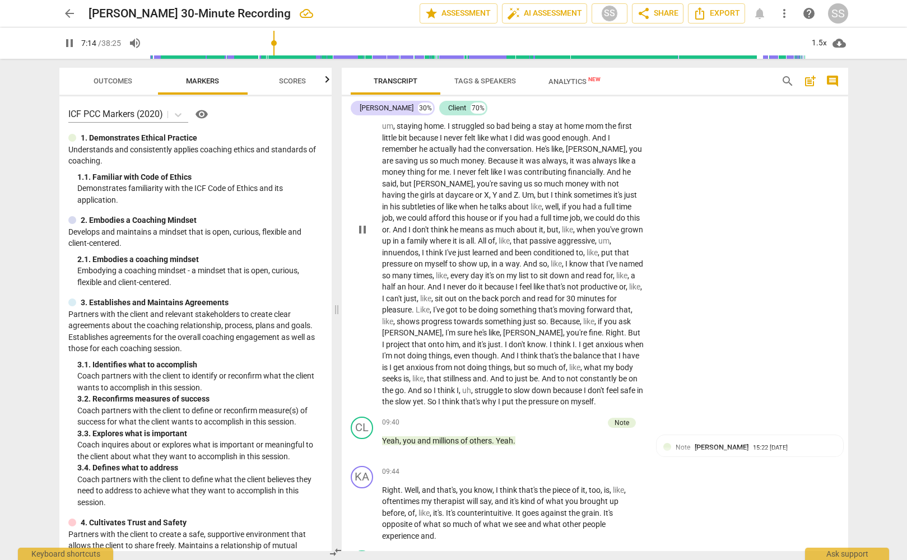
click at [361, 236] on span "pause" at bounding box center [362, 229] width 13 height 13
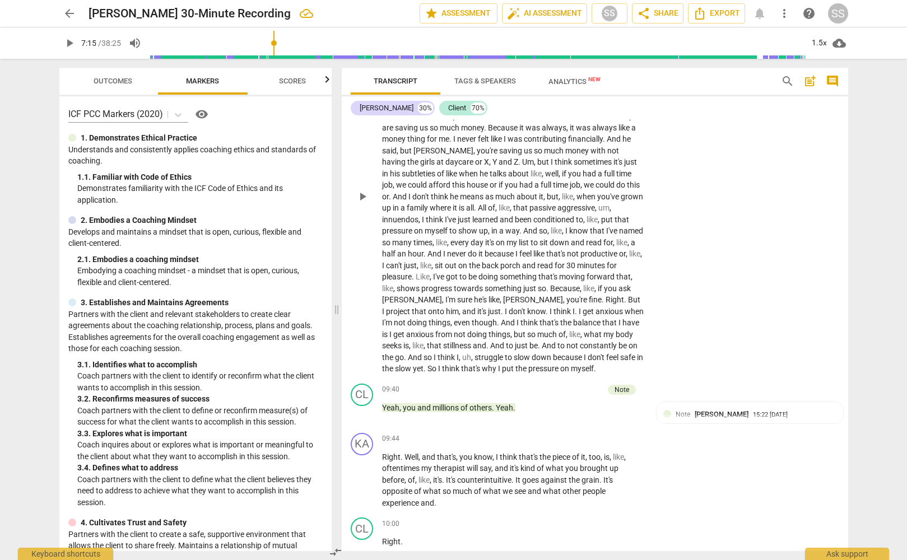
scroll to position [1886, 0]
click at [364, 402] on div "CL" at bounding box center [362, 394] width 22 height 22
click at [438, 457] on div "Client" at bounding box center [404, 459] width 84 height 18
click at [417, 436] on li "[PERSON_NAME]" at bounding box center [404, 437] width 85 height 21
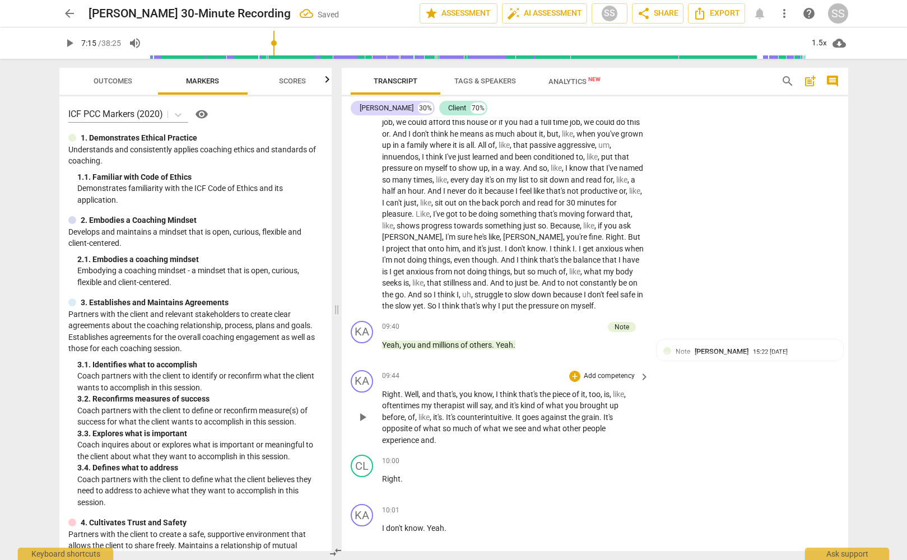
scroll to position [1959, 0]
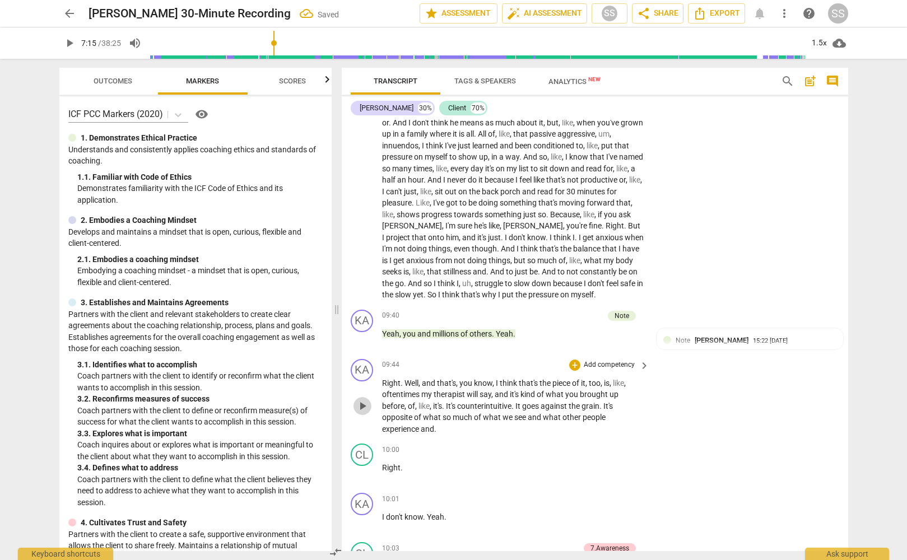
click at [361, 413] on span "play_arrow" at bounding box center [362, 405] width 13 height 13
click at [361, 413] on span "pause" at bounding box center [362, 405] width 13 height 13
click at [364, 381] on div "KA" at bounding box center [362, 370] width 22 height 22
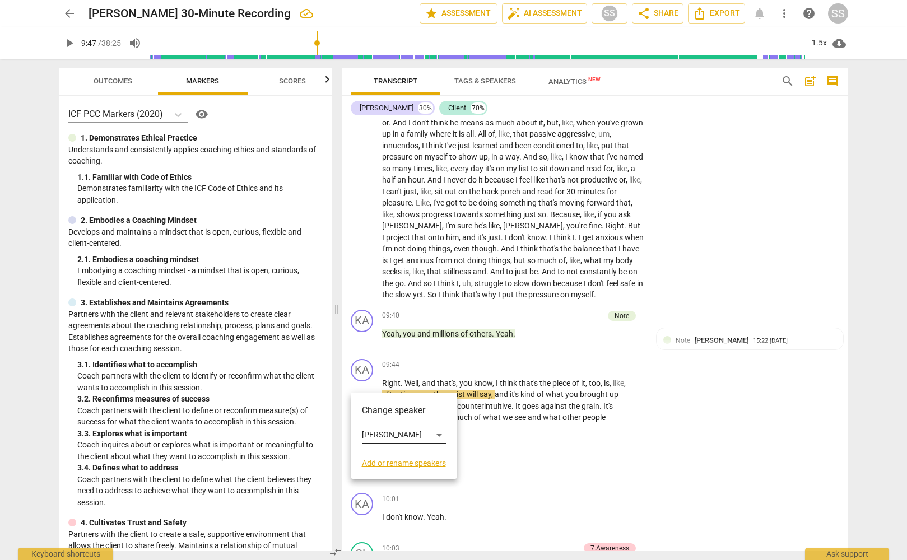
click at [446, 434] on div "Change speaker [PERSON_NAME] or rename speakers" at bounding box center [404, 436] width 106 height 86
click at [440, 434] on div "[PERSON_NAME]" at bounding box center [404, 435] width 84 height 18
drag, startPoint x: 403, startPoint y: 453, endPoint x: 427, endPoint y: 446, distance: 25.0
click at [403, 453] on li "Client" at bounding box center [404, 456] width 85 height 21
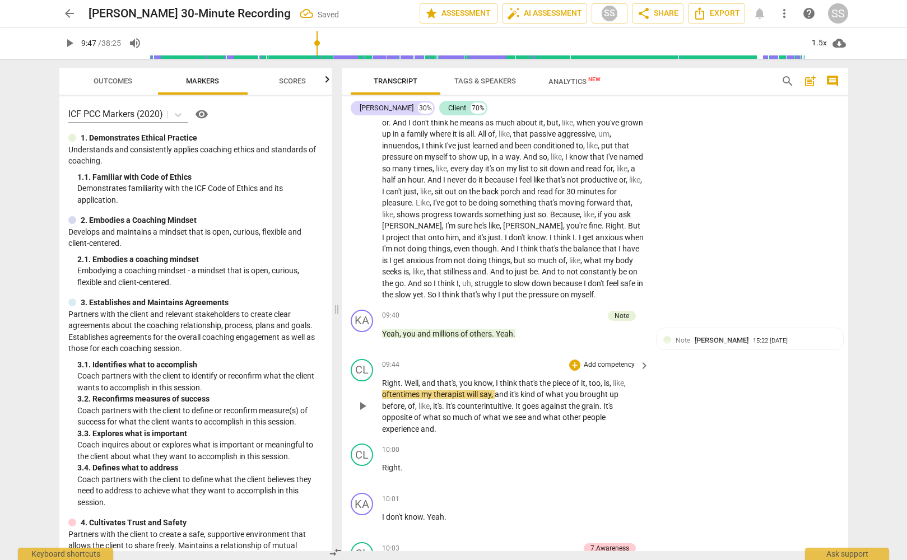
scroll to position [2027, 0]
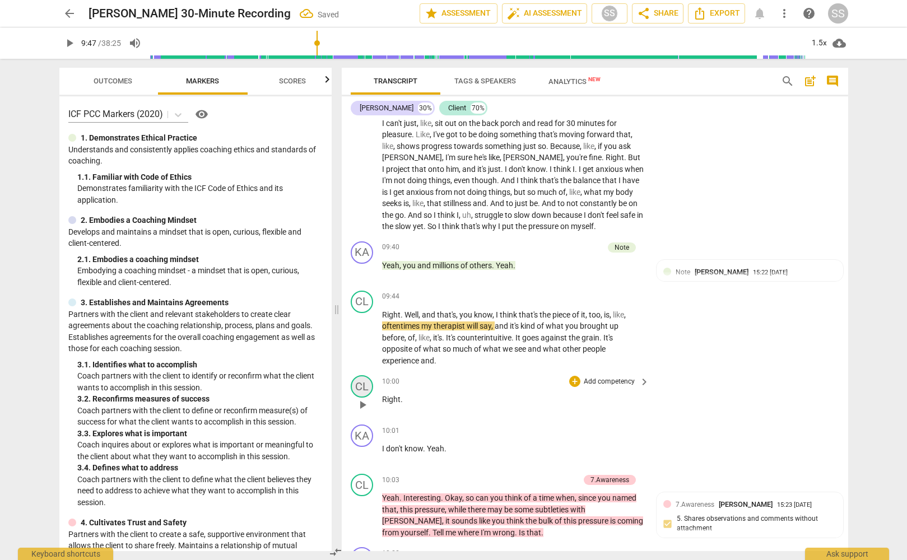
click at [361, 397] on div "CL" at bounding box center [362, 386] width 22 height 22
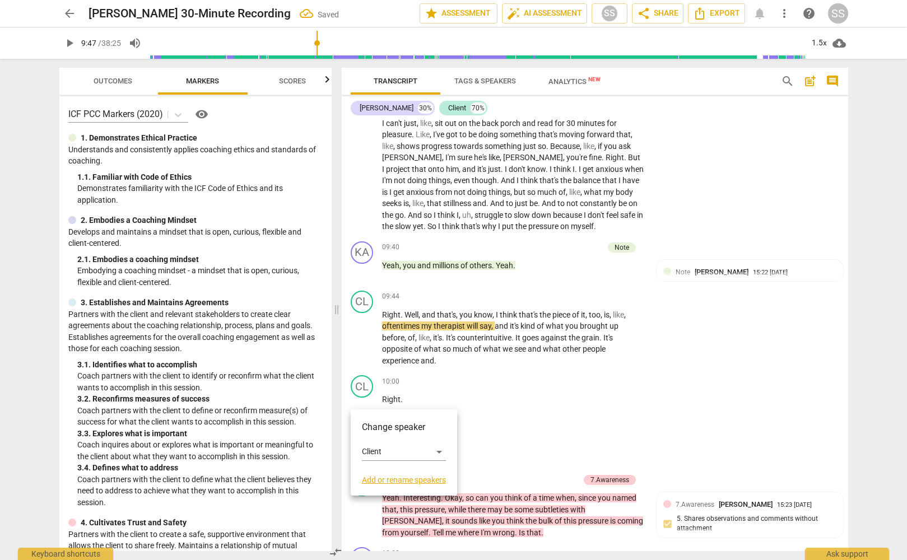
click at [509, 390] on div at bounding box center [453, 280] width 907 height 560
click at [363, 410] on span "play_arrow" at bounding box center [362, 404] width 13 height 13
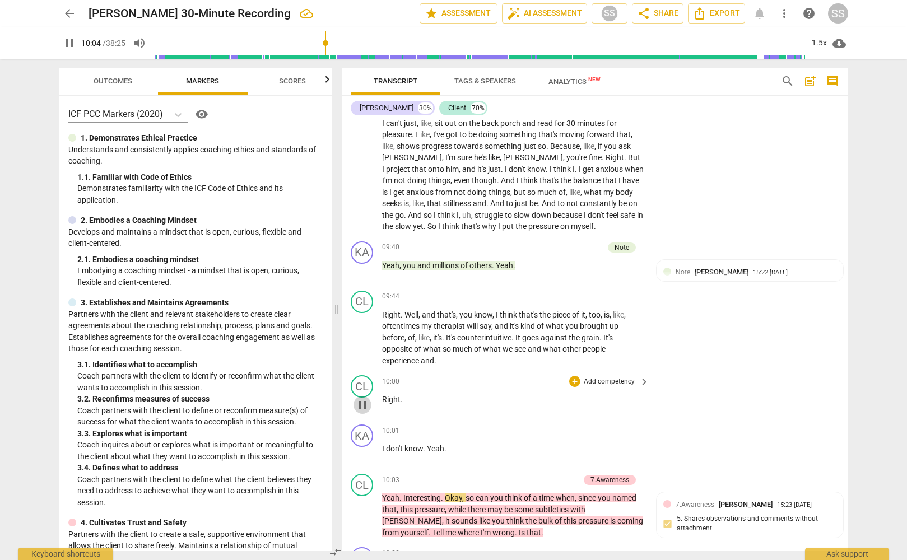
click at [362, 412] on span "pause" at bounding box center [362, 404] width 13 height 13
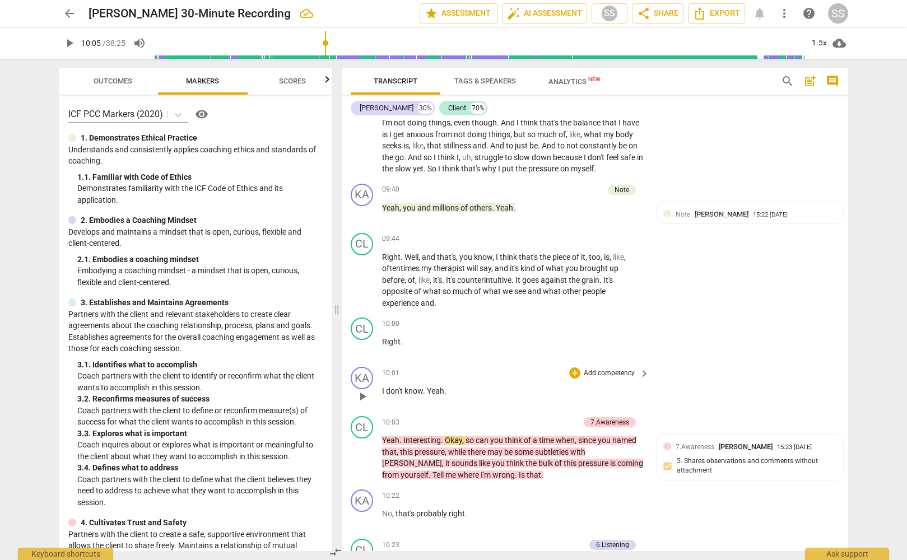
scroll to position [2087, 0]
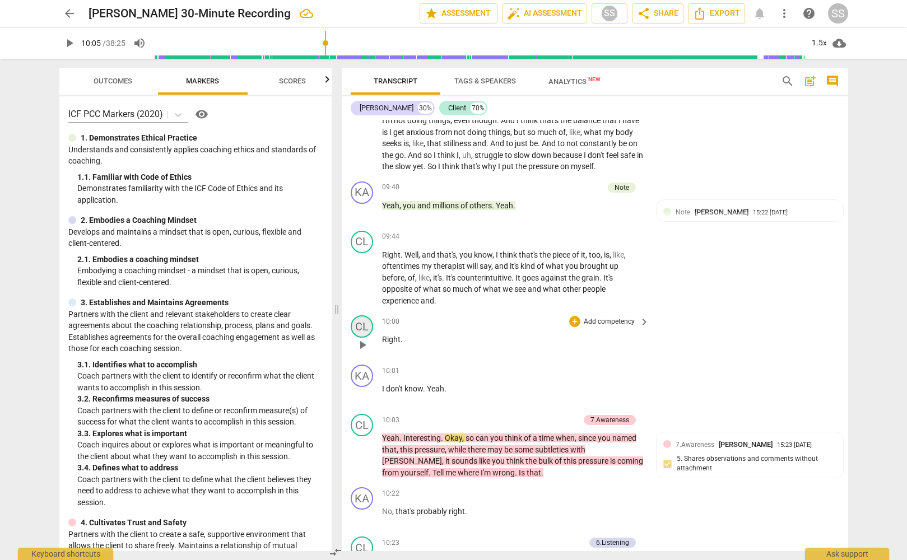
click at [362, 338] on div "CL" at bounding box center [362, 326] width 22 height 22
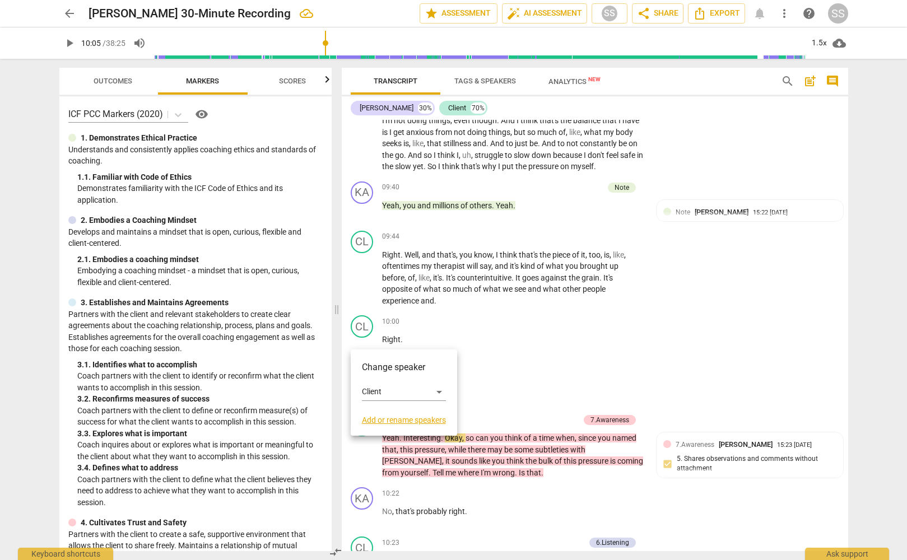
click at [501, 360] on div at bounding box center [453, 280] width 907 height 560
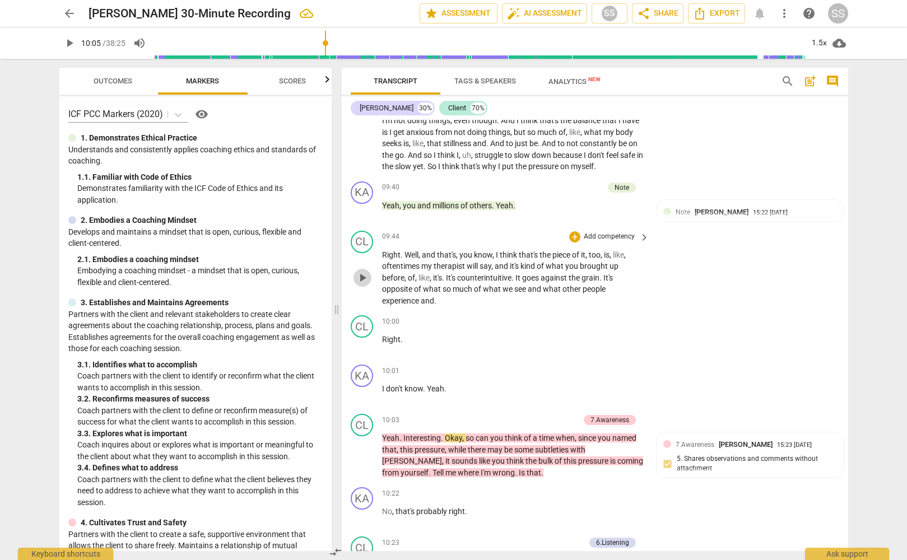
click at [364, 285] on span "play_arrow" at bounding box center [362, 277] width 13 height 13
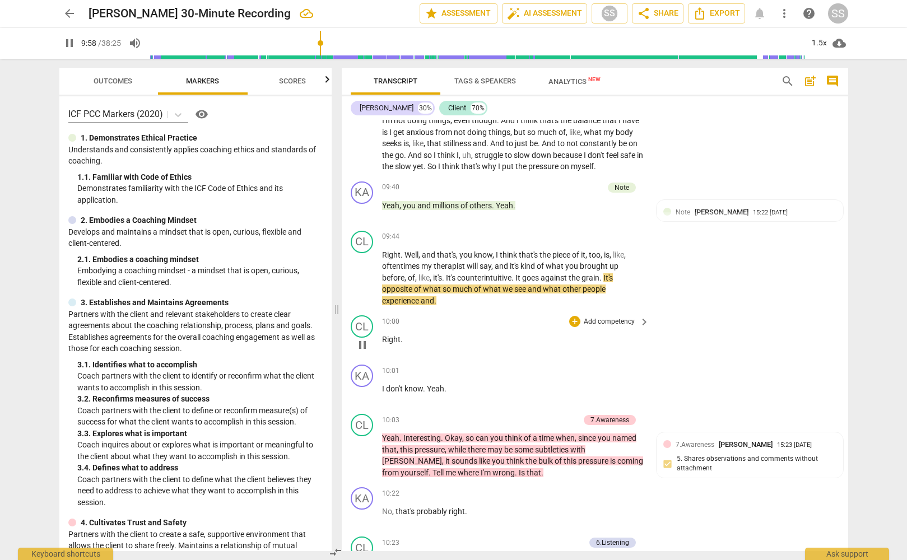
click at [364, 352] on span "pause" at bounding box center [362, 344] width 13 height 13
click at [401, 344] on span "." at bounding box center [402, 339] width 2 height 9
click at [363, 338] on div "CL" at bounding box center [362, 326] width 22 height 22
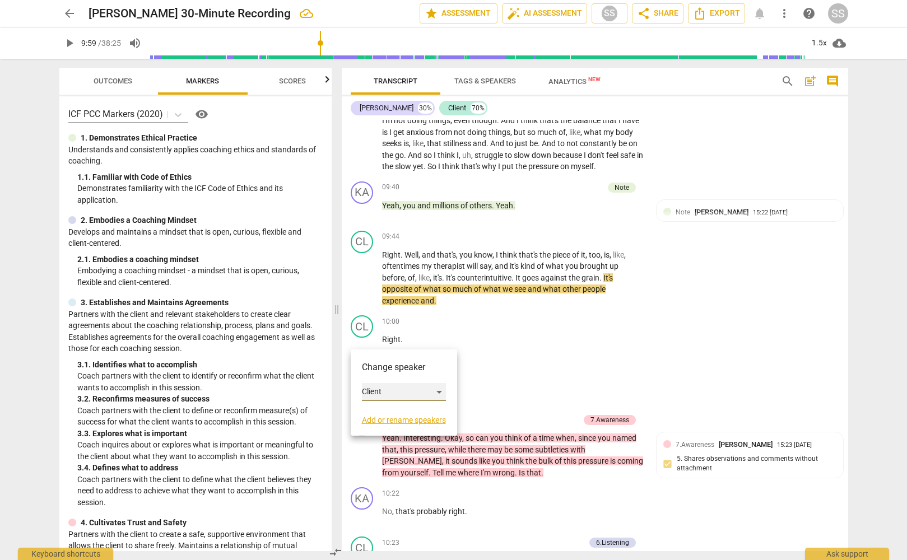
click at [441, 390] on div "Client" at bounding box center [404, 392] width 84 height 18
click at [410, 391] on li "Client" at bounding box center [404, 391] width 85 height 21
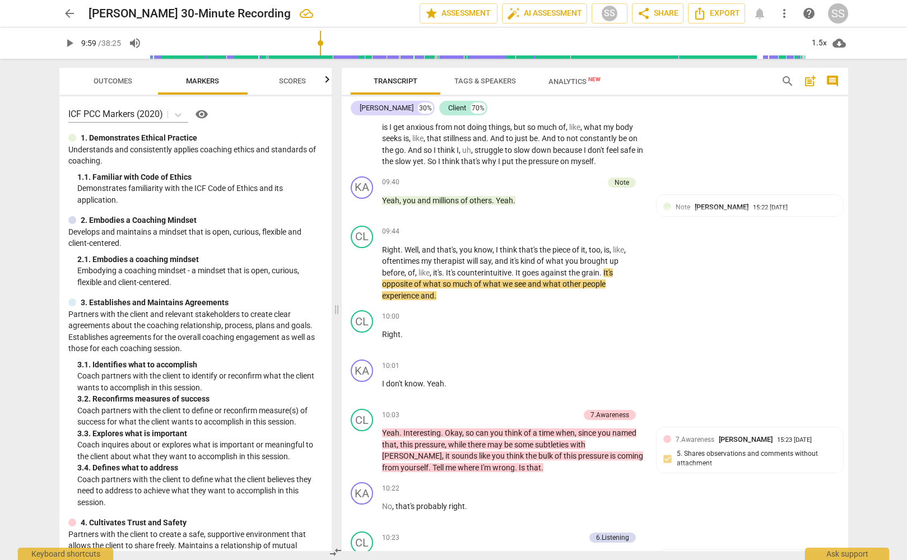
scroll to position [2094, 0]
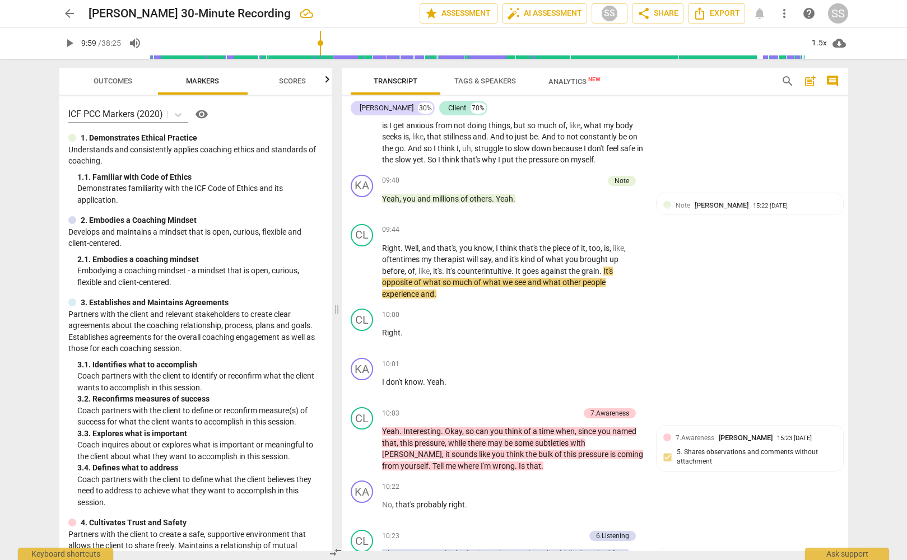
click at [360, 345] on span "play_arrow" at bounding box center [362, 338] width 13 height 13
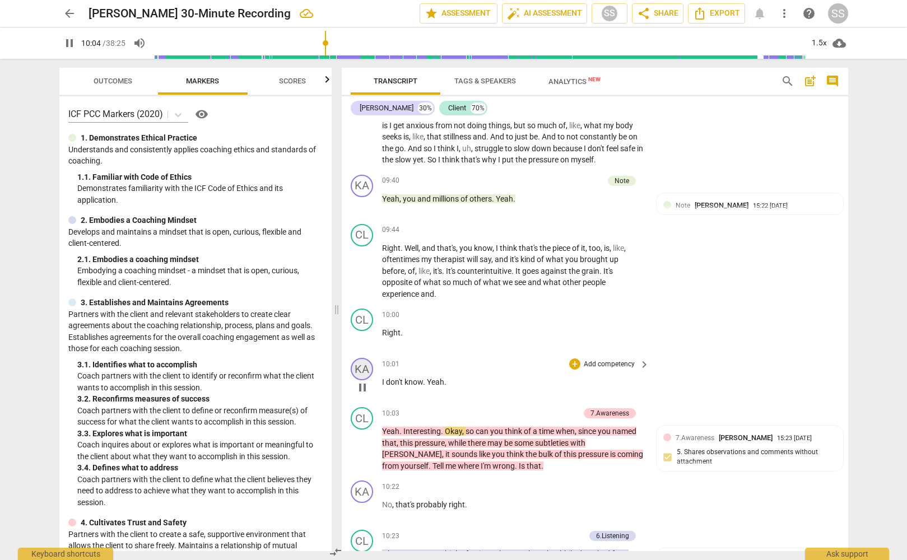
click at [365, 380] on div "KA" at bounding box center [362, 369] width 22 height 22
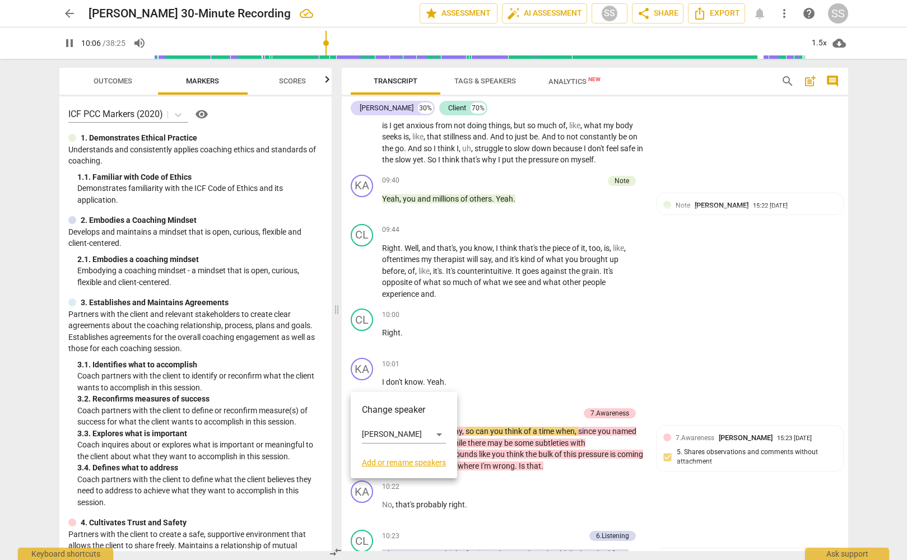
drag, startPoint x: 454, startPoint y: 353, endPoint x: 394, endPoint y: 366, distance: 61.3
click at [453, 353] on div at bounding box center [453, 280] width 907 height 560
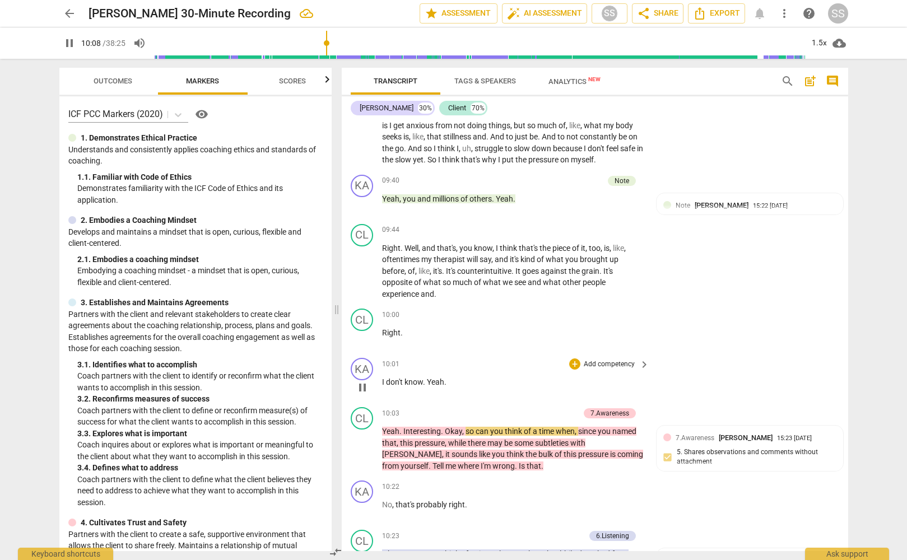
drag, startPoint x: 364, startPoint y: 402, endPoint x: 369, endPoint y: 393, distance: 9.5
click at [364, 394] on span "pause" at bounding box center [362, 387] width 13 height 13
click at [365, 376] on div "KA" at bounding box center [362, 369] width 22 height 22
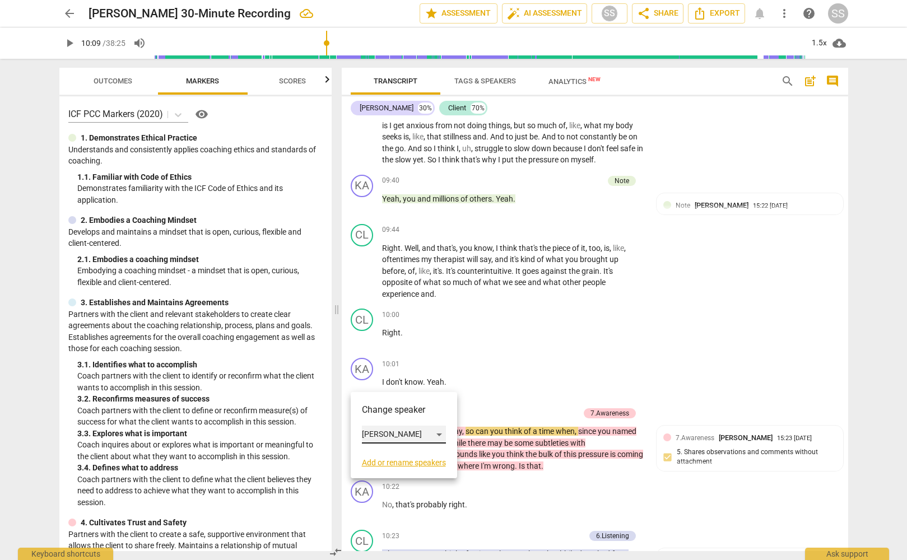
click at [401, 431] on div "[PERSON_NAME]" at bounding box center [404, 435] width 84 height 18
drag, startPoint x: 399, startPoint y: 451, endPoint x: 419, endPoint y: 429, distance: 29.7
click at [399, 449] on li "Client" at bounding box center [404, 455] width 85 height 21
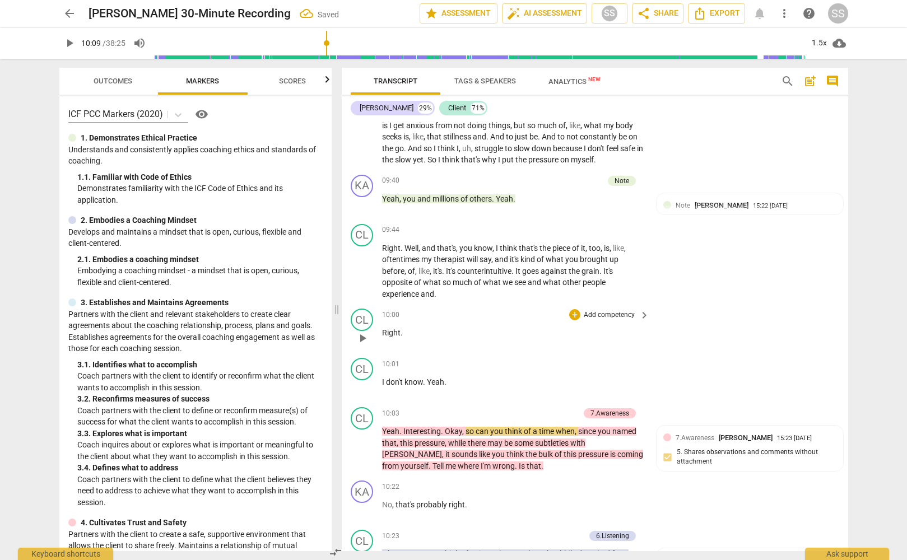
click at [474, 353] on div "CL play_arrow pause 10:00 + Add competency keyboard_arrow_right Right ." at bounding box center [595, 328] width 506 height 49
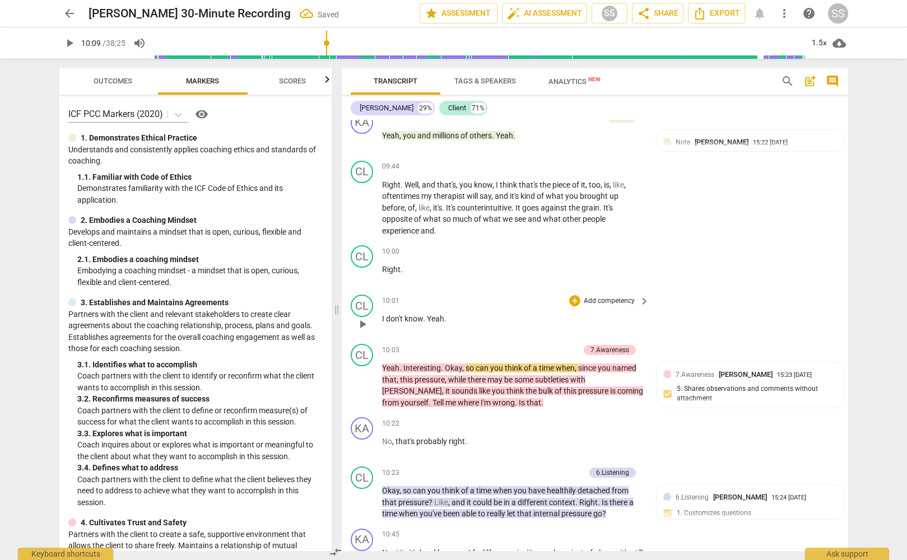
scroll to position [2158, 0]
click at [363, 365] on div "CL" at bounding box center [362, 354] width 22 height 22
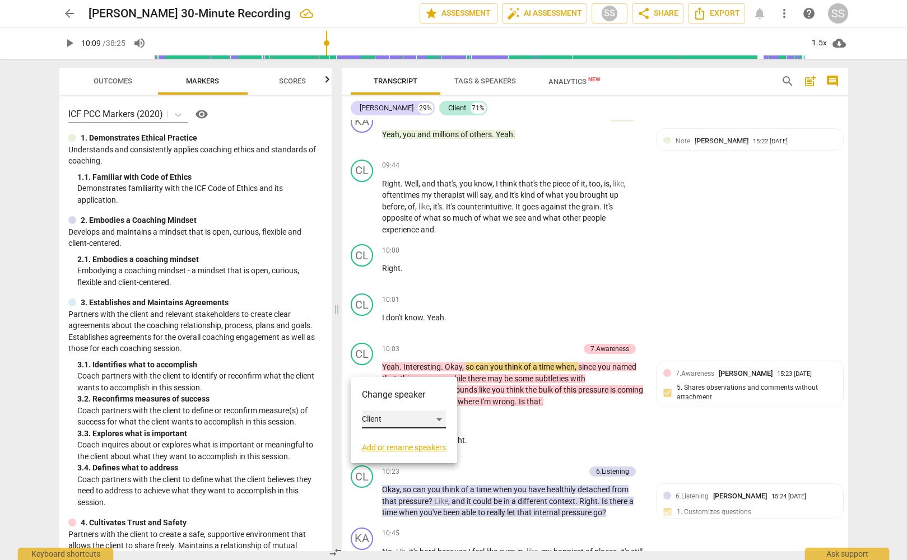
click at [436, 415] on div "Client" at bounding box center [404, 420] width 84 height 18
click at [411, 395] on li "[PERSON_NAME]" at bounding box center [404, 398] width 85 height 21
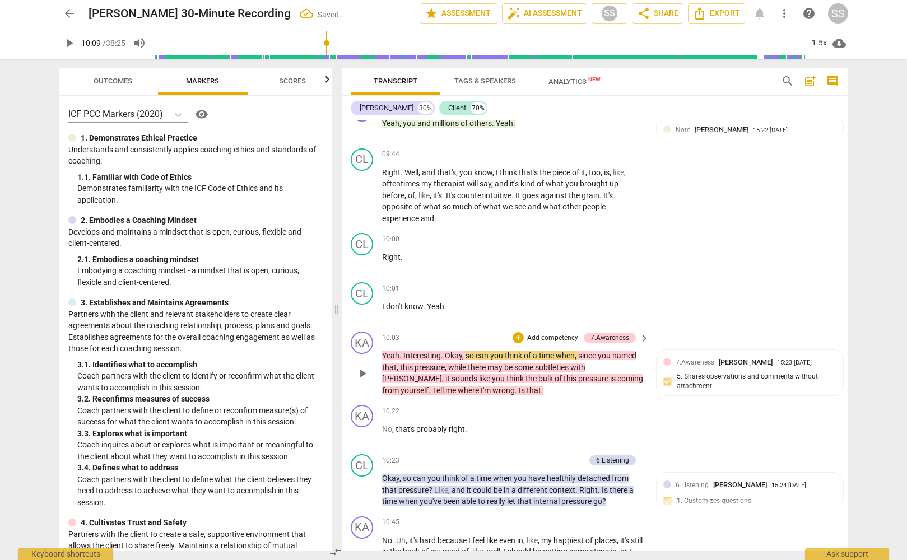
scroll to position [2171, 0]
click at [360, 379] on span "play_arrow" at bounding box center [362, 372] width 13 height 13
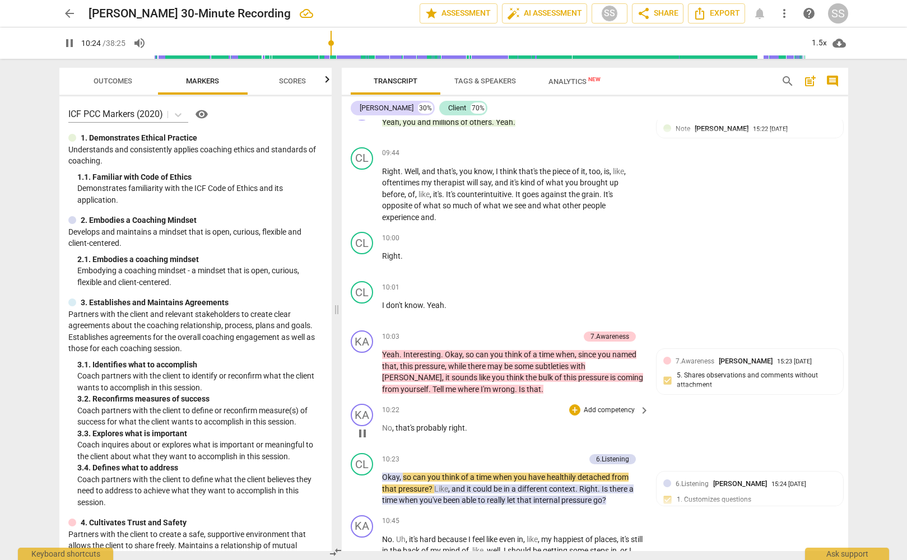
click at [365, 440] on span "pause" at bounding box center [362, 433] width 13 height 13
click at [365, 426] on div "KA" at bounding box center [362, 415] width 22 height 22
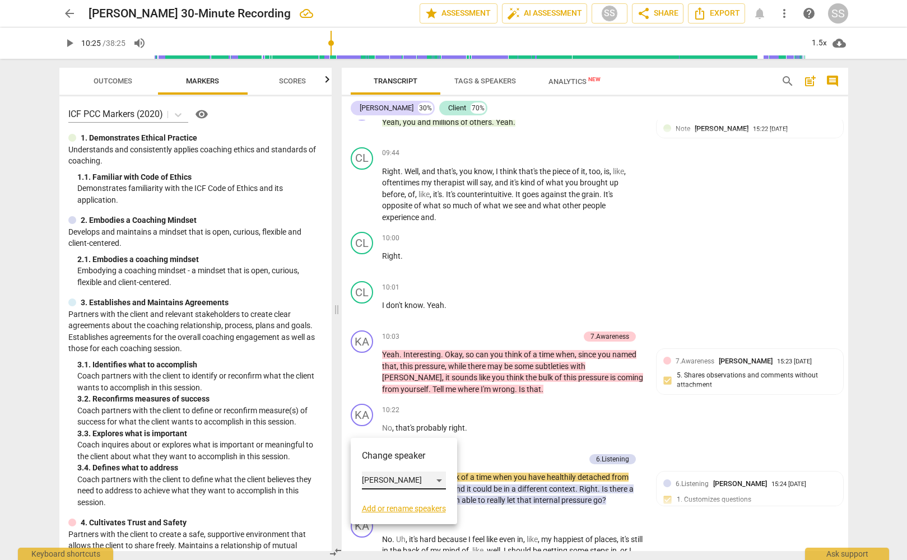
click at [402, 478] on div "[PERSON_NAME]" at bounding box center [404, 481] width 84 height 18
drag, startPoint x: 398, startPoint y: 496, endPoint x: 409, endPoint y: 477, distance: 22.3
click at [397, 493] on li "Client" at bounding box center [404, 501] width 85 height 21
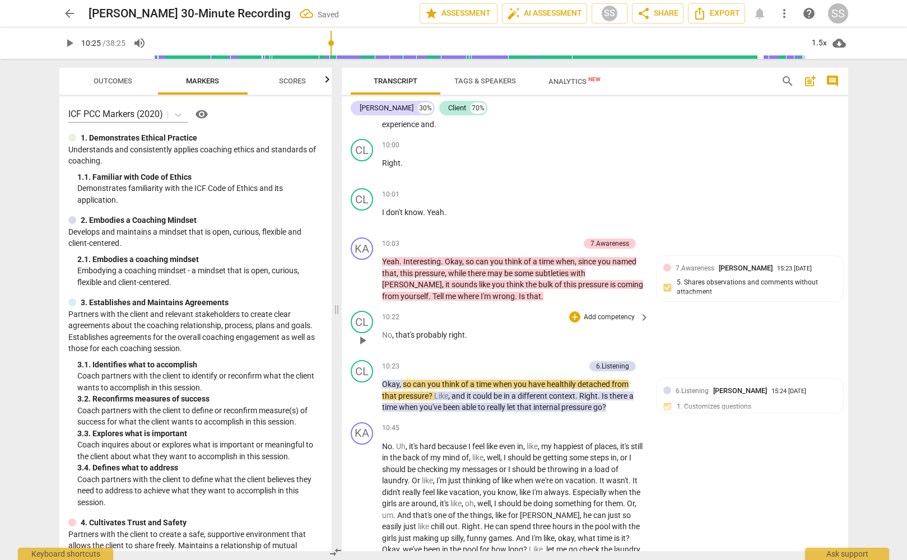
scroll to position [2267, 0]
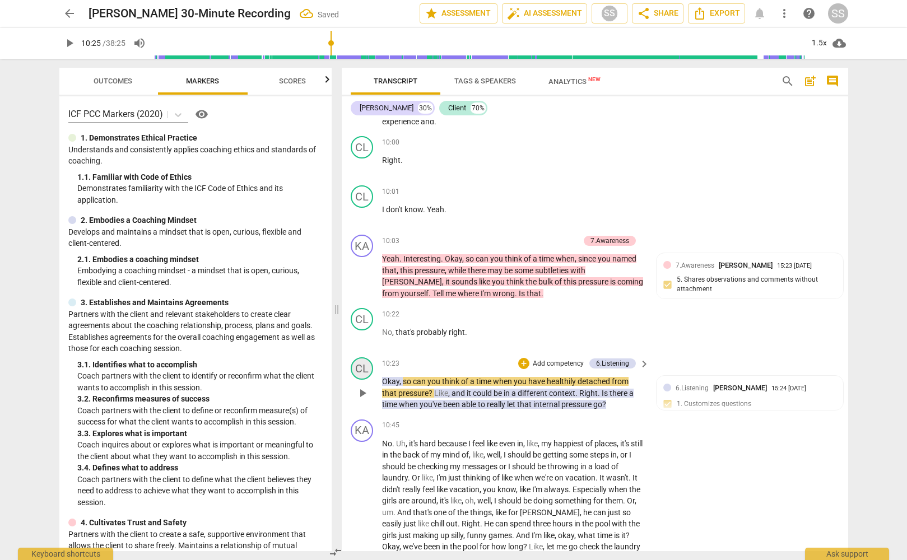
click at [359, 379] on div "CL" at bounding box center [362, 368] width 22 height 22
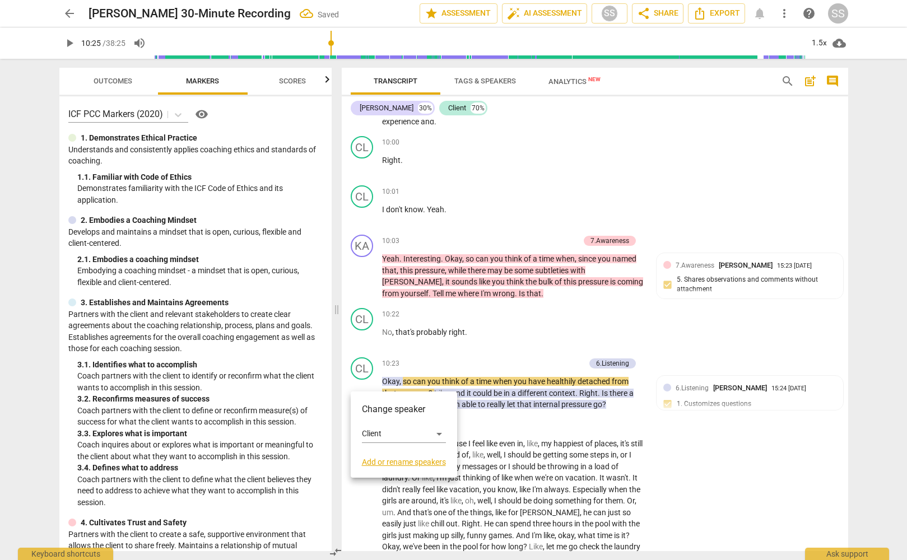
click at [359, 378] on div at bounding box center [453, 280] width 907 height 560
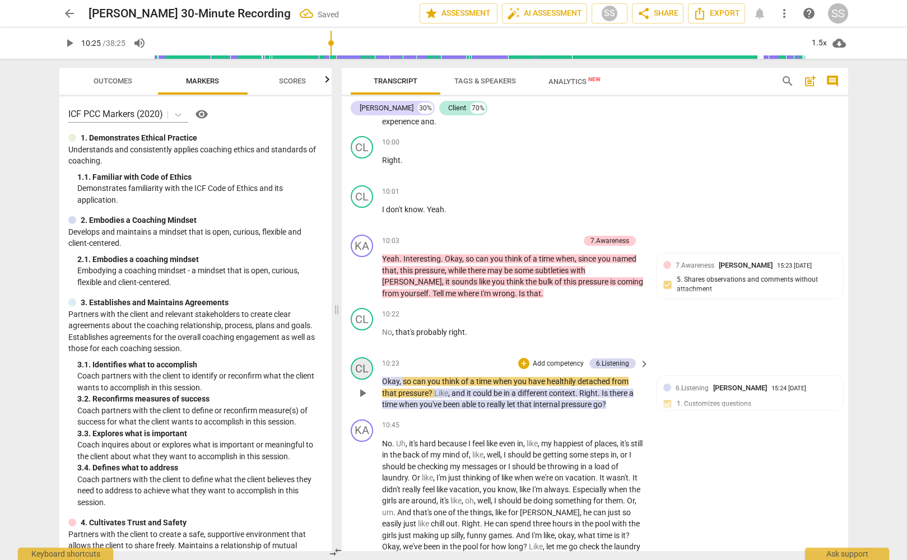
click at [362, 380] on div "CL" at bounding box center [362, 368] width 22 height 22
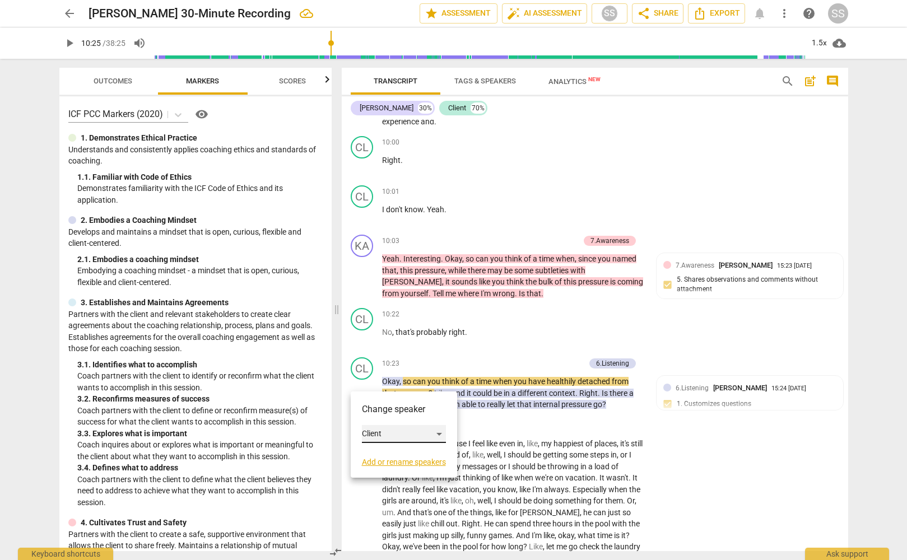
click at [440, 431] on div "Client" at bounding box center [404, 434] width 84 height 18
drag, startPoint x: 381, startPoint y: 409, endPoint x: 405, endPoint y: 398, distance: 26.8
click at [381, 408] on li "[PERSON_NAME]" at bounding box center [404, 412] width 85 height 21
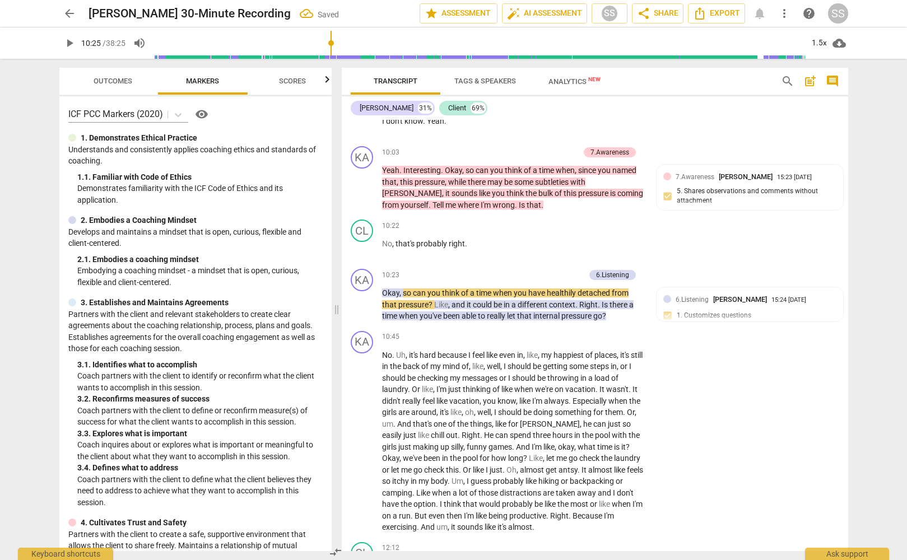
scroll to position [2357, 0]
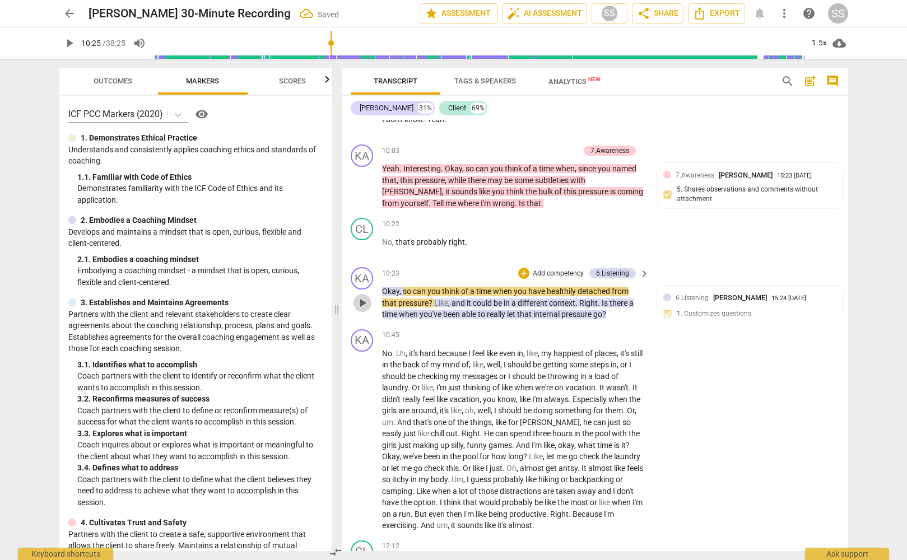
click at [360, 309] on span "play_arrow" at bounding box center [362, 302] width 13 height 13
click at [366, 310] on span "pause" at bounding box center [362, 302] width 13 height 13
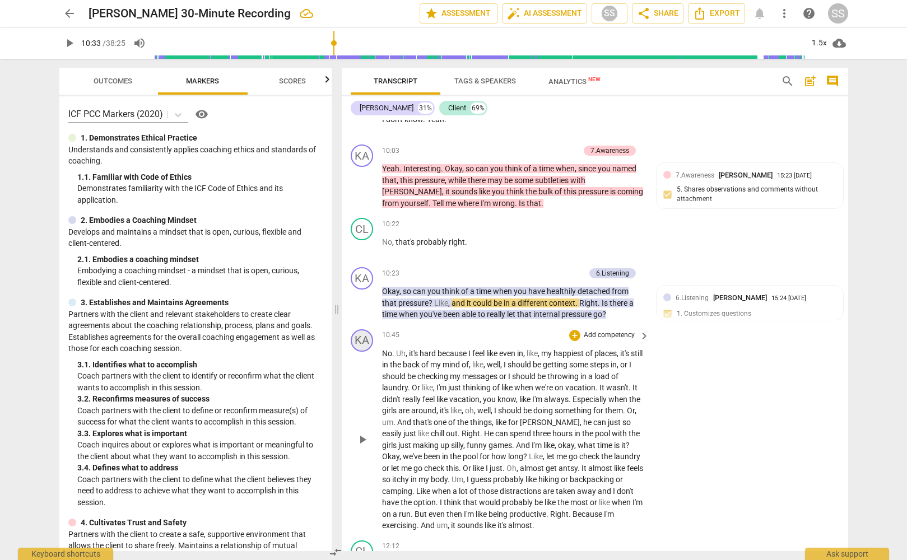
click at [365, 352] on div "KA" at bounding box center [362, 340] width 22 height 22
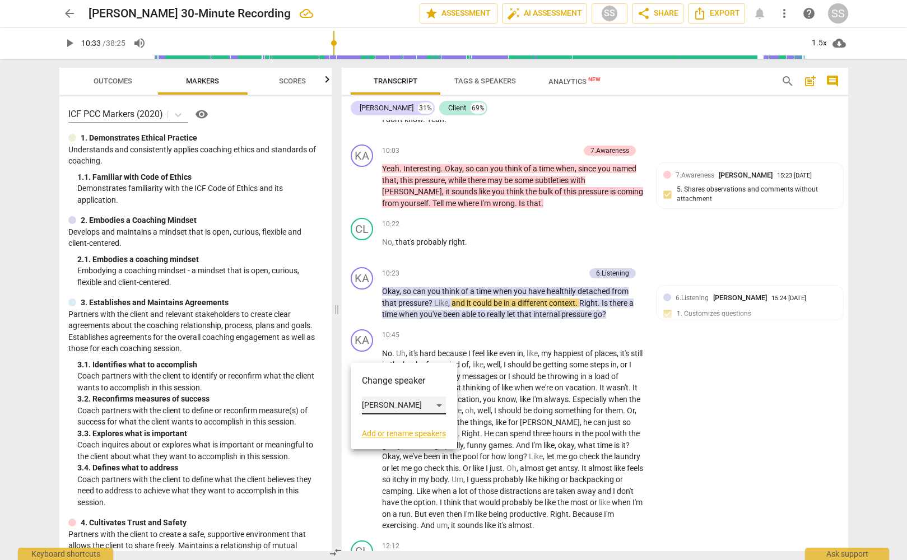
click at [443, 406] on div "[PERSON_NAME]" at bounding box center [404, 406] width 84 height 18
drag, startPoint x: 412, startPoint y: 427, endPoint x: 417, endPoint y: 416, distance: 12.8
click at [412, 427] on li "Client" at bounding box center [404, 426] width 85 height 21
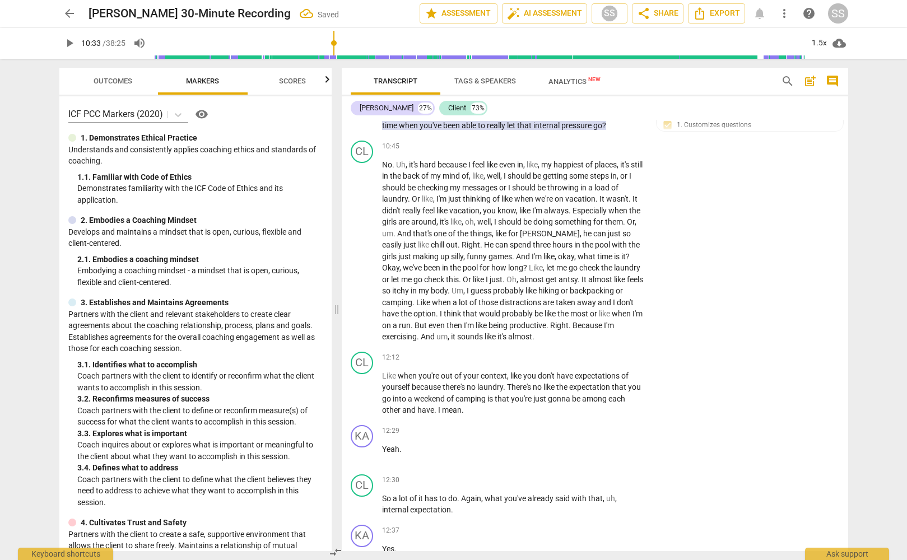
scroll to position [2553, 0]
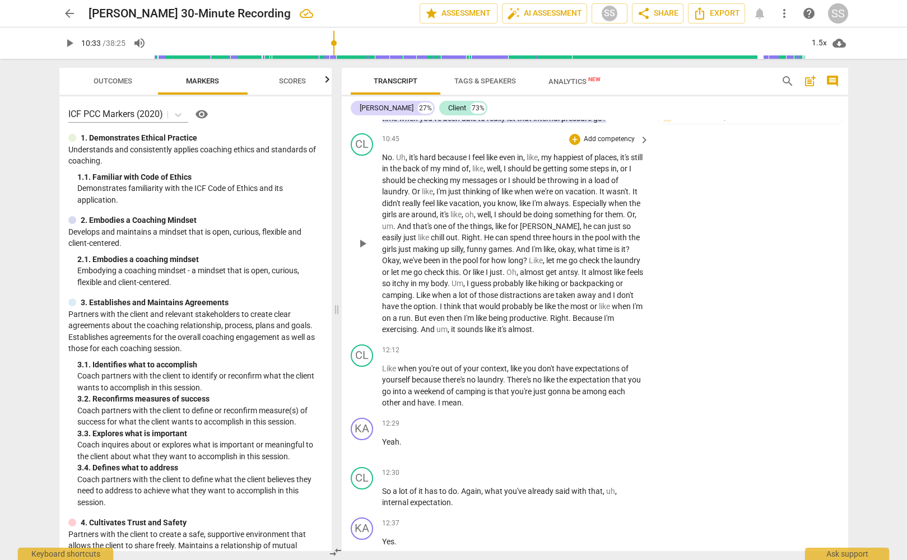
click at [366, 250] on span "play_arrow" at bounding box center [362, 243] width 13 height 13
click at [823, 43] on div "1.5x" at bounding box center [819, 43] width 21 height 18
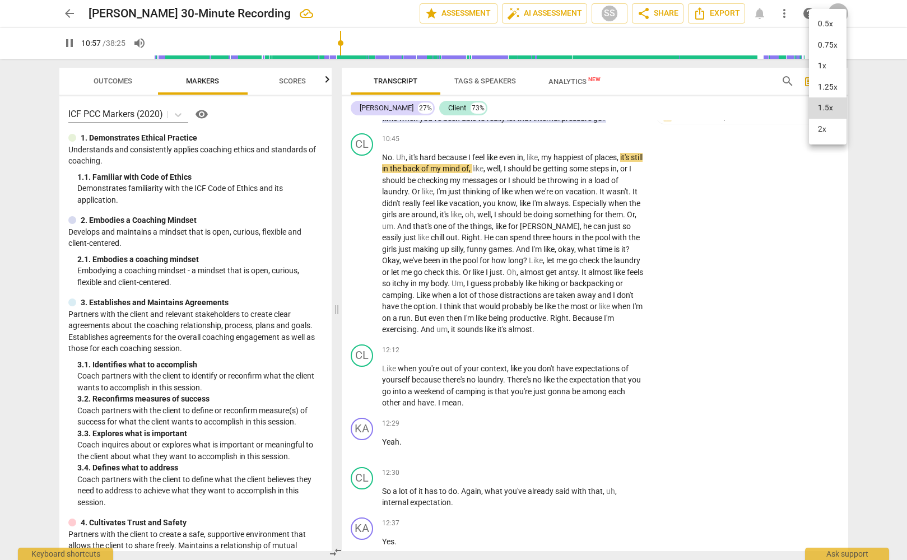
click at [834, 123] on li "2x" at bounding box center [828, 129] width 38 height 21
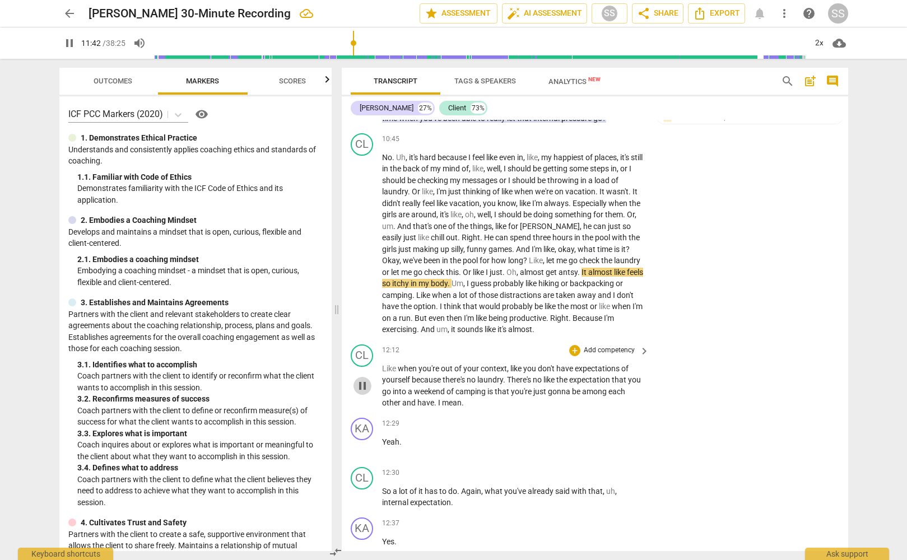
click at [360, 389] on button "pause" at bounding box center [362, 386] width 18 height 18
click at [360, 393] on span "play_arrow" at bounding box center [362, 385] width 13 height 13
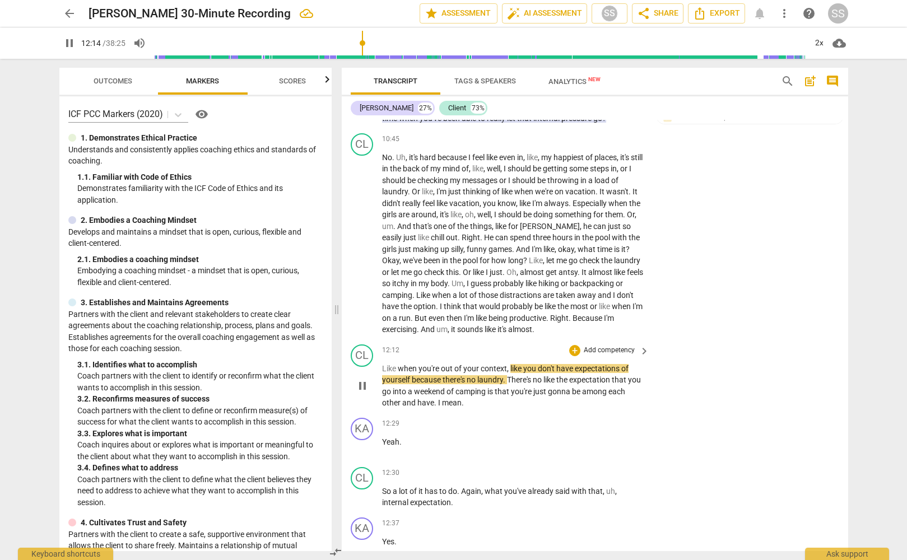
click at [360, 393] on span "pause" at bounding box center [362, 385] width 13 height 13
click at [362, 362] on div "CL" at bounding box center [362, 356] width 22 height 22
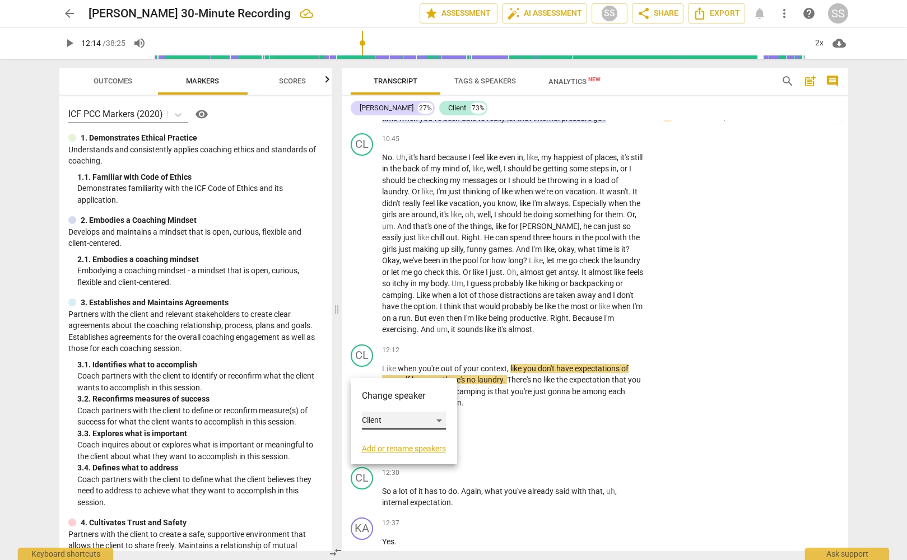
click at [441, 418] on div "Client" at bounding box center [404, 421] width 84 height 18
click at [413, 397] on li "[PERSON_NAME]" at bounding box center [404, 399] width 85 height 21
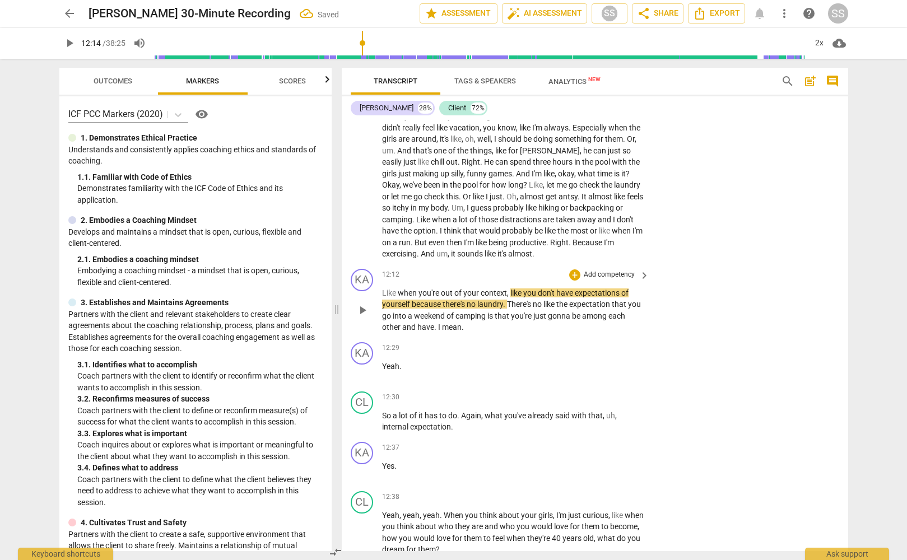
scroll to position [2632, 0]
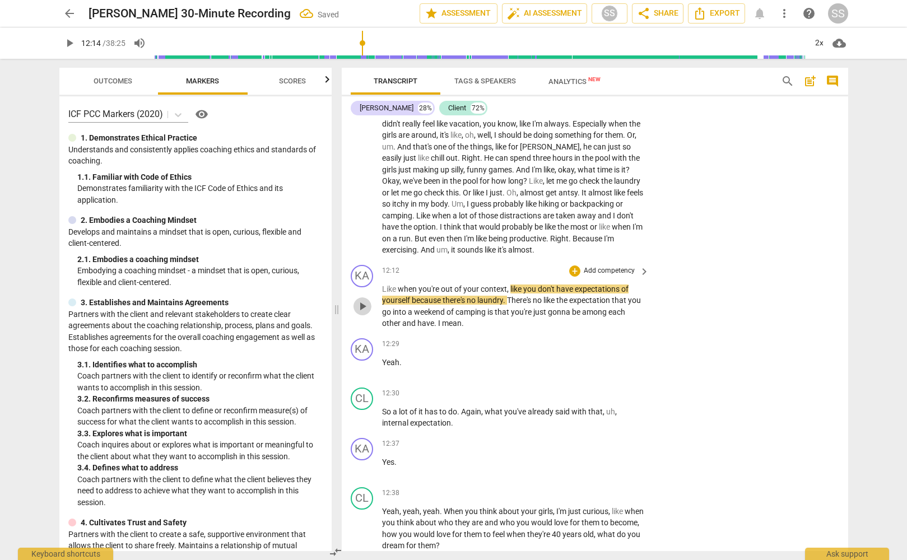
click at [364, 313] on span "play_arrow" at bounding box center [362, 306] width 13 height 13
click at [362, 313] on span "pause" at bounding box center [362, 306] width 13 height 13
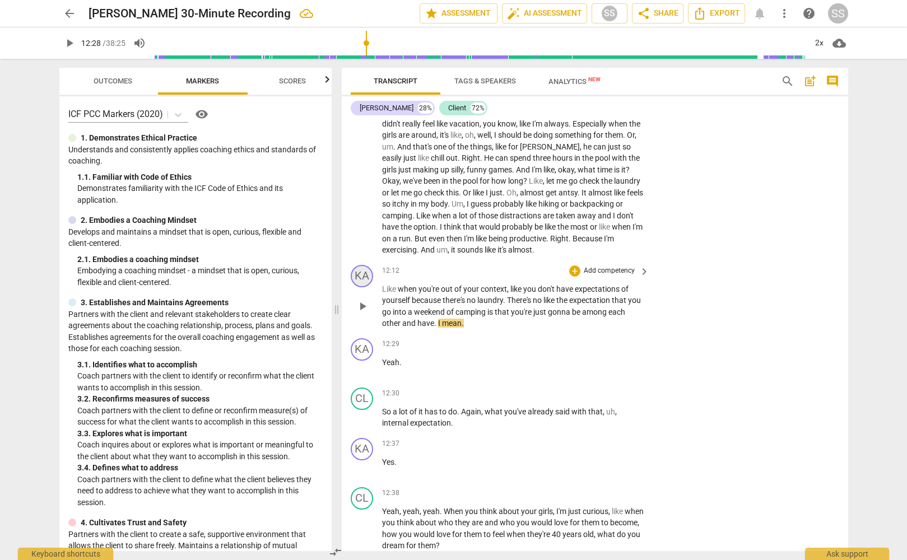
click at [368, 287] on div "KA" at bounding box center [362, 276] width 22 height 22
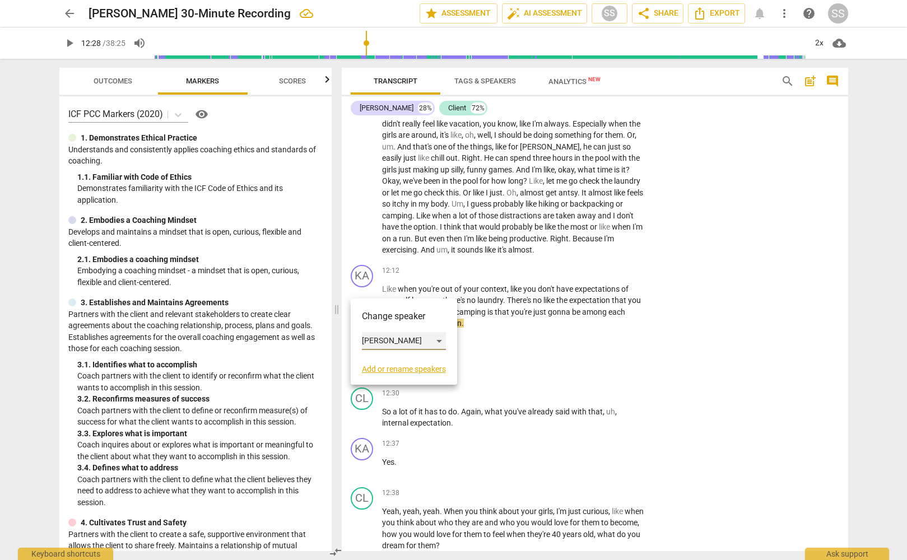
click at [439, 338] on div "[PERSON_NAME]" at bounding box center [404, 341] width 84 height 18
click at [420, 342] on li "[PERSON_NAME]" at bounding box center [404, 341] width 85 height 21
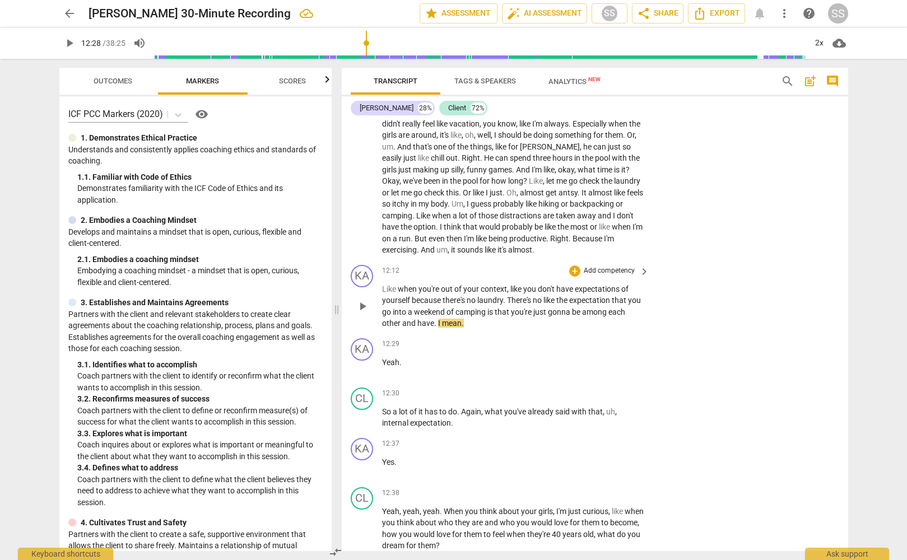
click at [366, 313] on span "play_arrow" at bounding box center [362, 306] width 13 height 13
click at [366, 313] on span "pause" at bounding box center [362, 306] width 13 height 13
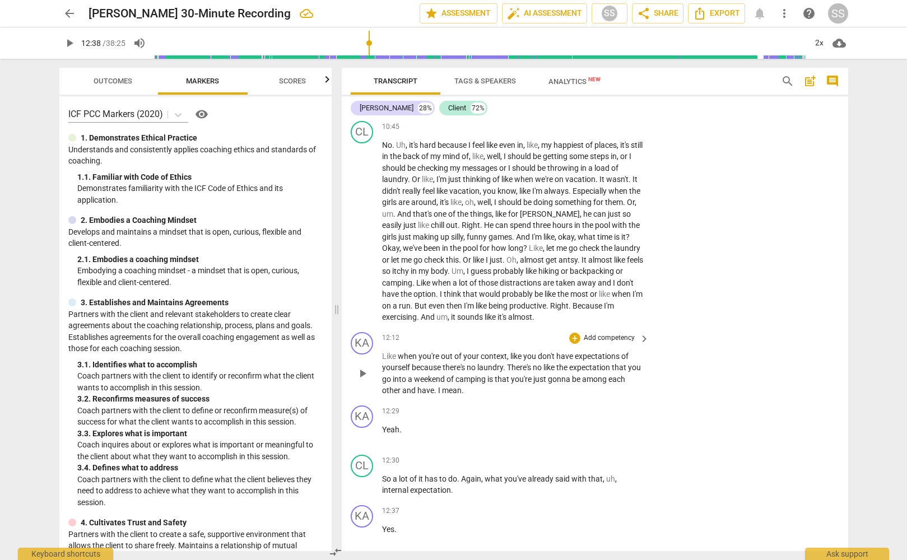
scroll to position [2570, 0]
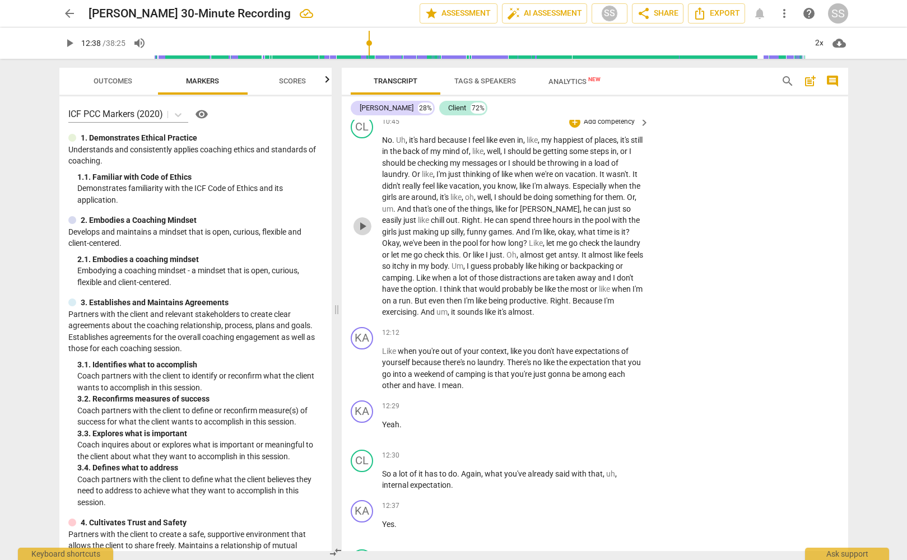
click at [361, 233] on span "play_arrow" at bounding box center [362, 226] width 13 height 13
click at [477, 294] on span "that" at bounding box center [471, 289] width 16 height 9
click at [476, 305] on span "I'm" at bounding box center [470, 300] width 12 height 9
click at [464, 305] on span "then" at bounding box center [454, 300] width 17 height 9
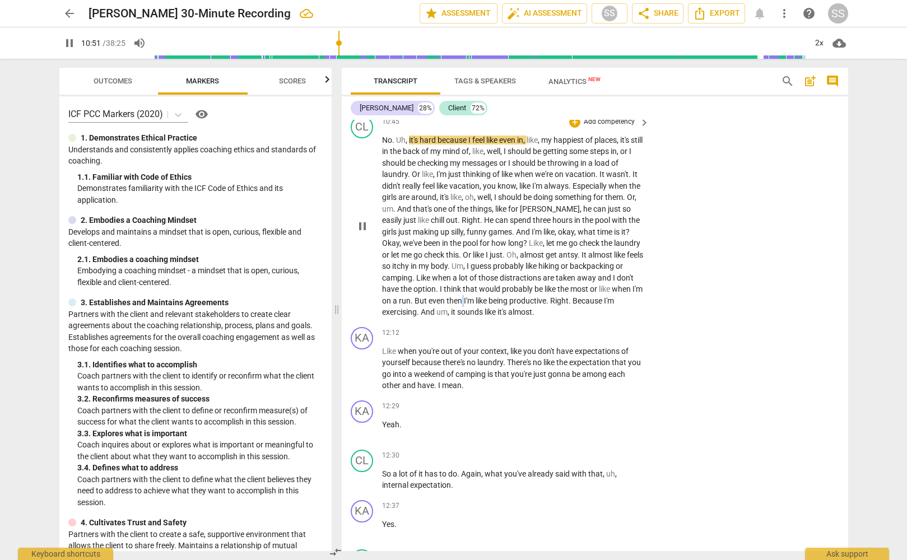
click at [464, 305] on span "then" at bounding box center [454, 300] width 17 height 9
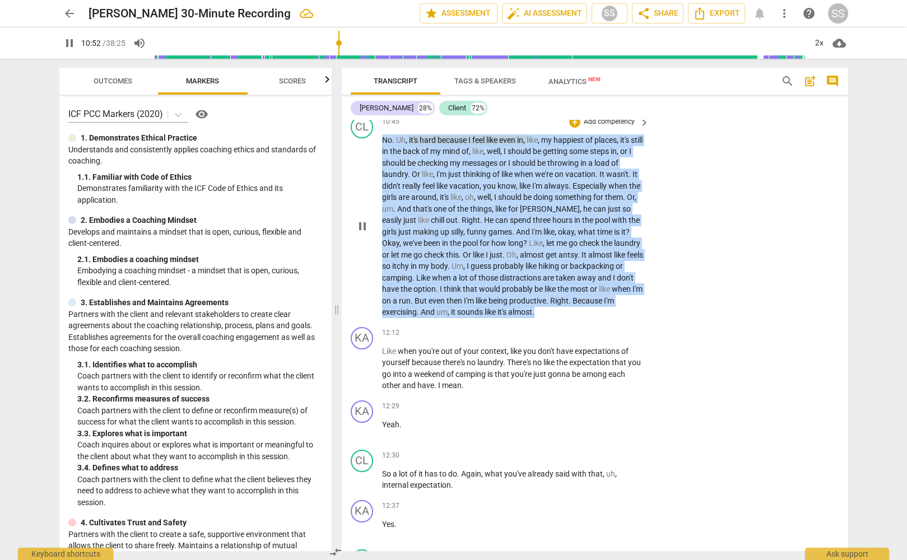
click at [464, 305] on span "then" at bounding box center [454, 300] width 17 height 9
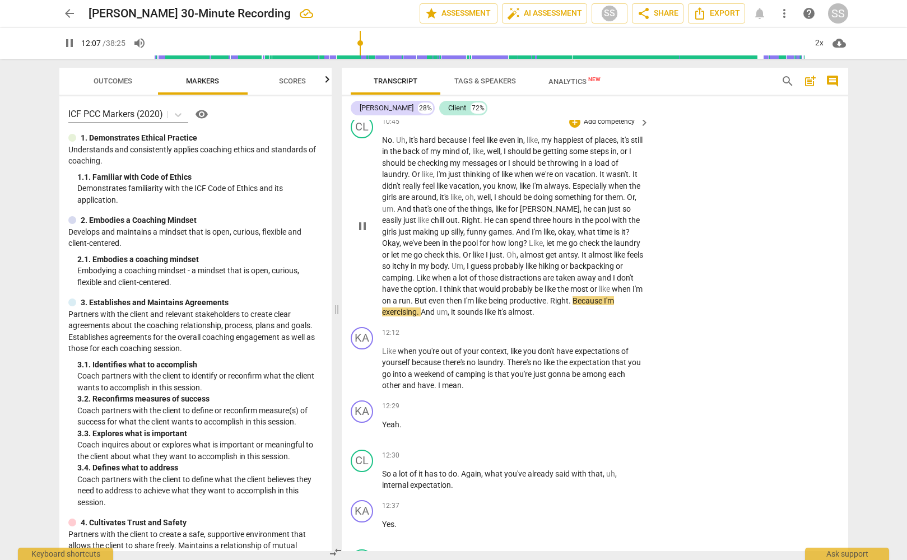
click at [678, 323] on div "CL play_arrow pause 10:45 + Add competency keyboard_arrow_right No . Uh , it's …" at bounding box center [595, 216] width 506 height 211
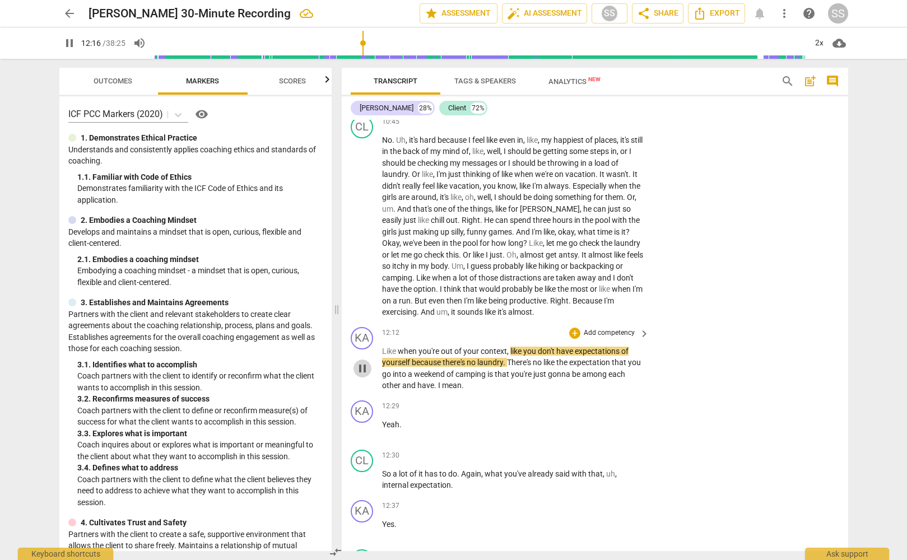
click at [363, 375] on span "pause" at bounding box center [362, 368] width 13 height 13
click at [363, 375] on span "play_arrow" at bounding box center [362, 368] width 13 height 13
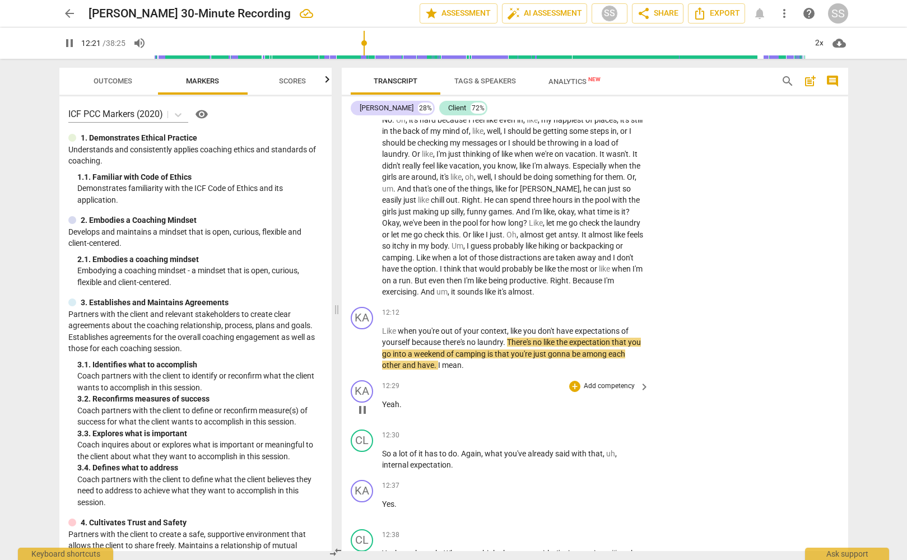
scroll to position [2599, 0]
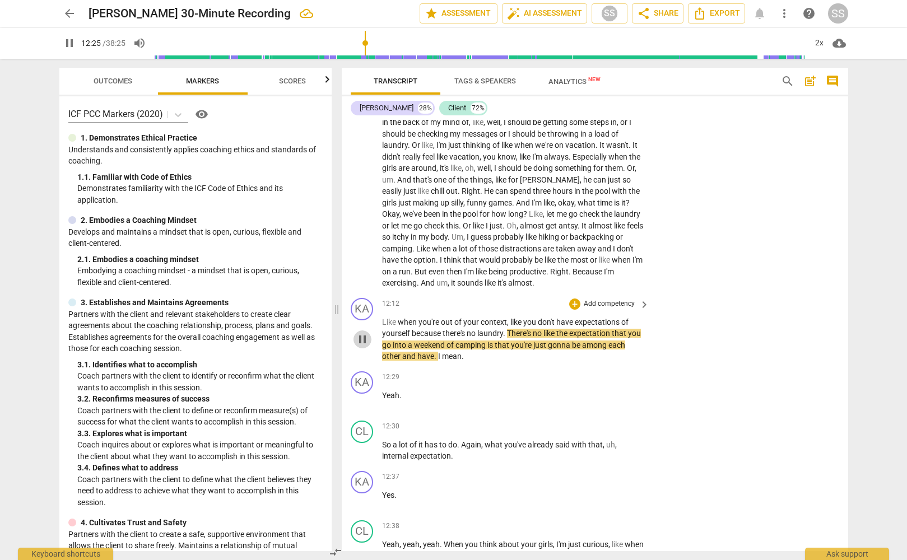
click at [362, 346] on span "pause" at bounding box center [362, 339] width 13 height 13
click at [362, 346] on span "play_arrow" at bounding box center [362, 339] width 13 height 13
click at [362, 346] on span "pause" at bounding box center [362, 339] width 13 height 13
type input "751"
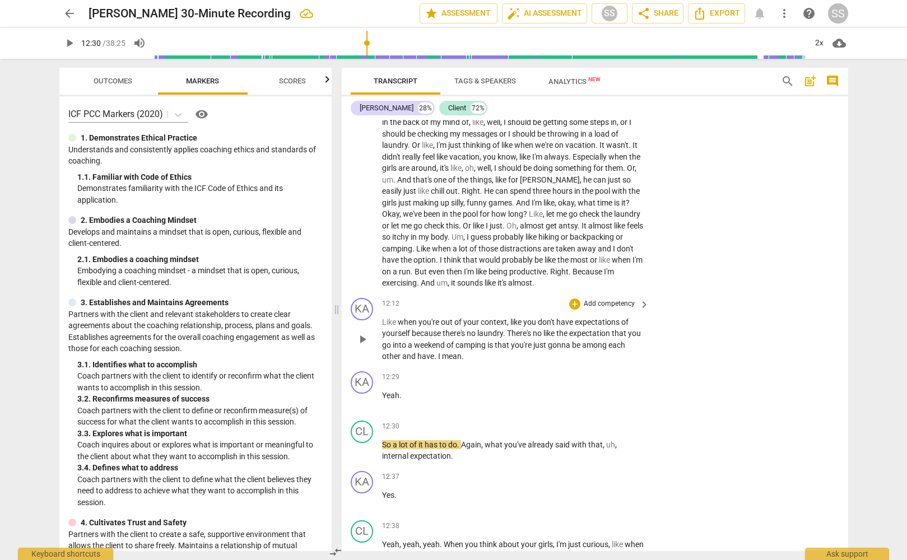
click at [616, 309] on p "Add competency" at bounding box center [609, 304] width 53 height 10
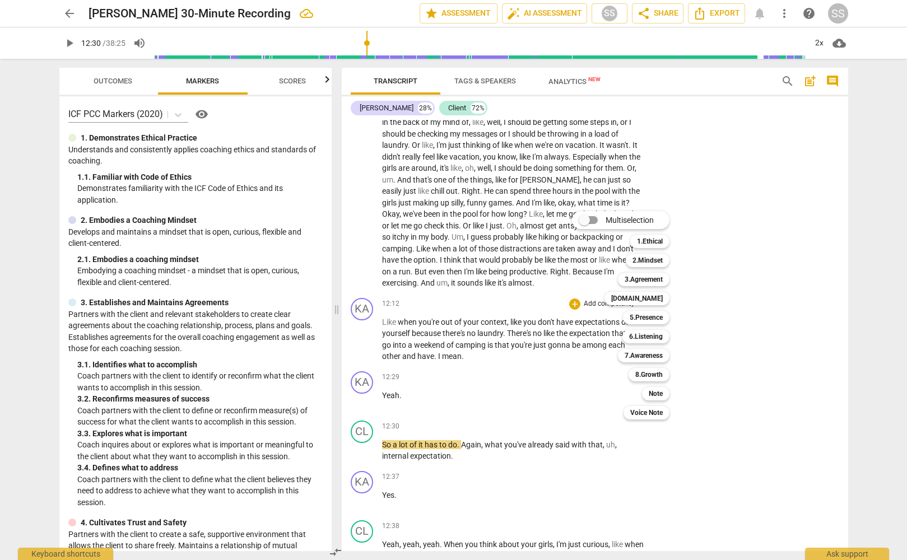
click at [803, 332] on div at bounding box center [453, 280] width 907 height 560
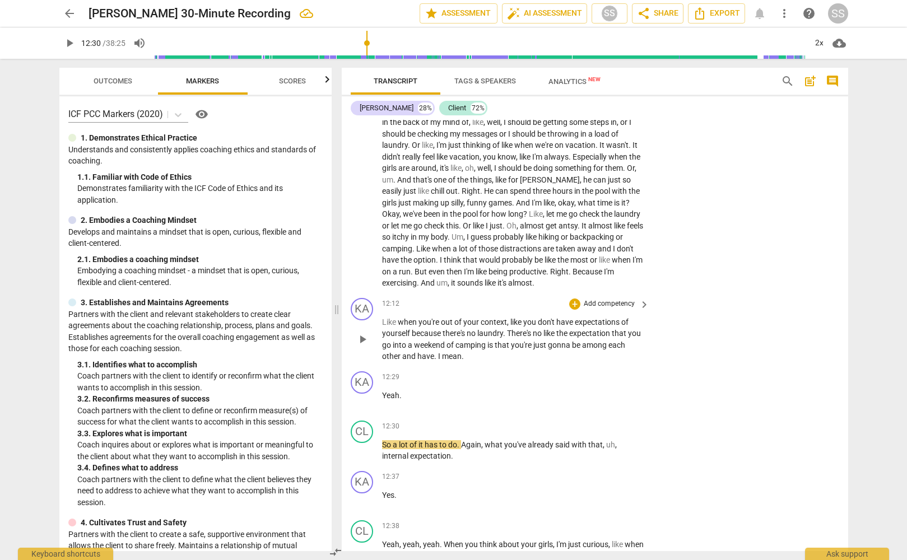
click at [612, 309] on p "Add competency" at bounding box center [609, 304] width 53 height 10
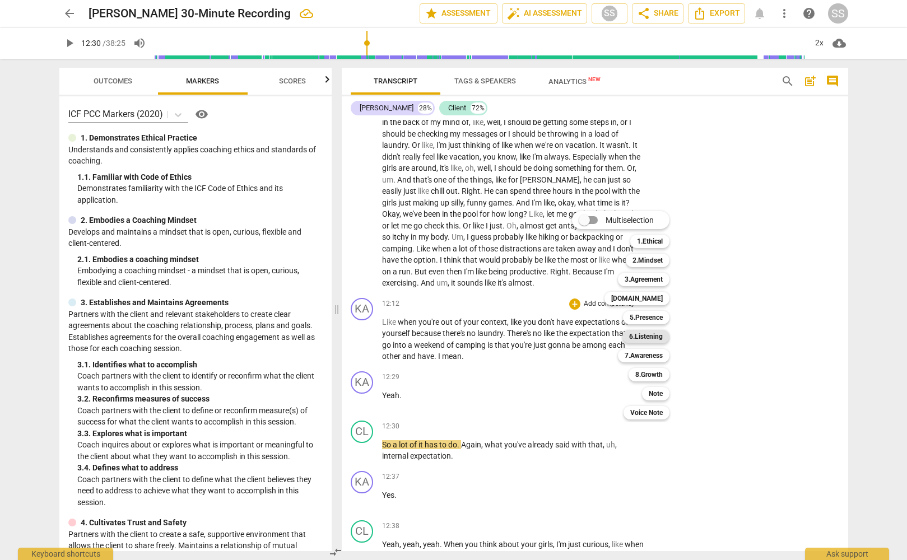
click at [654, 334] on b "6.Listening" at bounding box center [646, 336] width 34 height 13
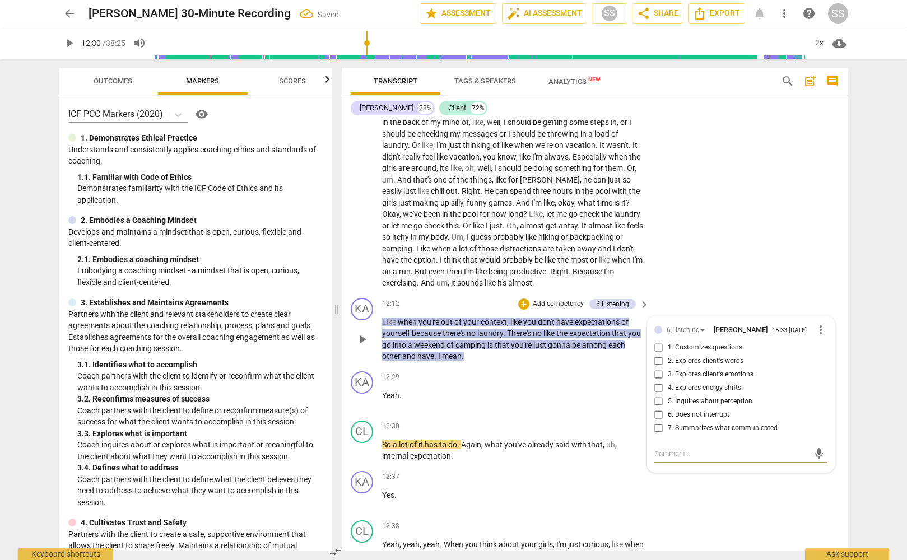
click at [659, 368] on input "2. Explores client's words" at bounding box center [659, 361] width 18 height 13
checkbox input "true"
click at [704, 283] on div "CL play_arrow pause 10:45 + Add competency keyboard_arrow_right No . Uh , it's …" at bounding box center [595, 187] width 506 height 211
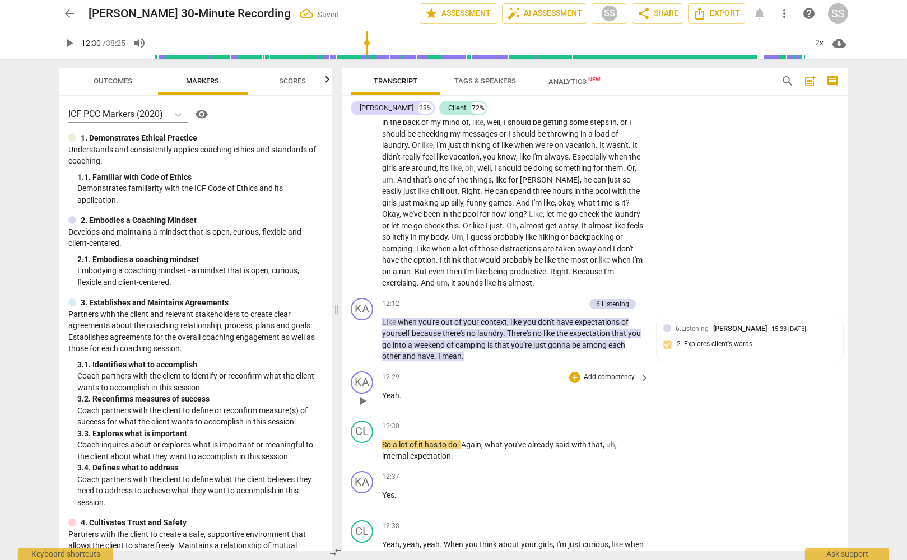
click at [360, 408] on span "play_arrow" at bounding box center [362, 400] width 13 height 13
click at [360, 408] on span "pause" at bounding box center [362, 400] width 13 height 13
click at [365, 394] on div "KA" at bounding box center [362, 382] width 22 height 22
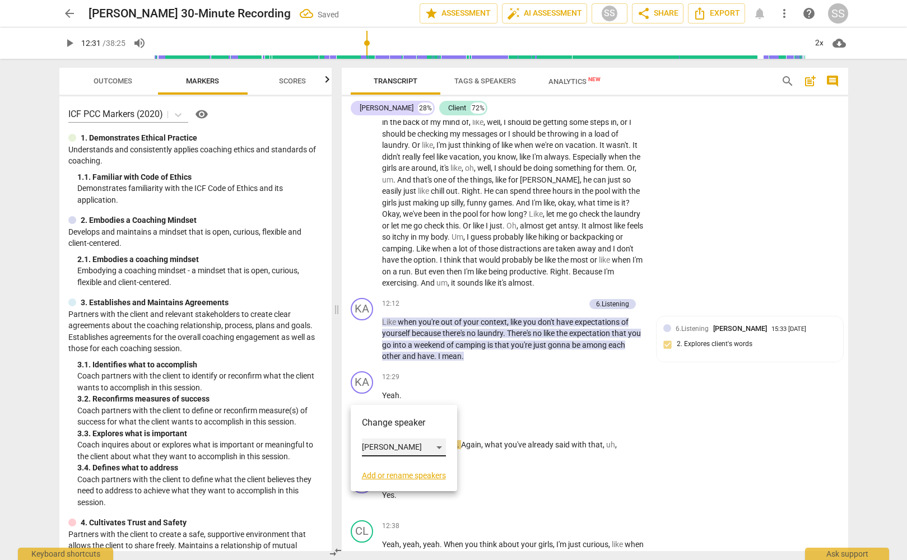
click at [437, 444] on div "[PERSON_NAME]" at bounding box center [404, 448] width 84 height 18
click at [398, 469] on li "Client" at bounding box center [404, 468] width 85 height 21
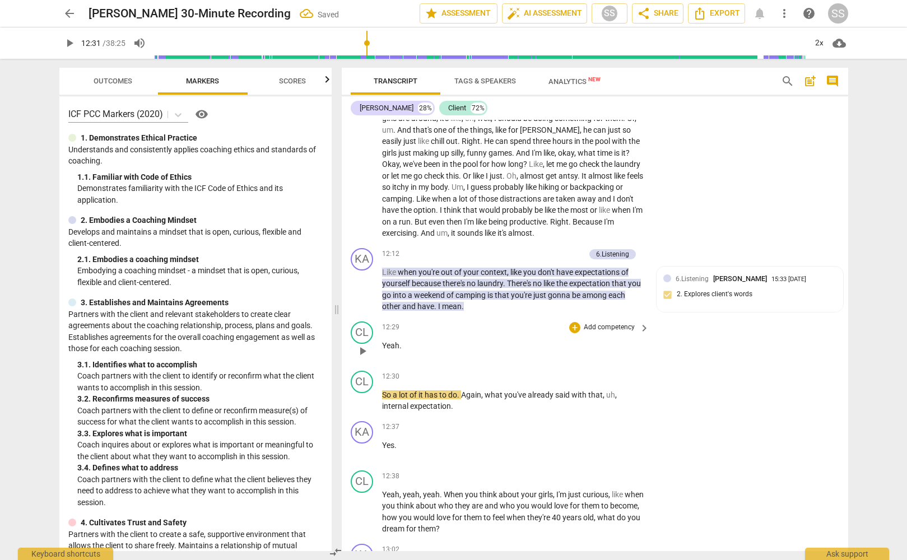
scroll to position [2660, 0]
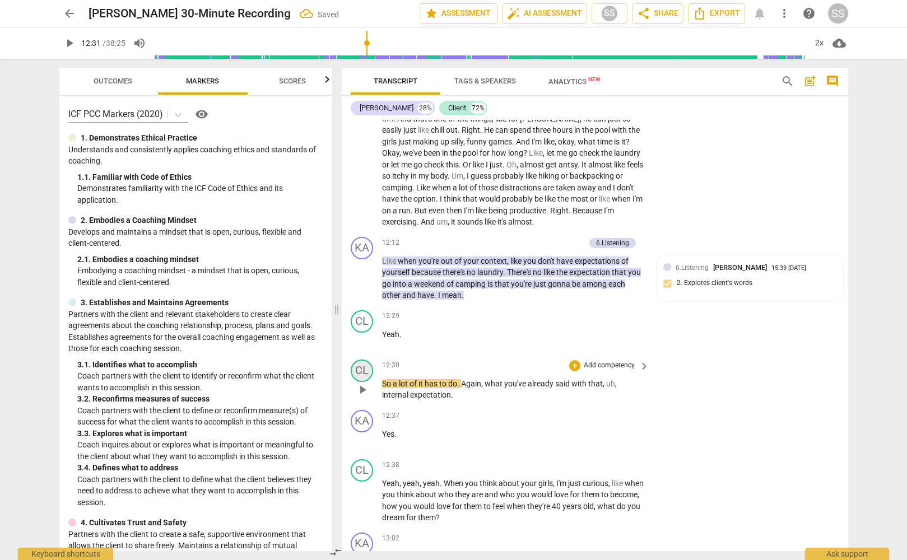
click at [367, 380] on div "CL" at bounding box center [362, 371] width 22 height 22
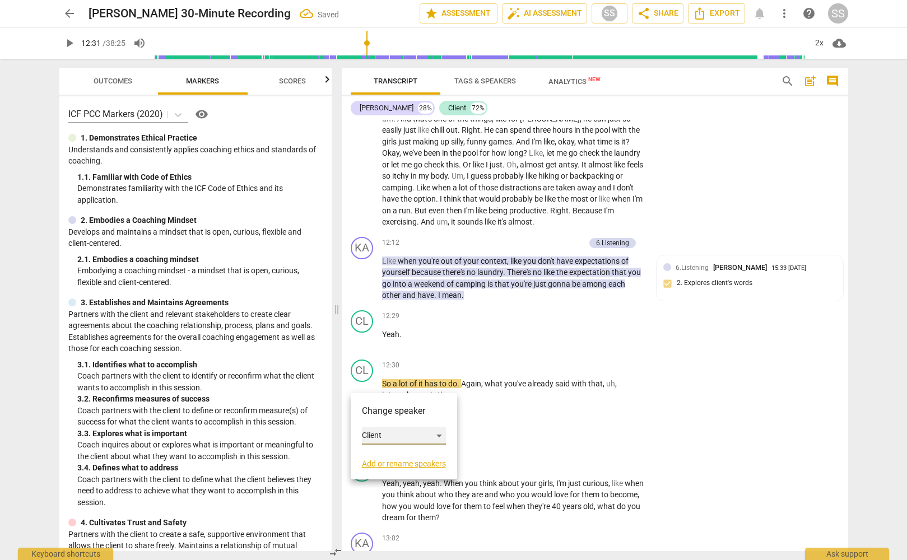
click at [438, 435] on div "Client" at bounding box center [404, 436] width 84 height 18
click at [403, 411] on li "[PERSON_NAME]" at bounding box center [404, 414] width 85 height 21
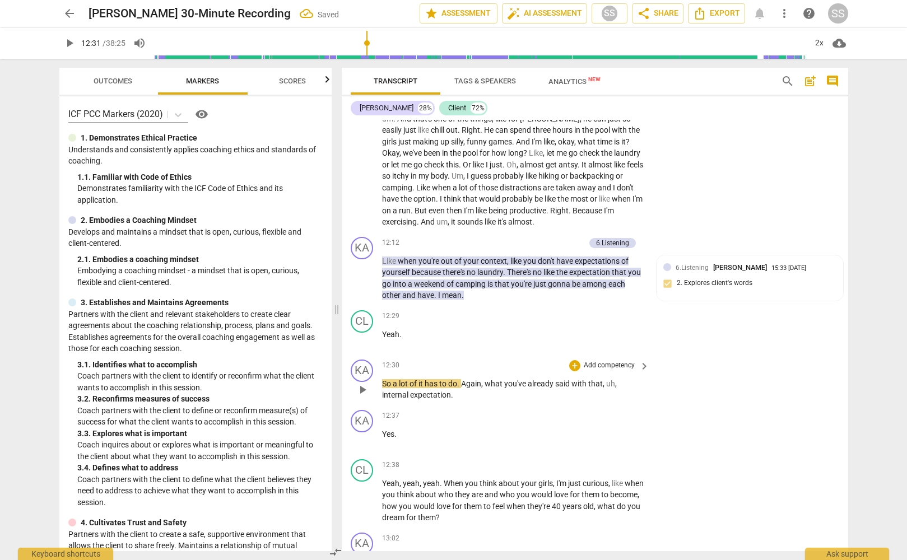
click at [357, 397] on span "play_arrow" at bounding box center [362, 389] width 13 height 13
click at [357, 397] on span "pause" at bounding box center [362, 389] width 13 height 13
type input "757"
click at [612, 371] on p "Add competency" at bounding box center [609, 366] width 53 height 10
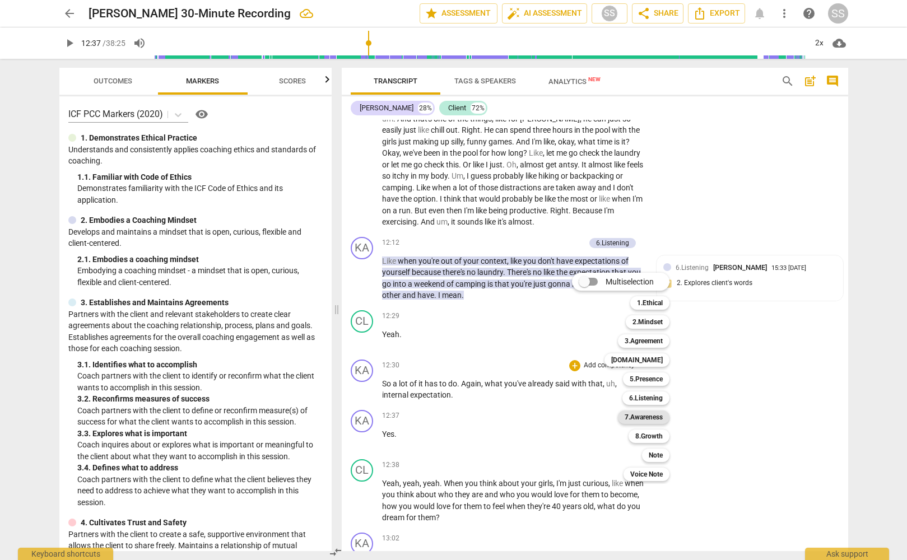
click at [663, 419] on b "7.Awareness" at bounding box center [644, 417] width 38 height 13
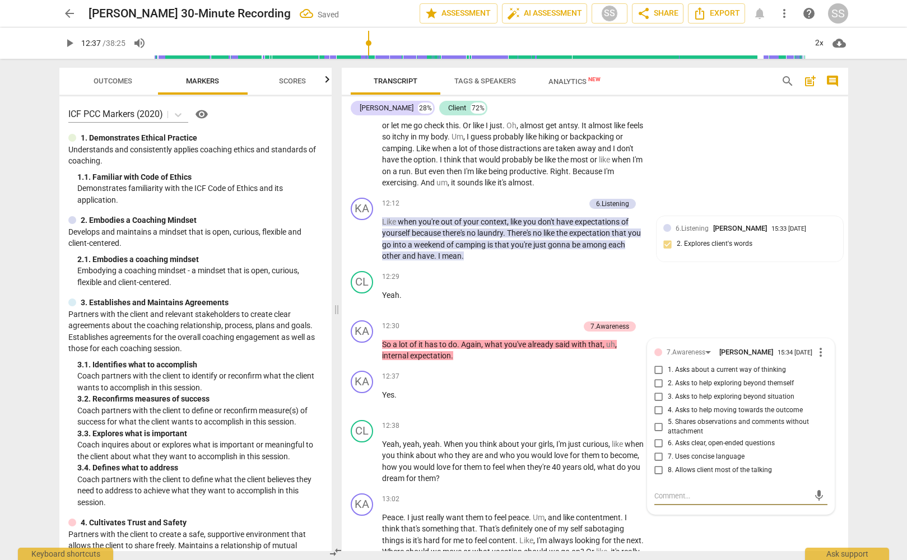
scroll to position [2703, 0]
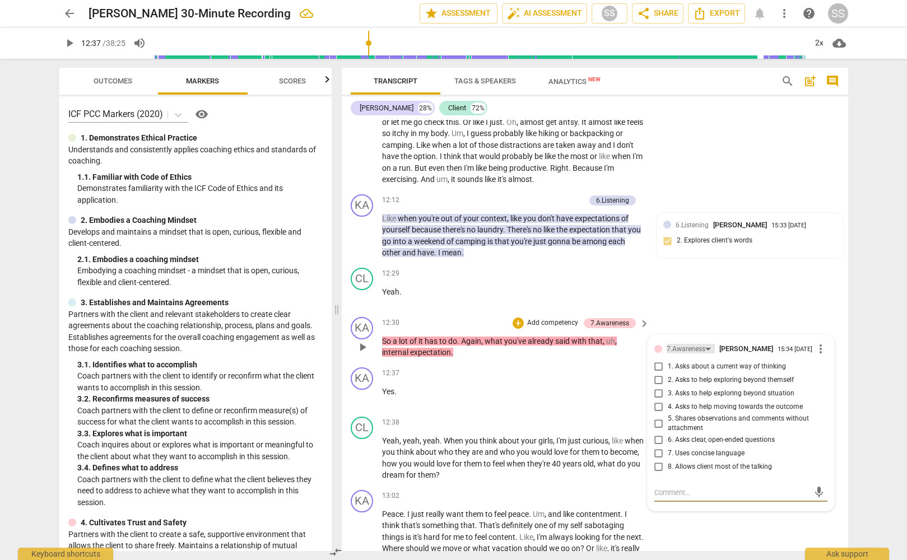
click at [710, 353] on div "7.Awareness" at bounding box center [691, 349] width 48 height 10
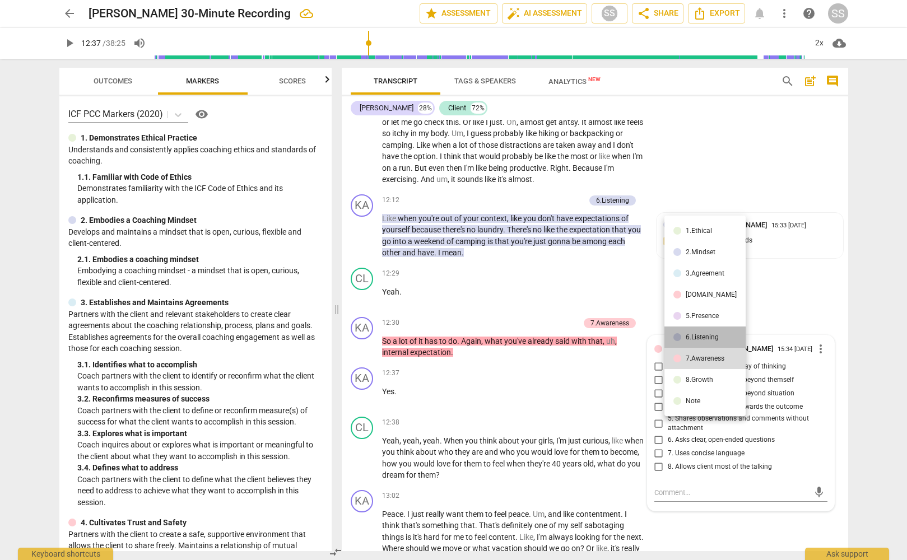
click at [710, 335] on div "6.Listening" at bounding box center [702, 337] width 33 height 7
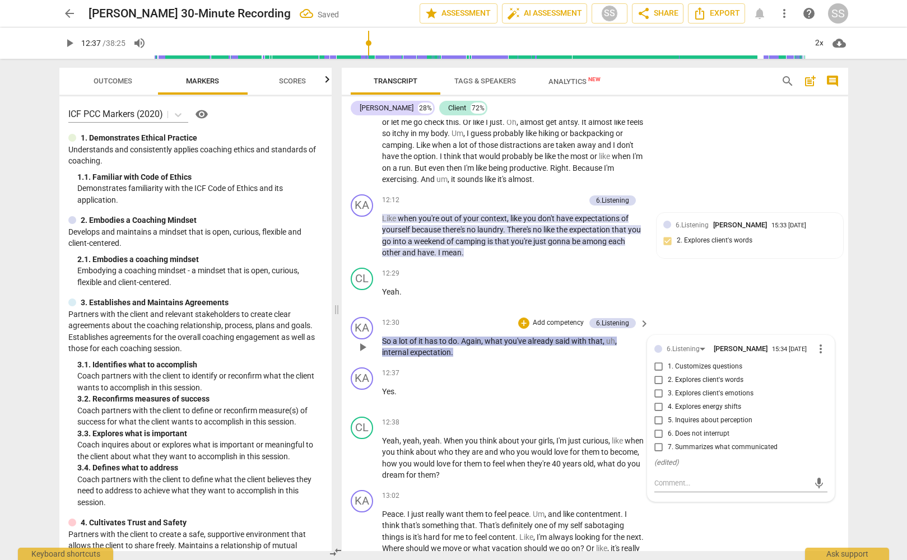
click at [658, 387] on input "2. Explores client's words" at bounding box center [659, 380] width 18 height 13
checkbox input "true"
click at [727, 329] on div "KA play_arrow pause 12:30 + Add competency 6.Listening keyboard_arrow_right So …" at bounding box center [595, 338] width 506 height 50
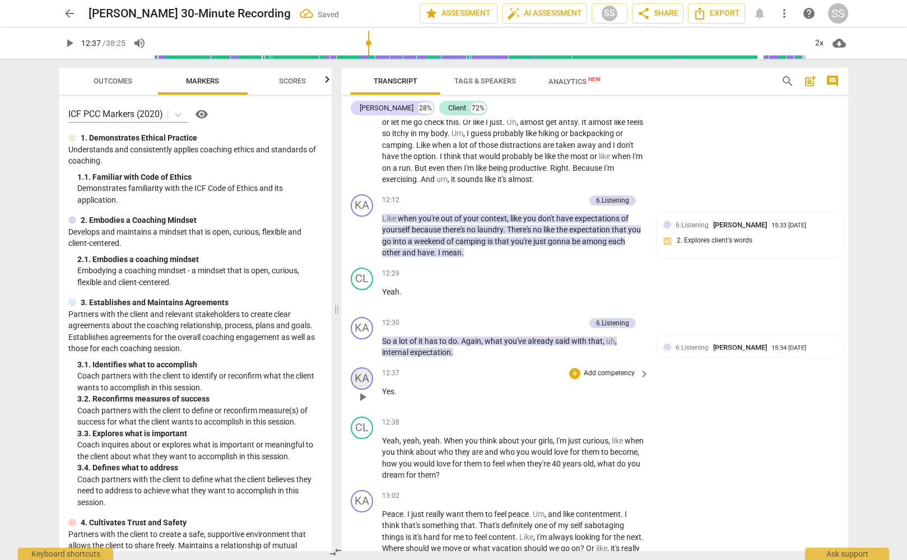
click at [362, 390] on div "KA" at bounding box center [362, 378] width 22 height 22
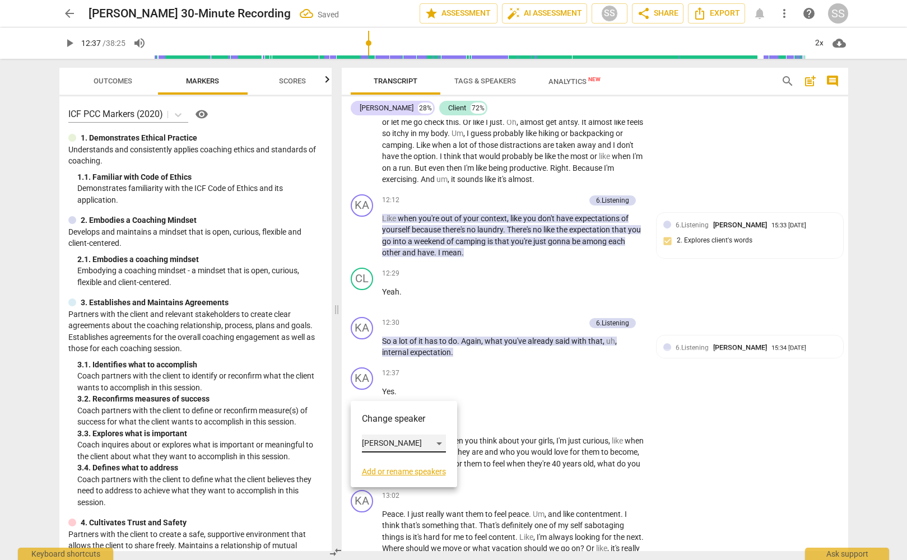
click at [444, 439] on div "[PERSON_NAME]" at bounding box center [404, 444] width 84 height 18
click at [413, 466] on li "Client" at bounding box center [404, 464] width 85 height 21
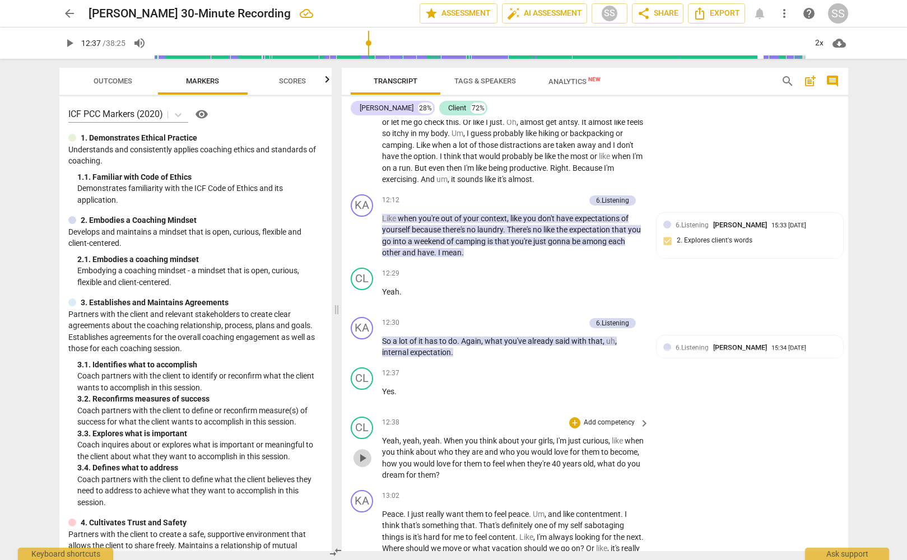
click at [362, 465] on span "play_arrow" at bounding box center [362, 458] width 13 height 13
click at [364, 465] on span "pause" at bounding box center [362, 458] width 13 height 13
click at [442, 445] on span "." at bounding box center [442, 440] width 4 height 9
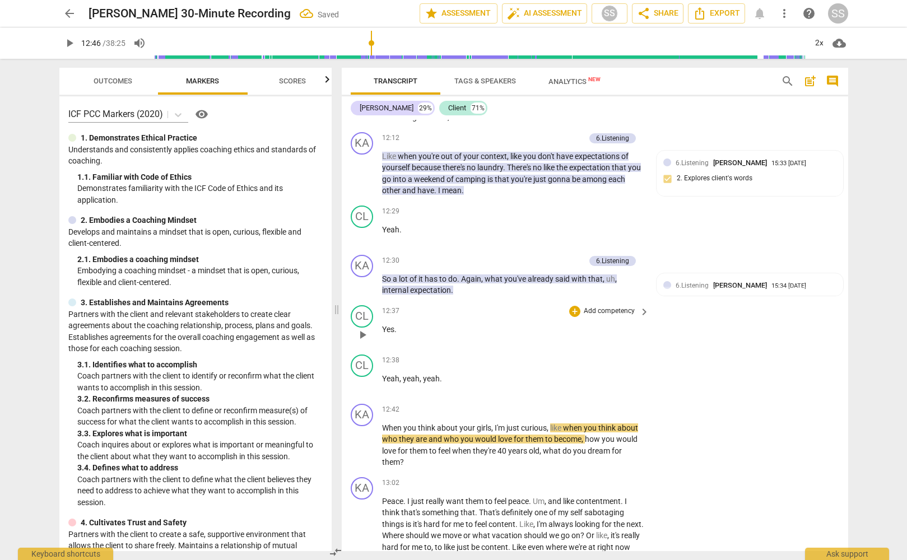
scroll to position [2774, 0]
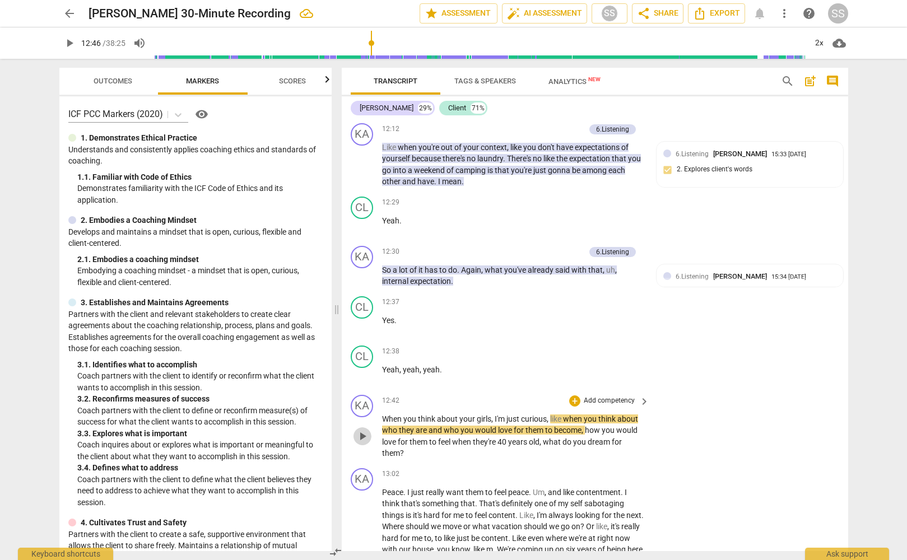
click at [365, 443] on span "play_arrow" at bounding box center [362, 436] width 13 height 13
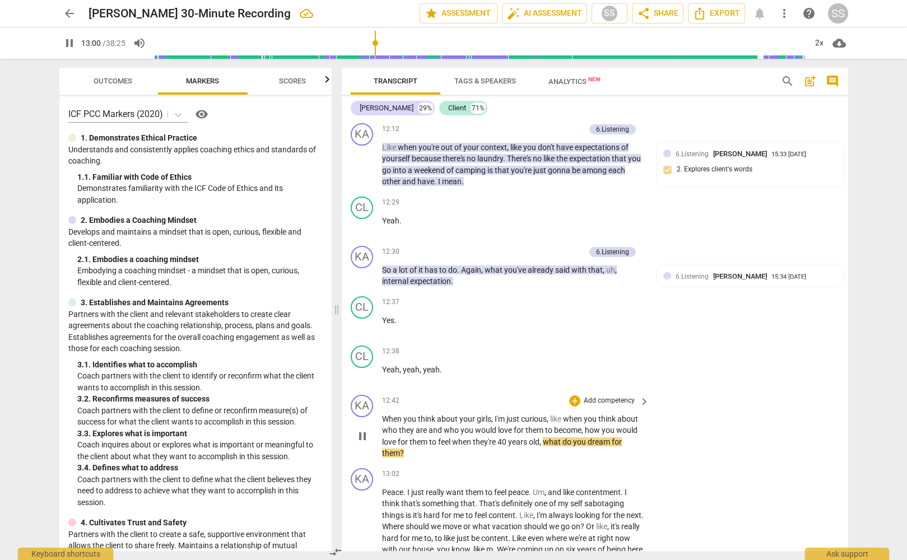
click at [365, 443] on span "pause" at bounding box center [362, 436] width 13 height 13
type input "782"
click at [610, 406] on p "Add competency" at bounding box center [609, 401] width 53 height 10
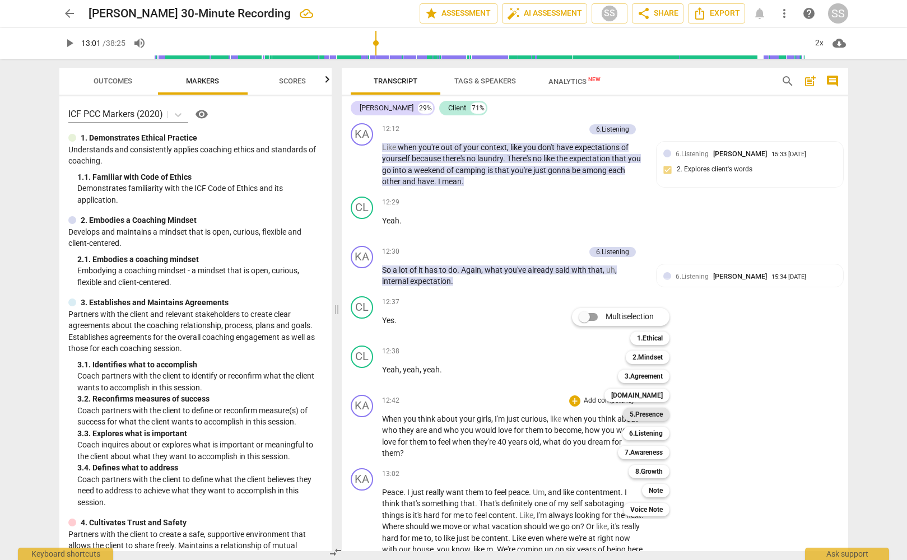
click at [658, 416] on b "5.Presence" at bounding box center [646, 414] width 33 height 13
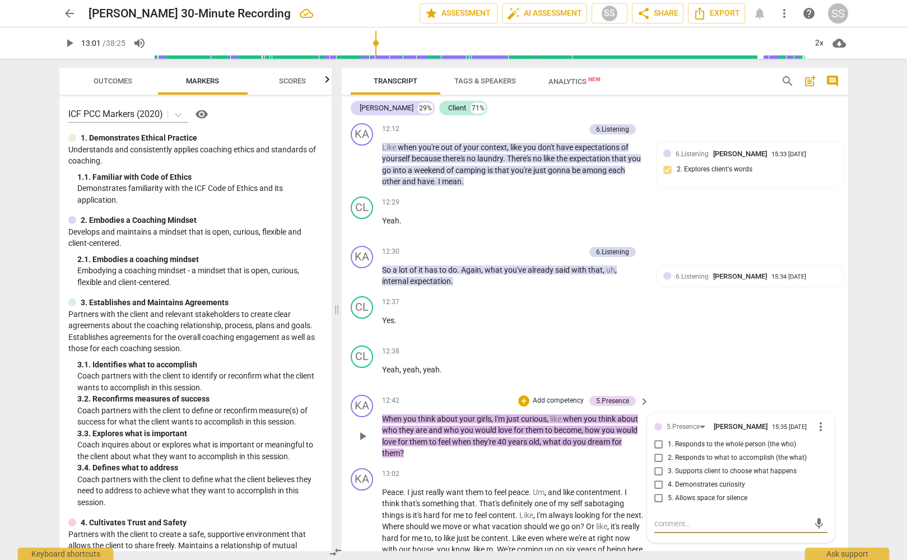
click at [655, 452] on input "1. Responds to the whole person (the who)" at bounding box center [659, 444] width 18 height 13
checkbox input "true"
click at [727, 389] on div "CL play_arrow pause 12:38 + Add competency keyboard_arrow_right Yeah , yeah , y…" at bounding box center [595, 365] width 506 height 49
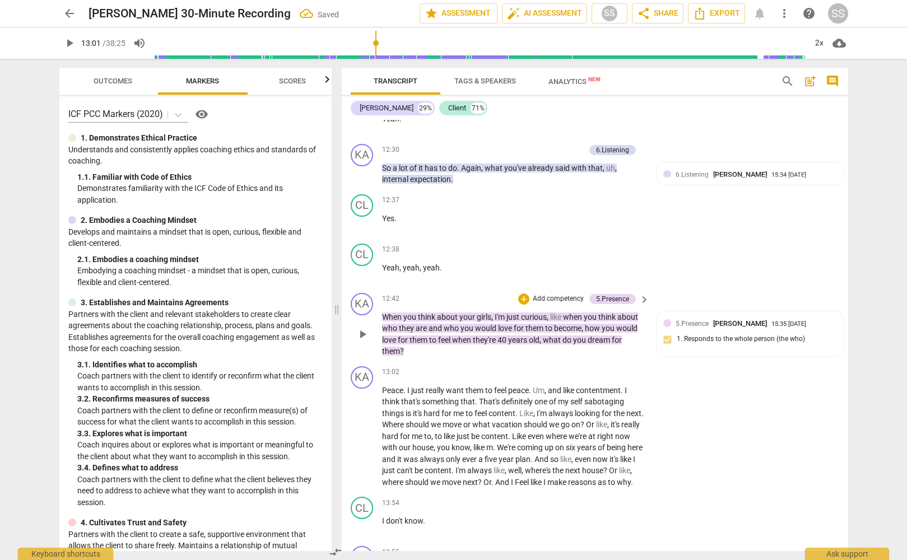
scroll to position [2878, 0]
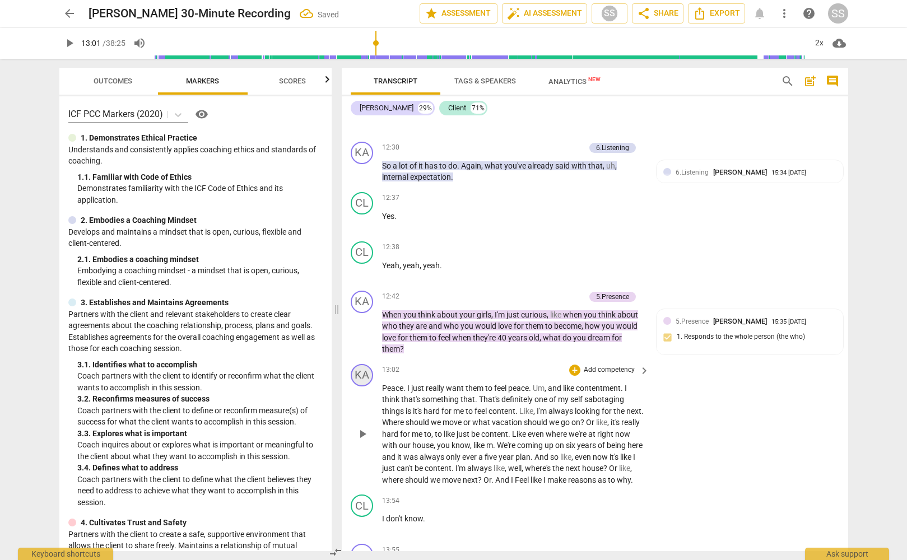
click at [359, 386] on div "KA" at bounding box center [362, 375] width 22 height 22
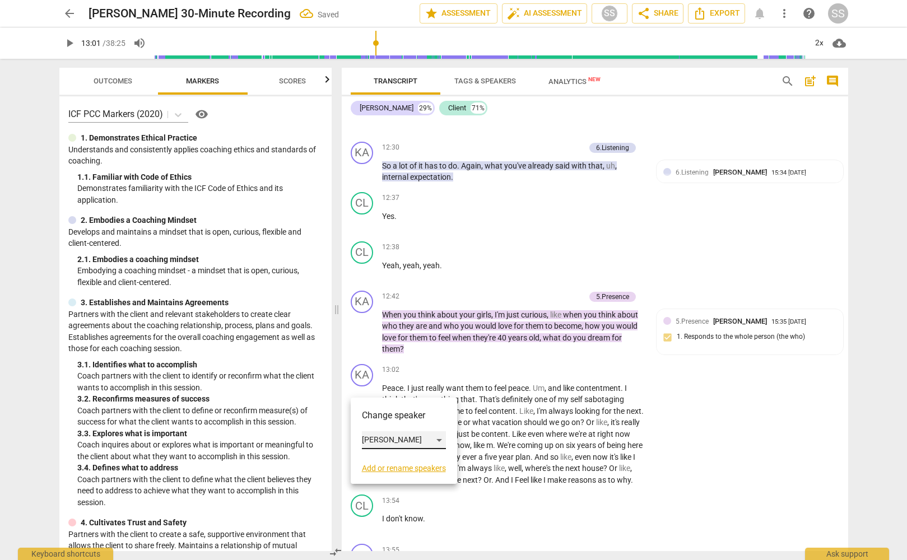
click at [441, 439] on div "[PERSON_NAME]" at bounding box center [404, 440] width 84 height 18
click at [425, 458] on li "Client" at bounding box center [404, 461] width 85 height 21
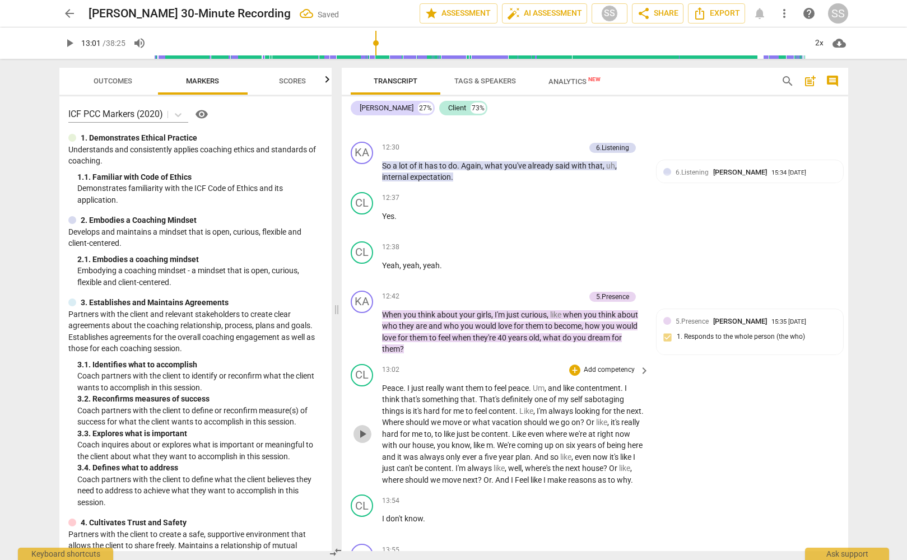
click at [360, 441] on span "play_arrow" at bounding box center [362, 433] width 13 height 13
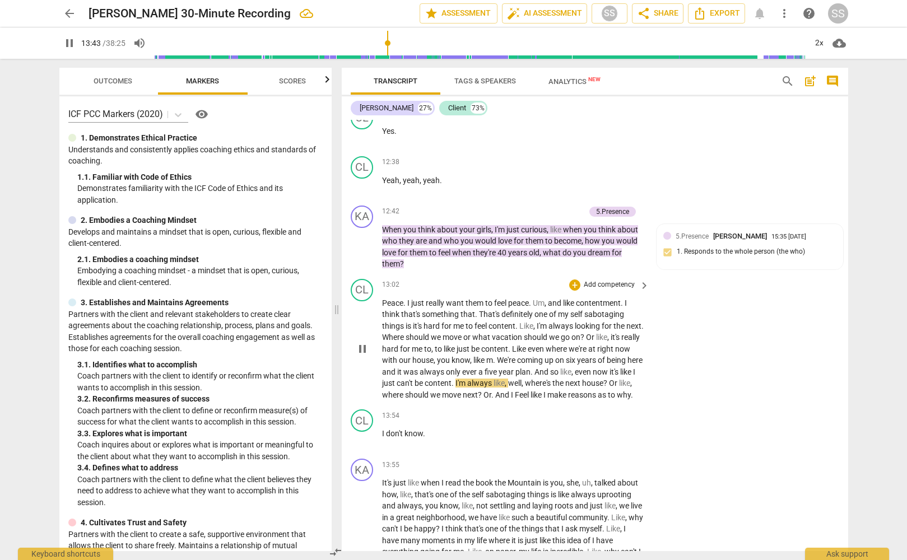
scroll to position [2971, 0]
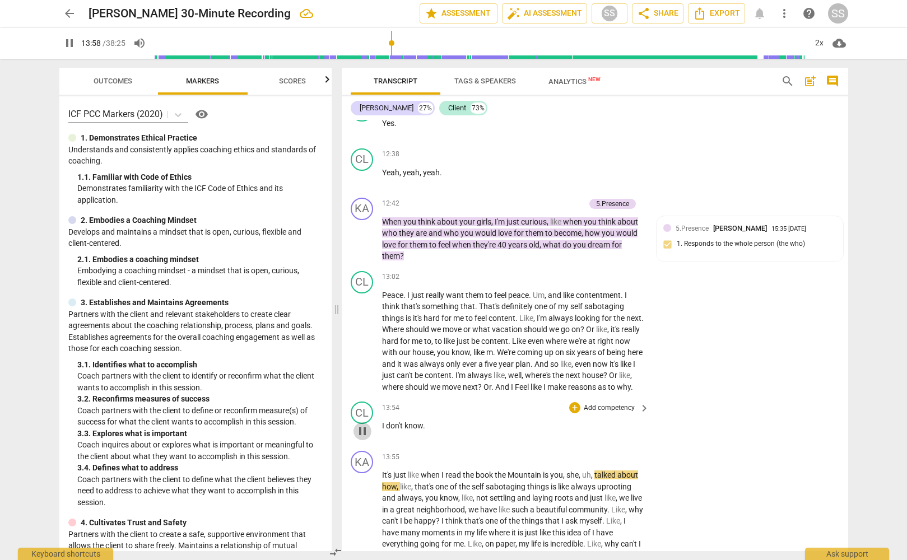
click at [363, 438] on span "pause" at bounding box center [362, 431] width 13 height 13
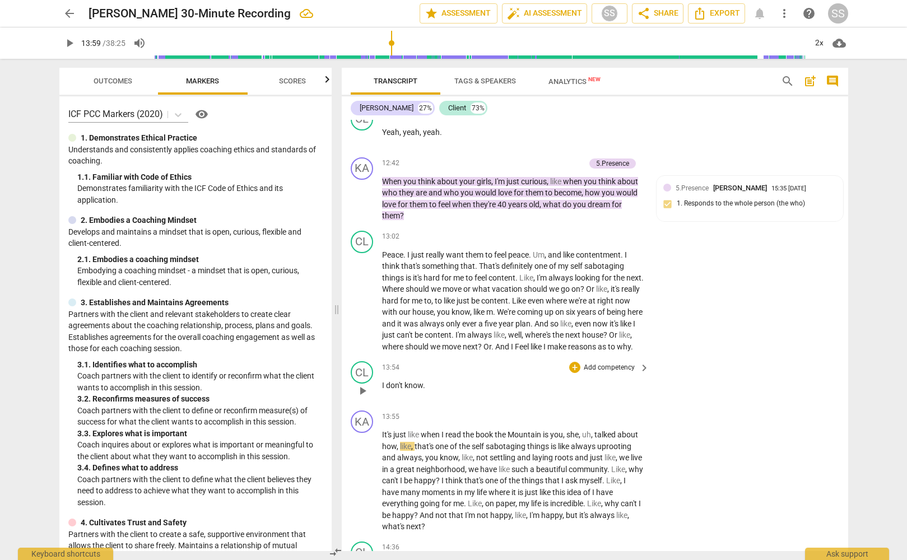
scroll to position [3013, 0]
click at [367, 432] on div "KA" at bounding box center [362, 420] width 22 height 22
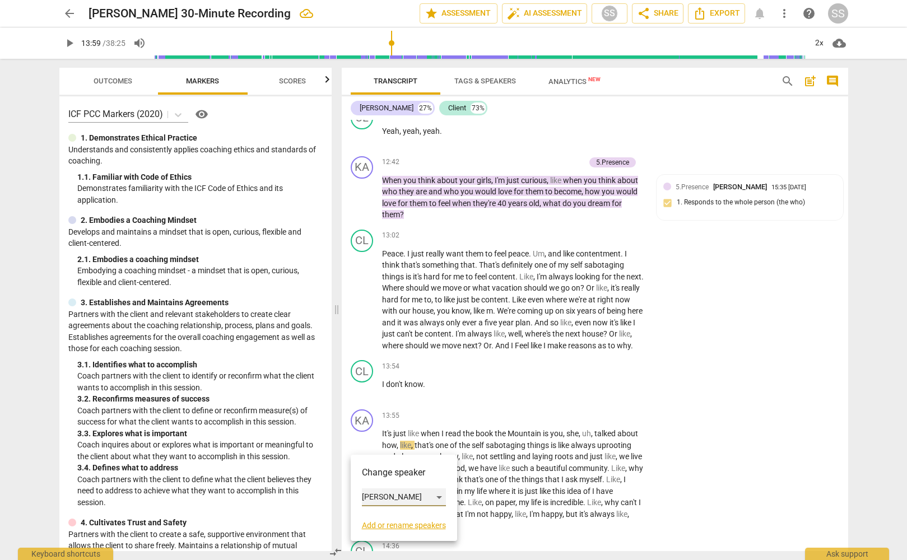
click at [440, 496] on div "[PERSON_NAME]" at bounding box center [404, 497] width 84 height 18
drag, startPoint x: 399, startPoint y: 516, endPoint x: 402, endPoint y: 511, distance: 5.8
click at [399, 516] on li "Client" at bounding box center [404, 518] width 85 height 21
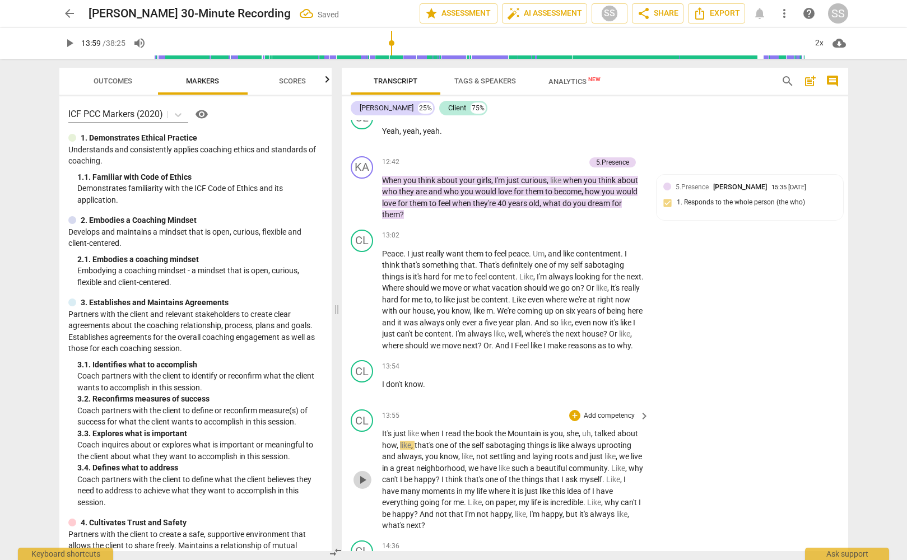
drag, startPoint x: 364, startPoint y: 501, endPoint x: 369, endPoint y: 495, distance: 8.3
click at [364, 487] on span "play_arrow" at bounding box center [362, 479] width 13 height 13
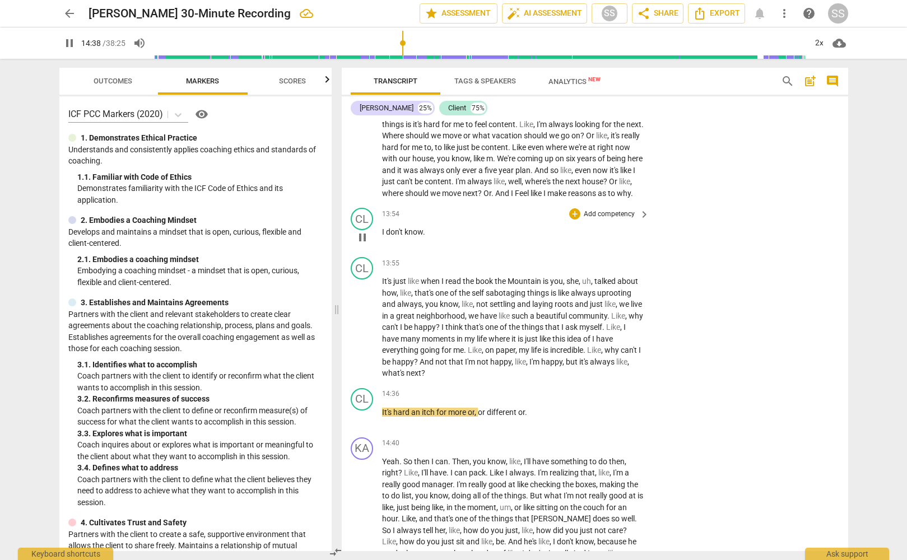
scroll to position [3166, 0]
click at [361, 333] on span "pause" at bounding box center [362, 326] width 13 height 13
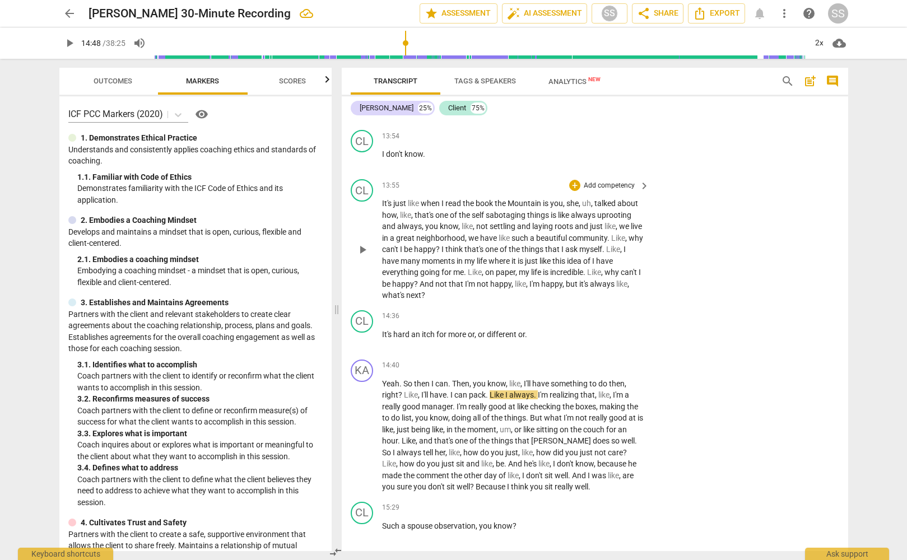
scroll to position [3243, 0]
click at [361, 346] on span "play_arrow" at bounding box center [362, 339] width 13 height 13
click at [361, 346] on span "pause" at bounding box center [362, 339] width 13 height 13
click at [366, 332] on div "CL" at bounding box center [362, 321] width 22 height 22
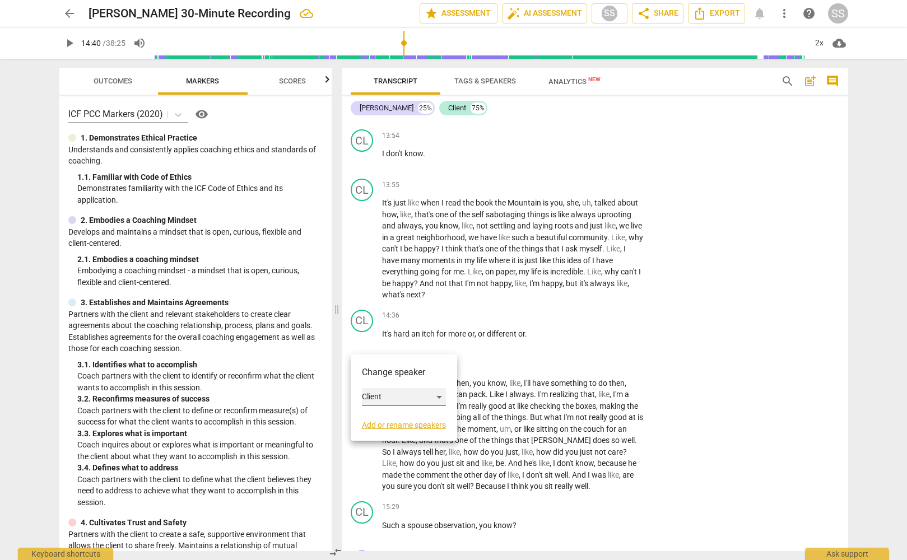
click at [438, 396] on div "Client" at bounding box center [404, 397] width 84 height 18
click at [420, 376] on li "[PERSON_NAME]" at bounding box center [404, 375] width 85 height 21
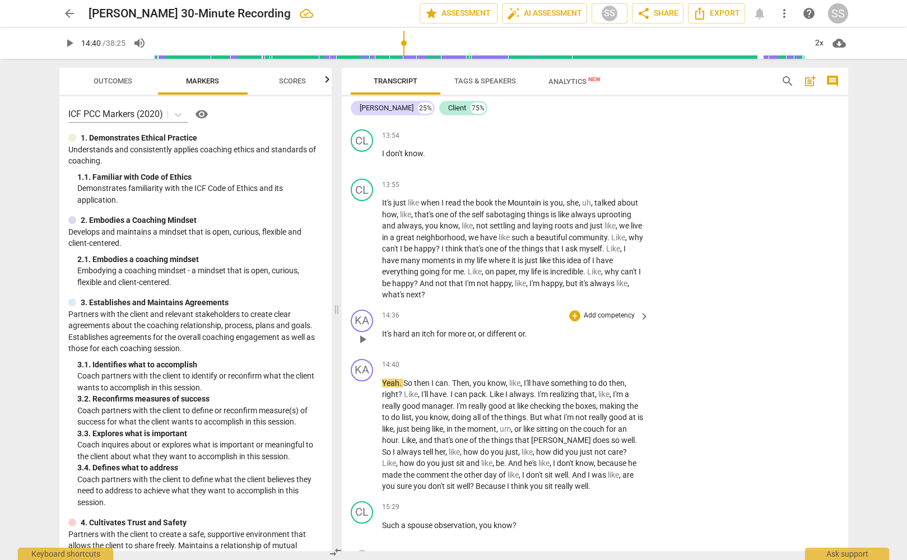
click at [362, 346] on span "play_arrow" at bounding box center [362, 339] width 13 height 13
click at [362, 346] on span "pause" at bounding box center [362, 339] width 13 height 13
type input "882"
click at [599, 321] on p "Add competency" at bounding box center [609, 316] width 53 height 10
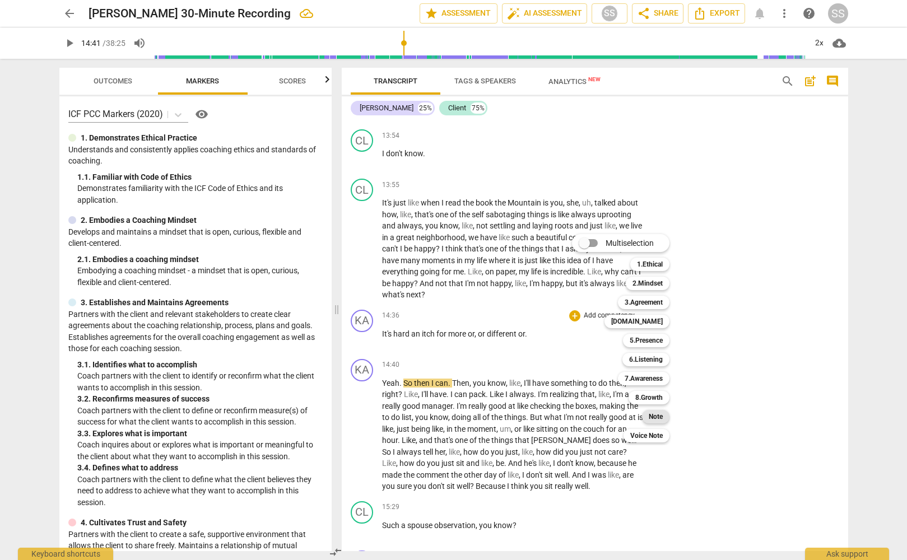
click at [655, 413] on b "Note" at bounding box center [656, 416] width 14 height 13
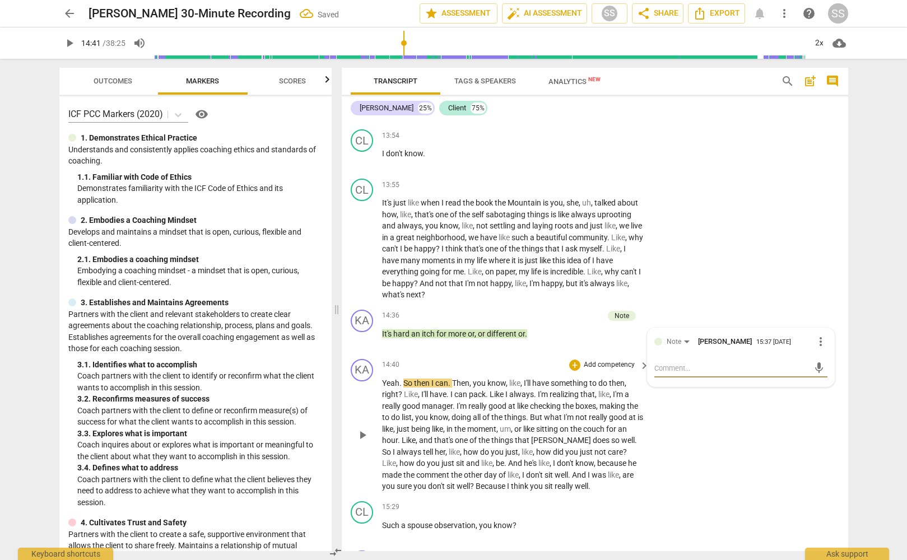
type textarea "W"
type textarea "Wh"
type textarea "Wha"
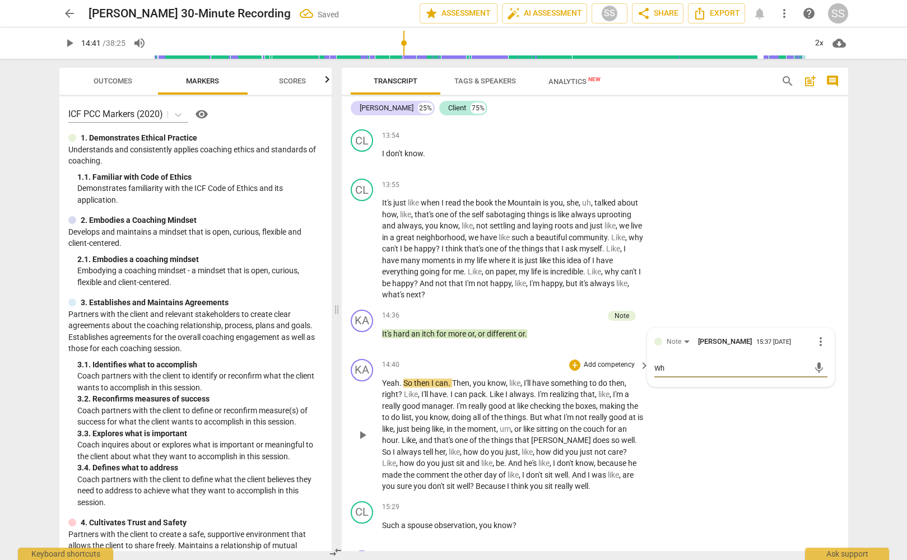
type textarea "Wha"
type textarea "What"
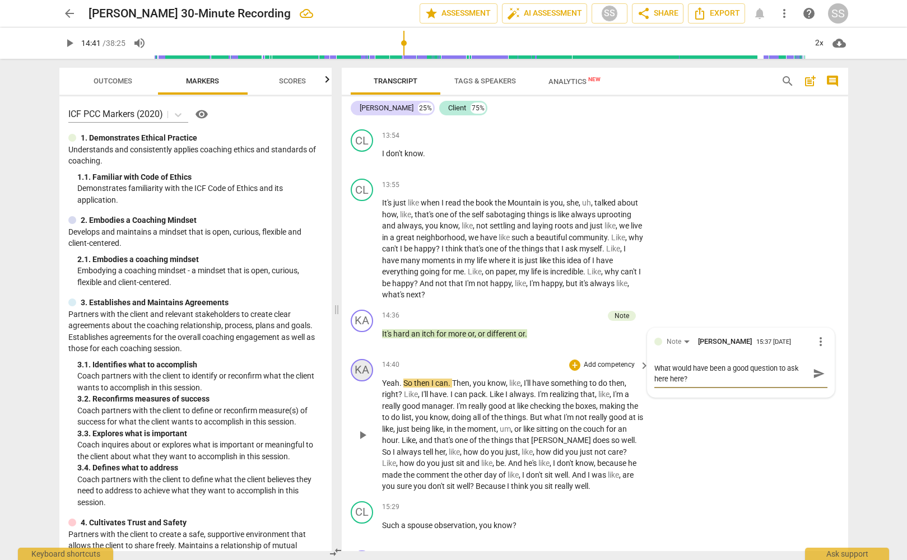
click at [364, 381] on div "KA" at bounding box center [362, 370] width 22 height 22
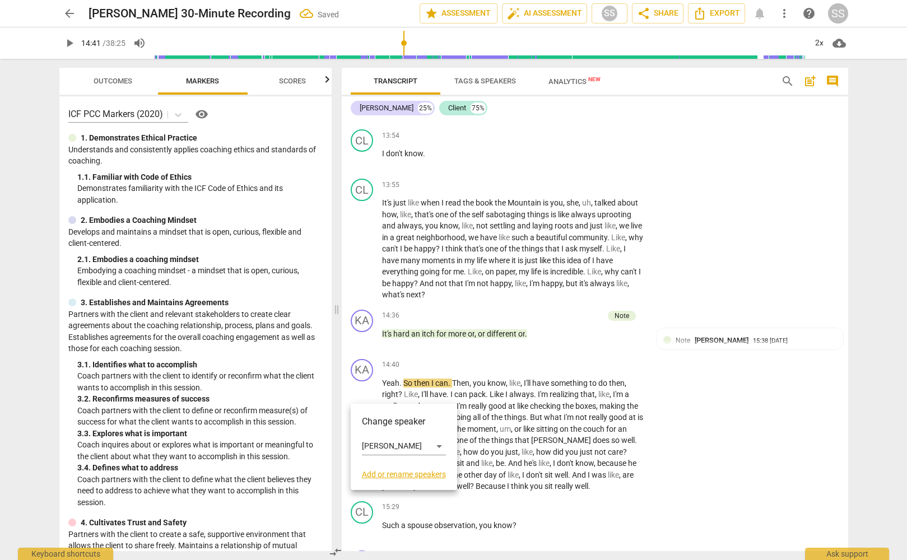
click at [516, 365] on div at bounding box center [453, 280] width 907 height 560
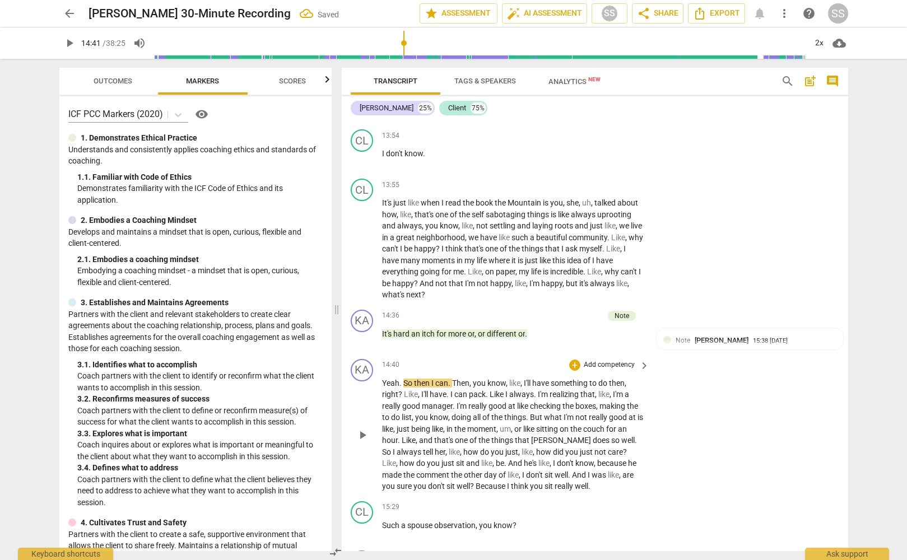
click at [362, 442] on span "play_arrow" at bounding box center [362, 435] width 13 height 13
click at [362, 442] on span "pause" at bounding box center [362, 435] width 13 height 13
click at [367, 381] on div "KA" at bounding box center [362, 370] width 22 height 22
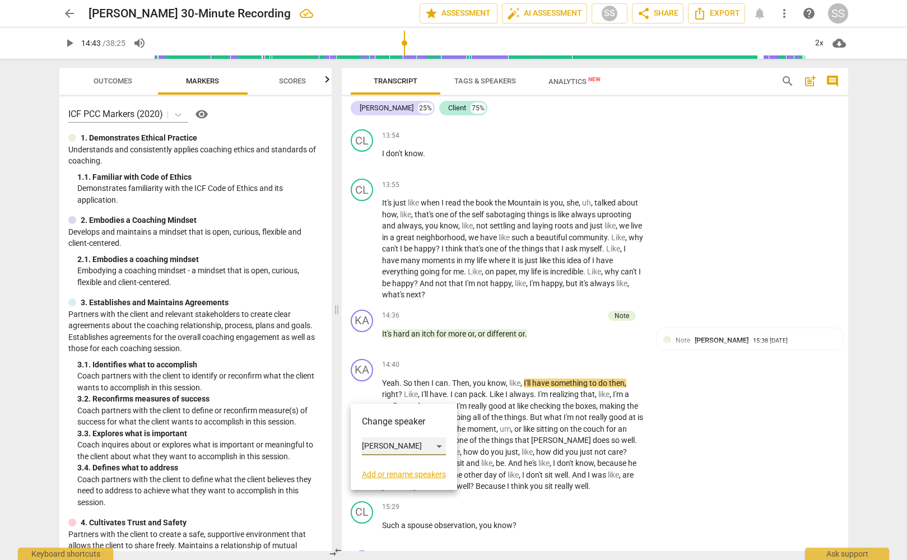
click at [439, 446] on div "[PERSON_NAME]" at bounding box center [404, 447] width 84 height 18
click at [429, 463] on li "Client" at bounding box center [404, 467] width 85 height 21
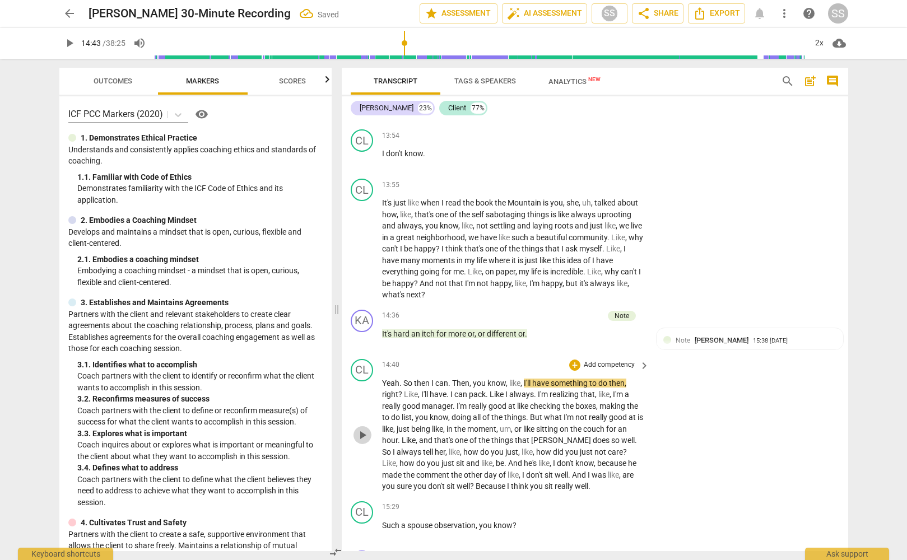
click at [364, 442] on span "play_arrow" at bounding box center [362, 435] width 13 height 13
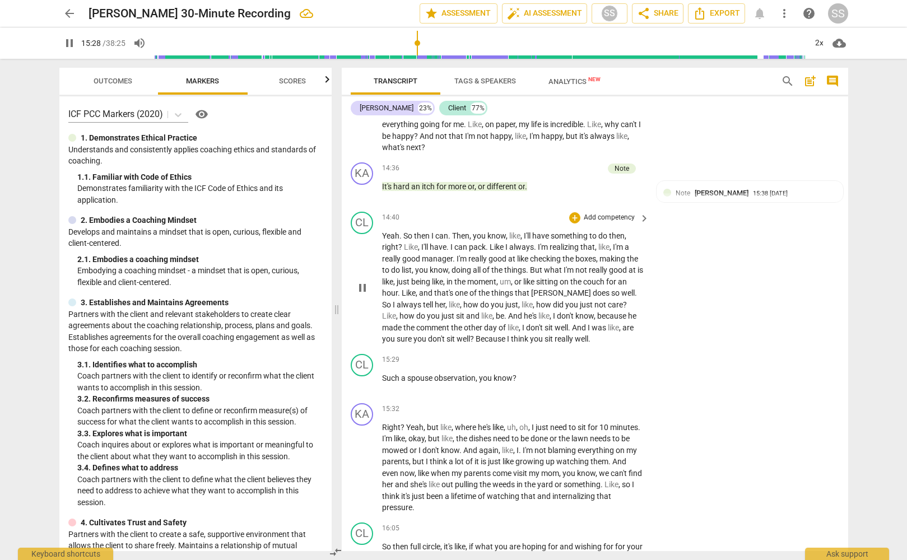
scroll to position [3394, 0]
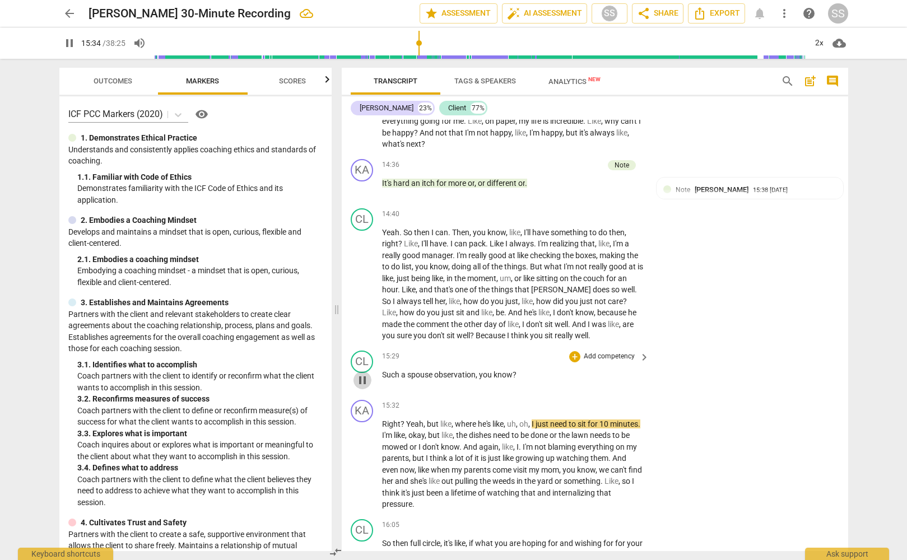
click at [358, 387] on span "pause" at bounding box center [362, 380] width 13 height 13
click at [611, 362] on p "Add competency" at bounding box center [609, 357] width 53 height 10
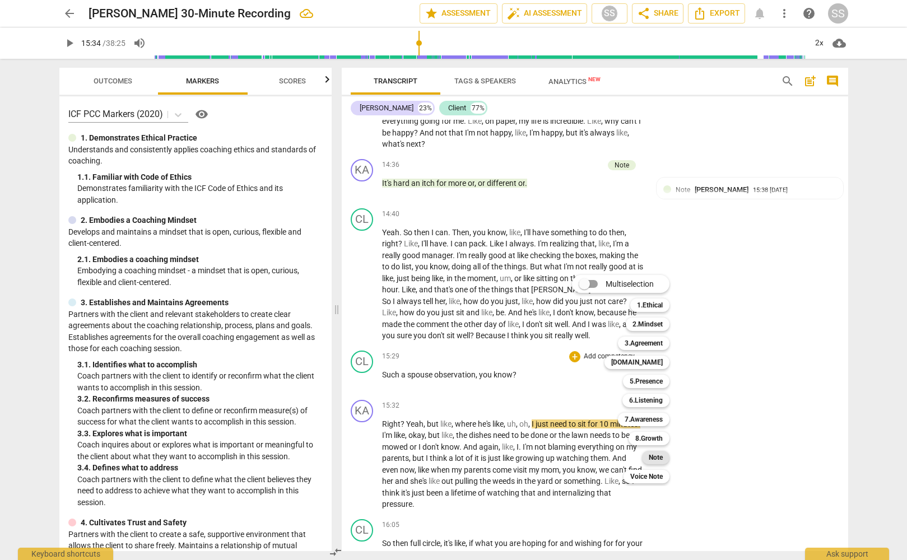
click at [664, 456] on div "Note" at bounding box center [655, 457] width 27 height 13
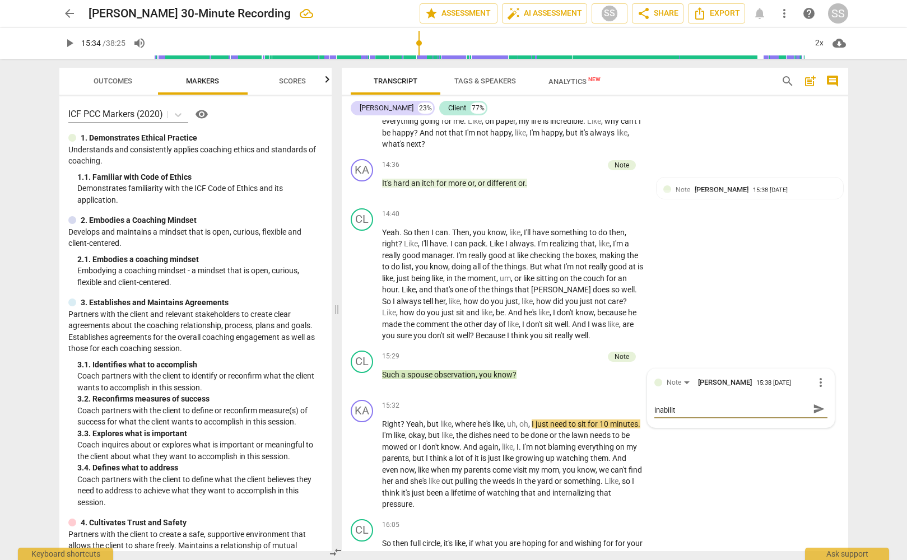
scroll to position [0, 0]
click at [360, 471] on span "play_arrow" at bounding box center [362, 464] width 13 height 13
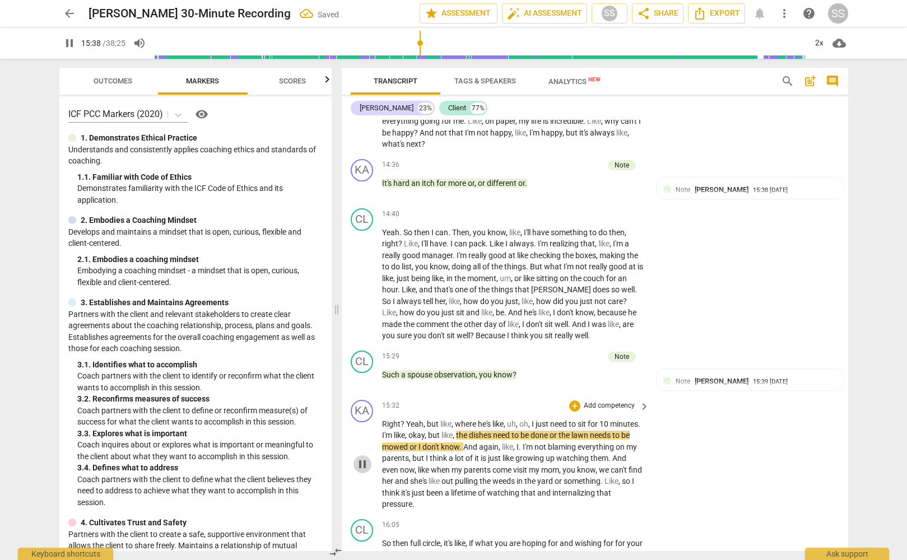
click at [362, 471] on span "pause" at bounding box center [362, 464] width 13 height 13
click at [365, 422] on div "KA" at bounding box center [362, 411] width 22 height 22
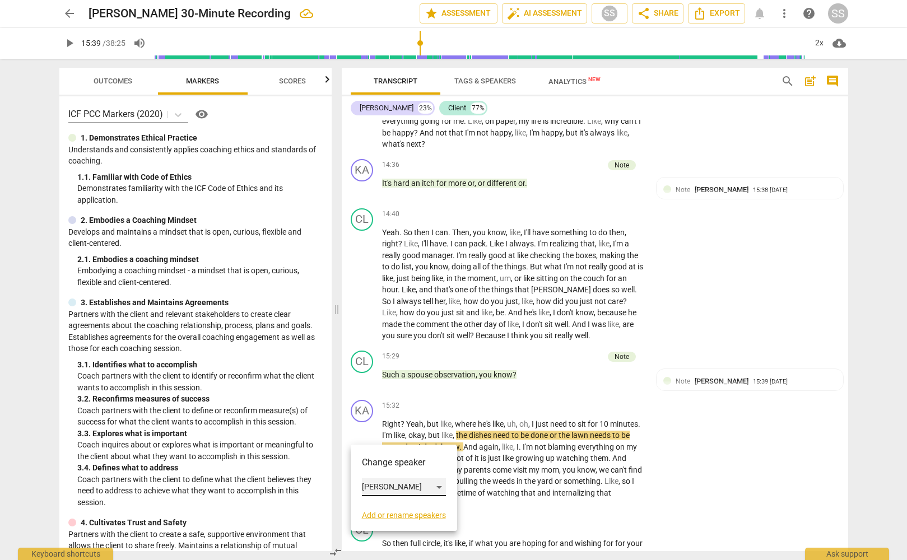
click at [443, 486] on div "[PERSON_NAME]" at bounding box center [404, 487] width 84 height 18
click at [401, 508] on li "Client" at bounding box center [404, 508] width 85 height 21
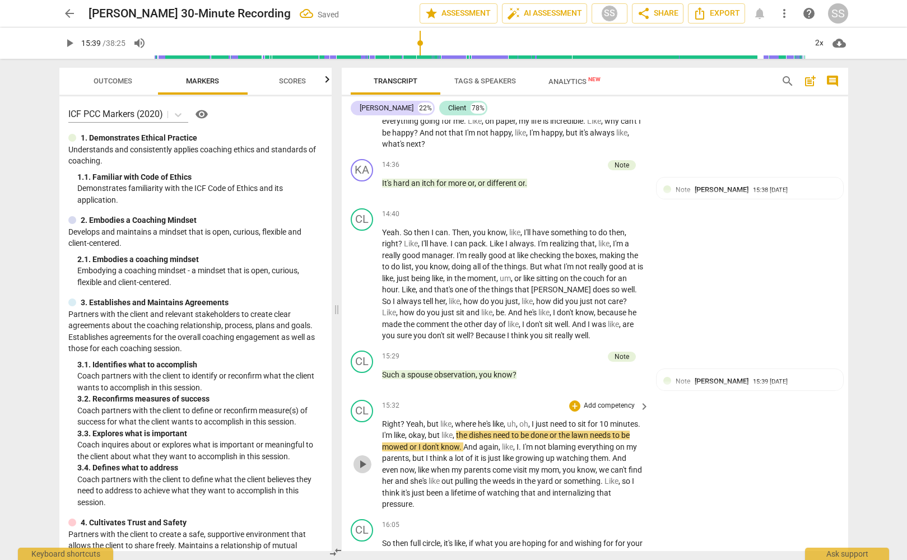
click at [365, 471] on span "play_arrow" at bounding box center [362, 464] width 13 height 13
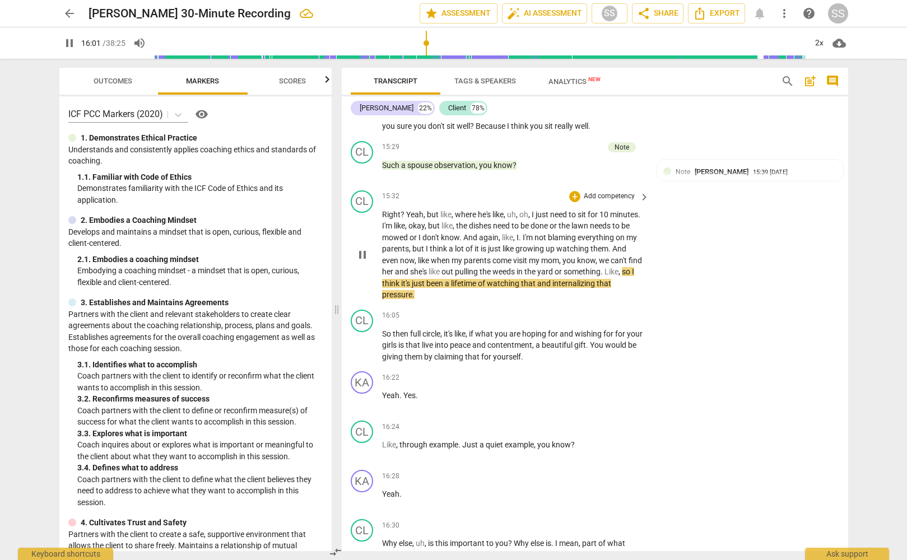
scroll to position [3605, 0]
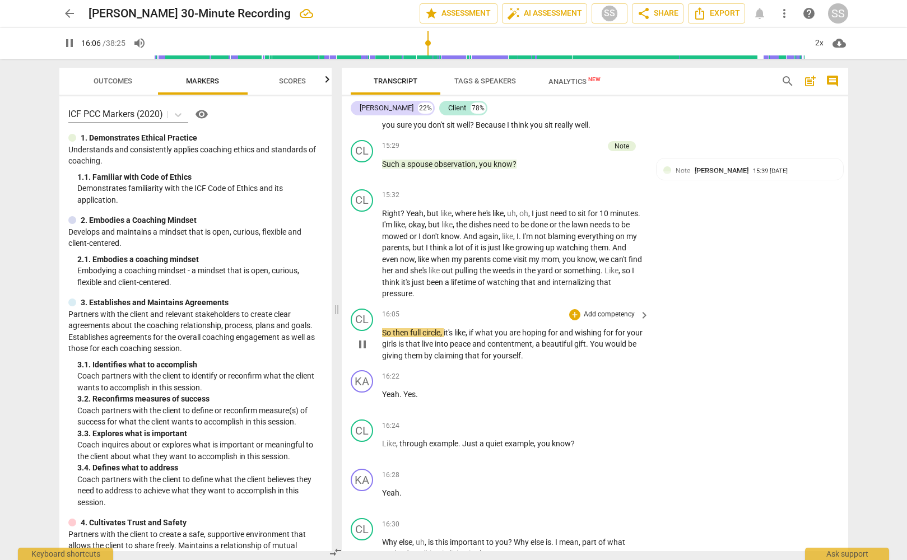
click at [366, 351] on span "pause" at bounding box center [362, 344] width 13 height 13
click at [370, 331] on div "CL" at bounding box center [362, 320] width 22 height 22
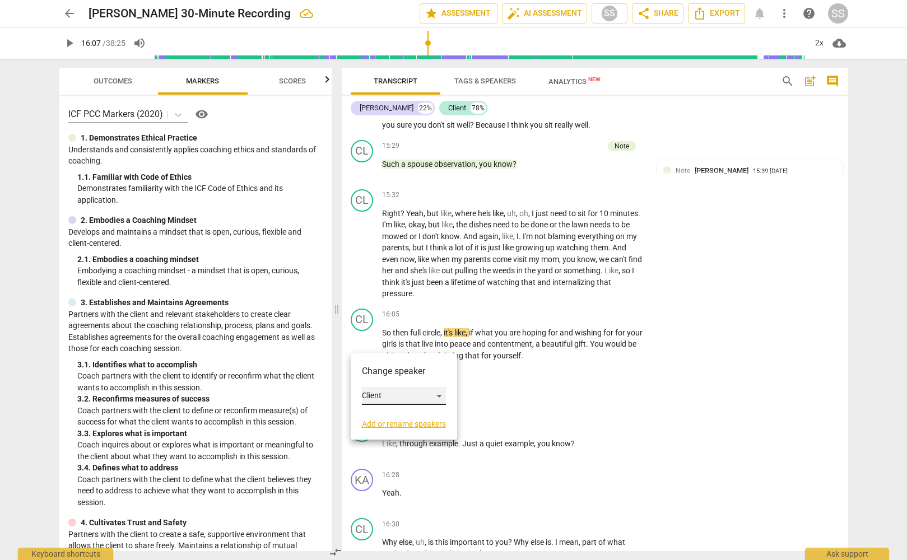
click at [439, 397] on div "Client" at bounding box center [404, 396] width 84 height 18
click at [409, 374] on li "[PERSON_NAME]" at bounding box center [404, 374] width 85 height 21
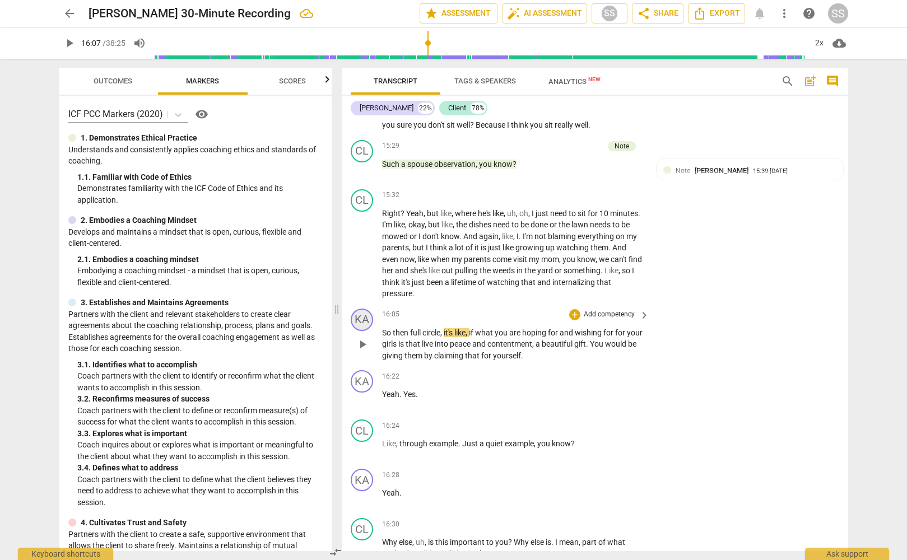
click at [368, 331] on div "KA" at bounding box center [362, 320] width 22 height 22
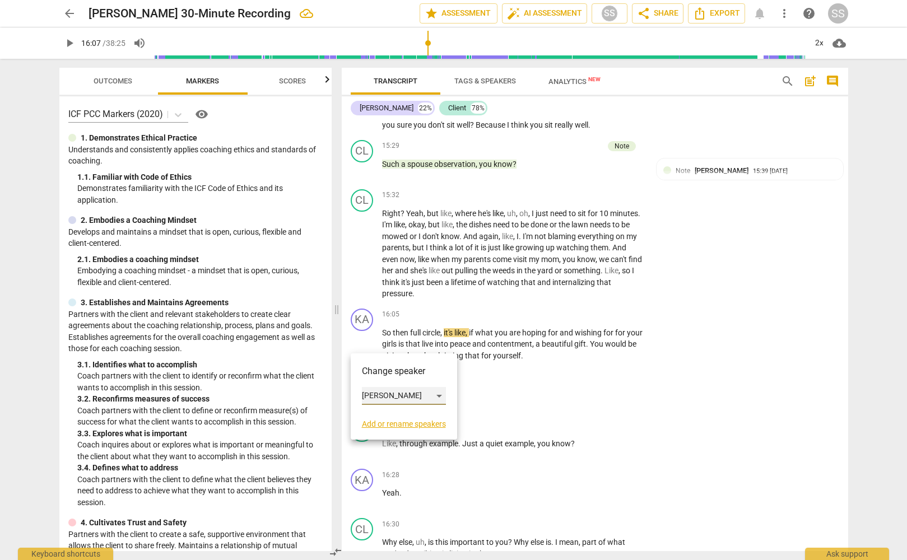
click at [440, 394] on div "[PERSON_NAME]" at bounding box center [404, 396] width 84 height 18
click at [418, 392] on li "[PERSON_NAME]" at bounding box center [404, 395] width 85 height 21
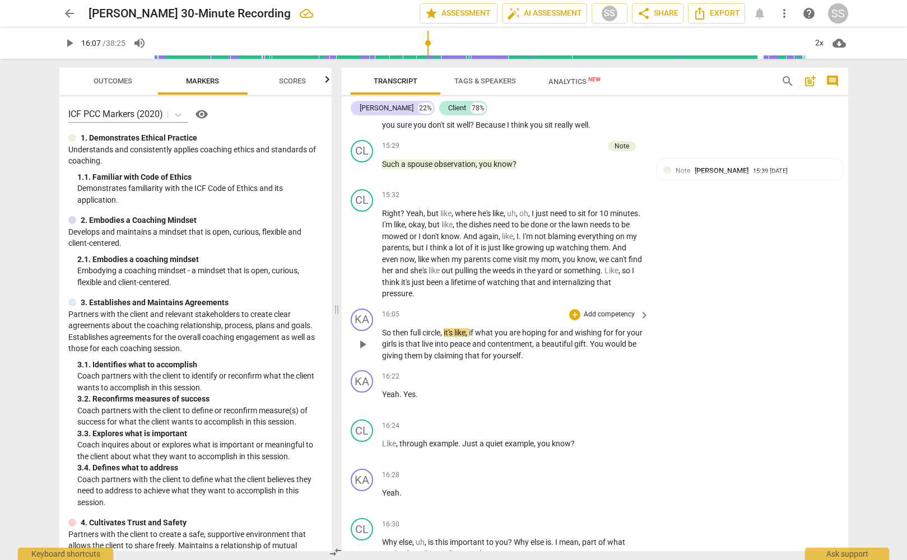
click at [606, 320] on p "Add competency" at bounding box center [609, 315] width 53 height 10
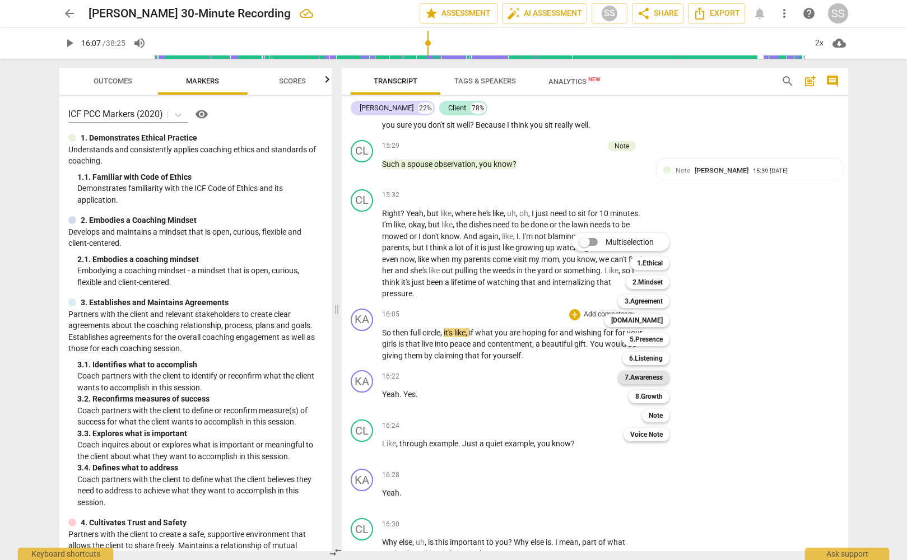
click at [649, 375] on b "7.Awareness" at bounding box center [644, 377] width 38 height 13
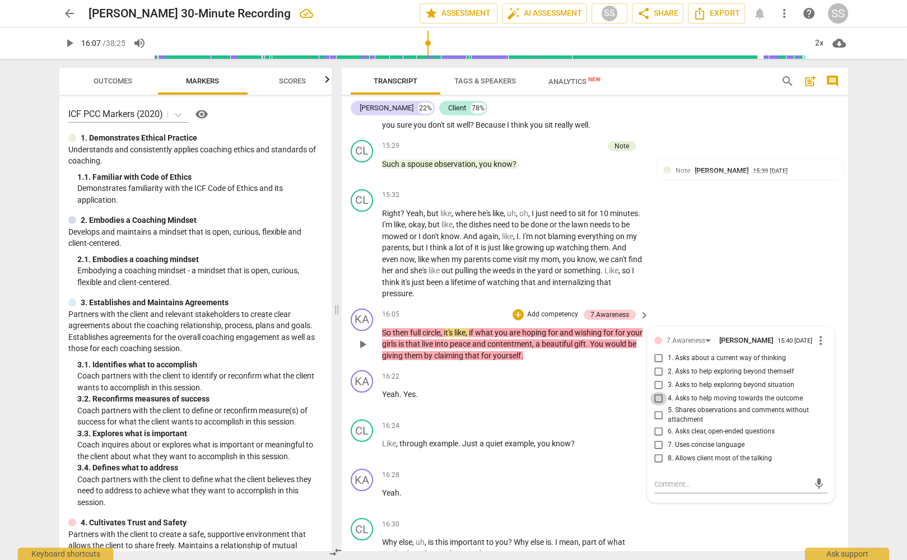
drag, startPoint x: 657, startPoint y: 426, endPoint x: 692, endPoint y: 383, distance: 55.7
click at [657, 406] on input "4. Asks to help moving towards the outcome" at bounding box center [659, 398] width 18 height 13
click at [694, 336] on div "KA play_arrow pause 16:05 + Add competency 7.Awareness keyboard_arrow_right So …" at bounding box center [595, 335] width 506 height 62
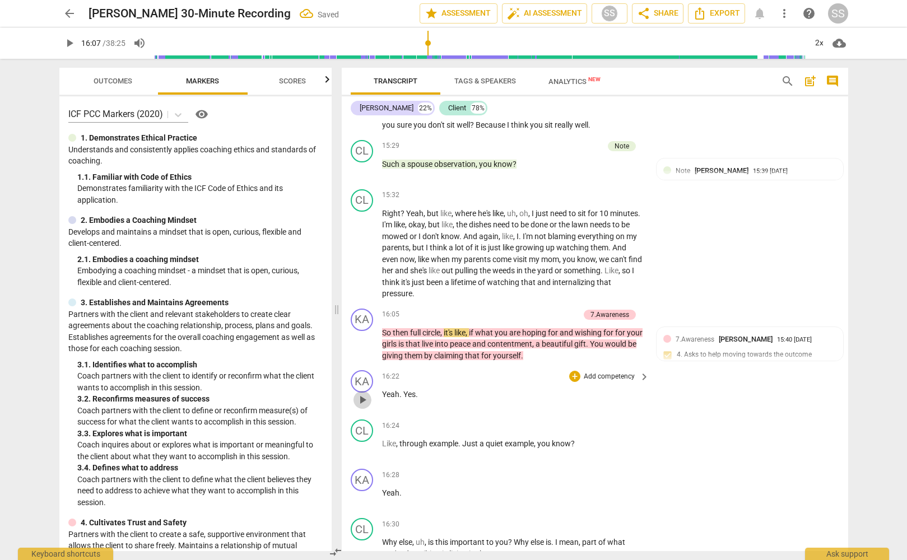
click at [363, 407] on span "play_arrow" at bounding box center [362, 399] width 13 height 13
click at [363, 407] on span "pause" at bounding box center [362, 399] width 13 height 13
click at [361, 393] on div "KA" at bounding box center [362, 381] width 22 height 22
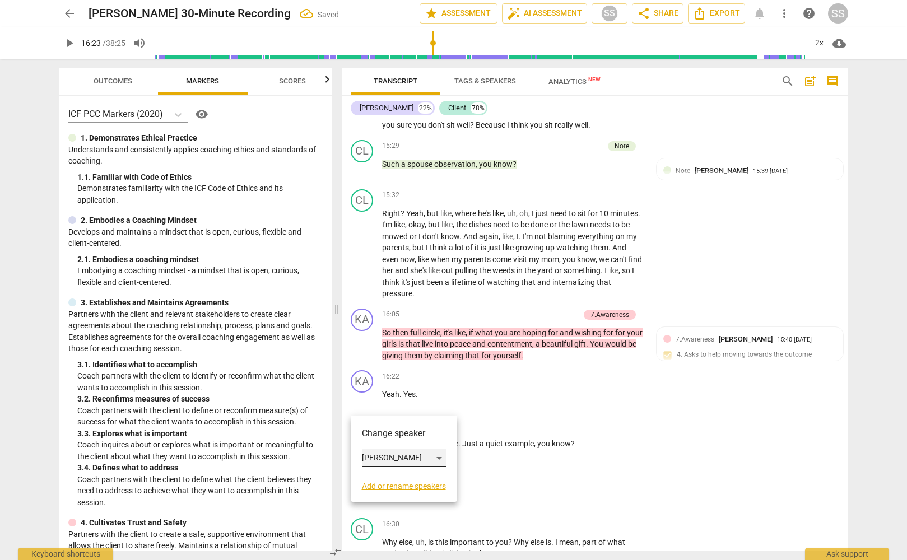
click at [441, 454] on div "[PERSON_NAME]" at bounding box center [404, 458] width 84 height 18
click at [423, 482] on li "Client" at bounding box center [404, 479] width 85 height 21
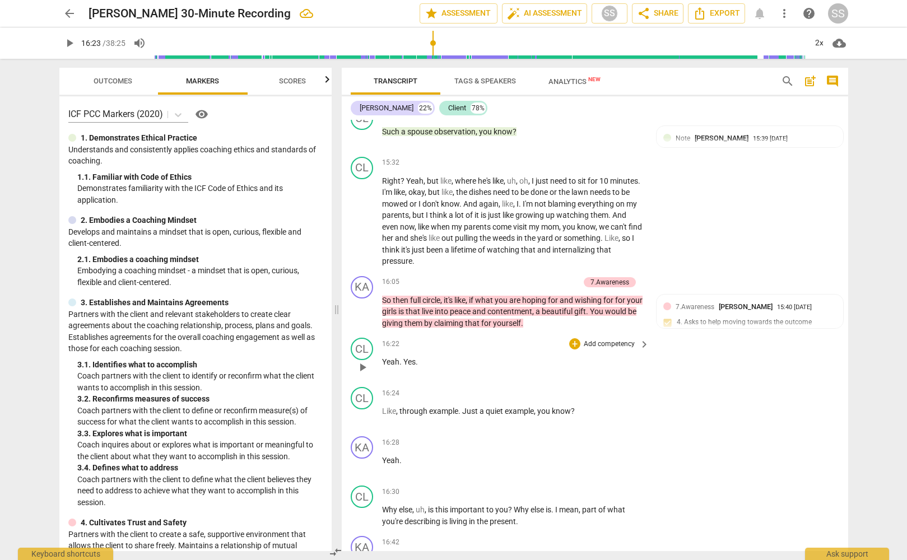
scroll to position [3638, 0]
click at [361, 423] on span "play_arrow" at bounding box center [362, 415] width 13 height 13
click at [361, 423] on span "pause" at bounding box center [362, 415] width 13 height 13
click at [361, 409] on div "CL" at bounding box center [362, 398] width 22 height 22
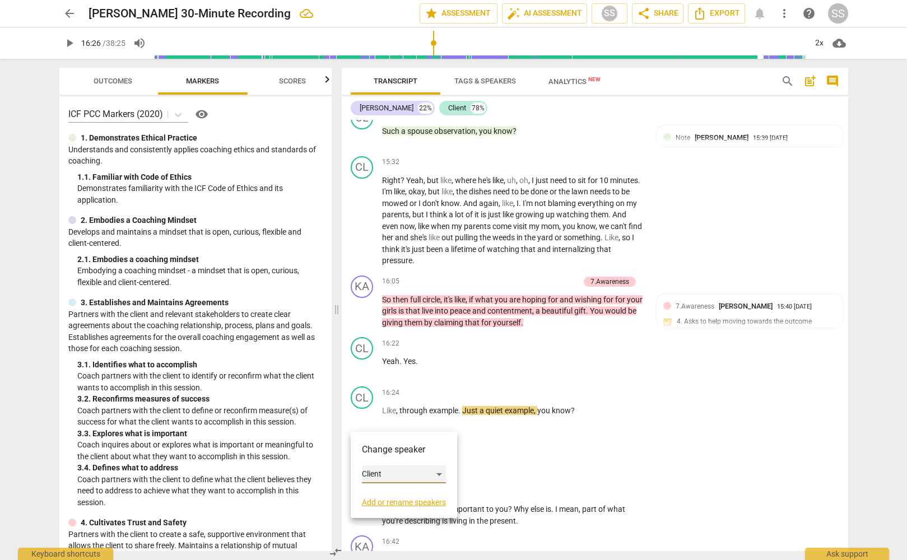
click at [439, 472] on div "Client" at bounding box center [404, 475] width 84 height 18
click at [416, 452] on li "[PERSON_NAME]" at bounding box center [404, 453] width 85 height 21
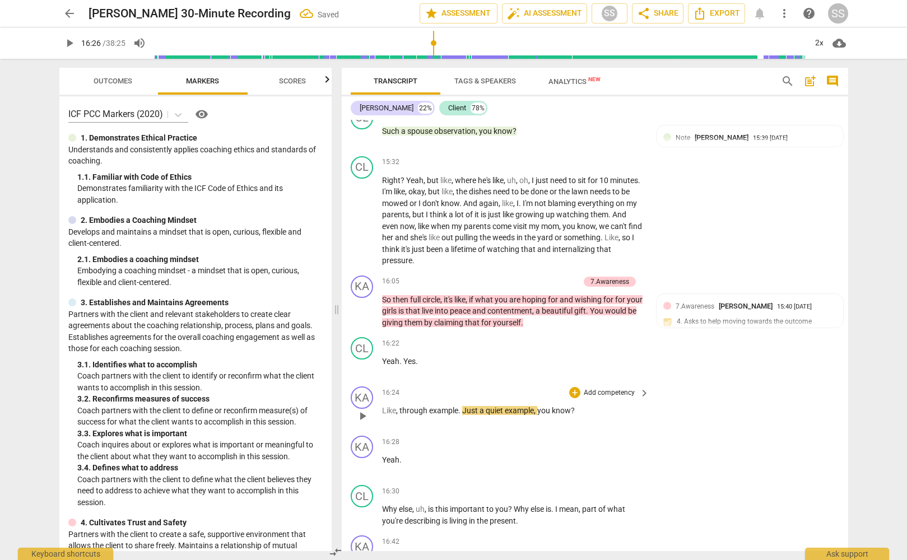
click at [361, 423] on span "play_arrow" at bounding box center [362, 415] width 13 height 13
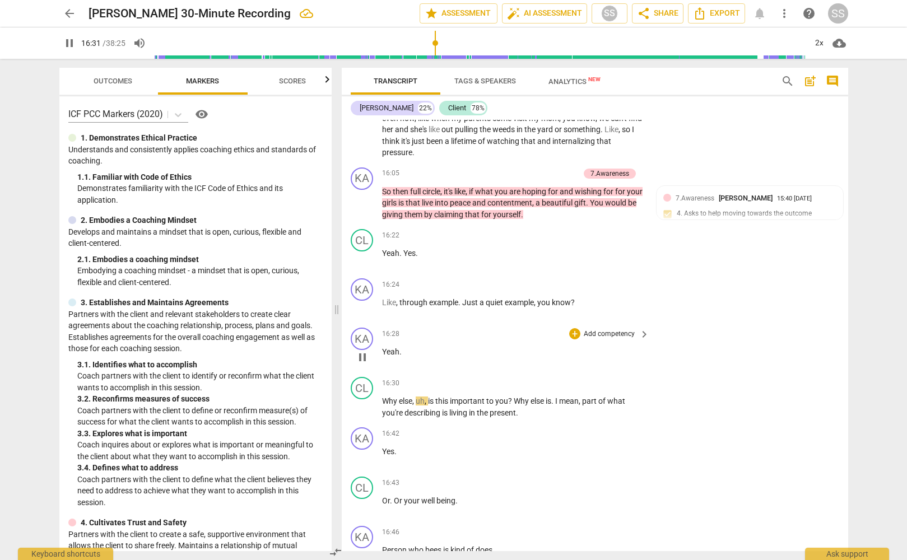
scroll to position [3747, 0]
click at [360, 413] on span "pause" at bounding box center [362, 406] width 13 height 13
click at [595, 388] on p "Add competency" at bounding box center [609, 383] width 53 height 10
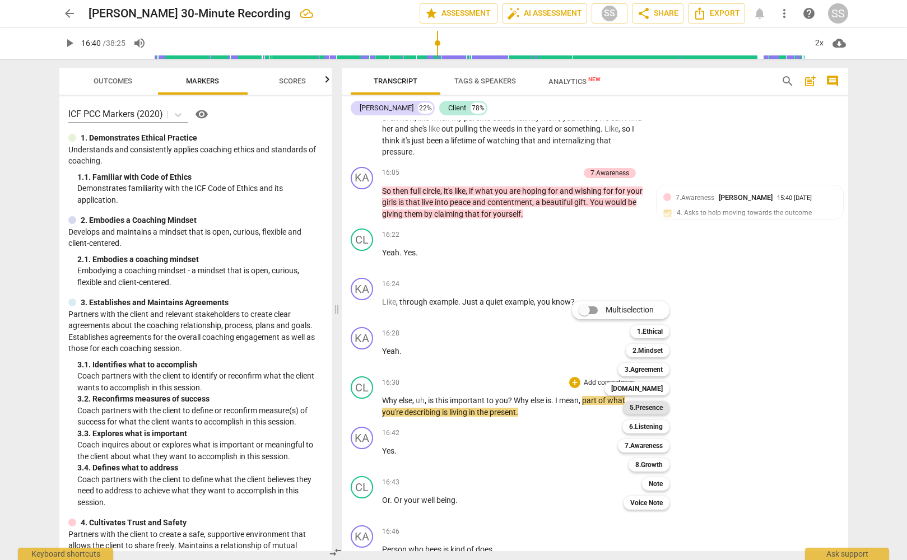
click at [654, 408] on b "5.Presence" at bounding box center [646, 407] width 33 height 13
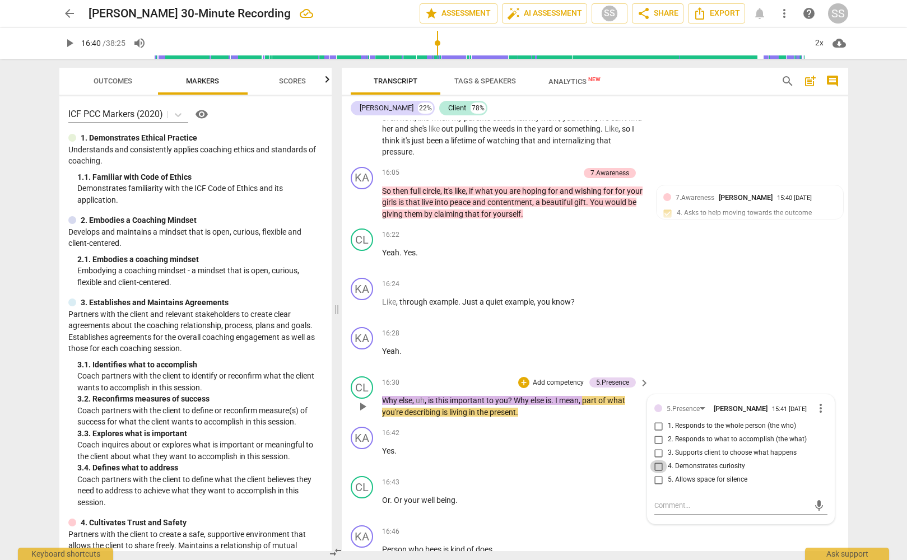
drag, startPoint x: 654, startPoint y: 492, endPoint x: 677, endPoint y: 477, distance: 27.0
click at [657, 473] on input "4. Demonstrates curiosity" at bounding box center [659, 466] width 18 height 13
click at [713, 511] on textarea at bounding box center [731, 505] width 155 height 11
